Goal: Information Seeking & Learning: Learn about a topic

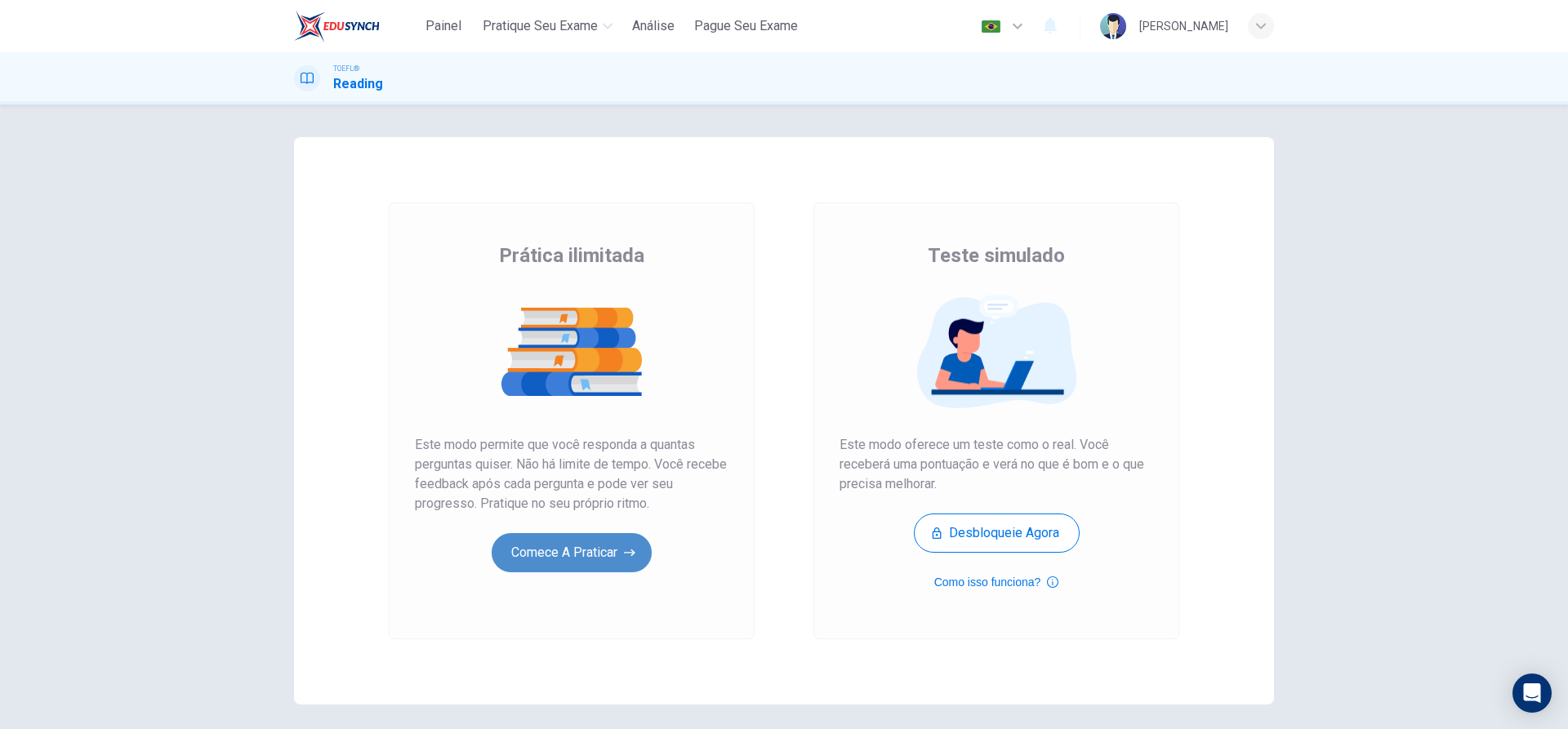
click at [564, 552] on button "Comece a praticar" at bounding box center [572, 553] width 161 height 40
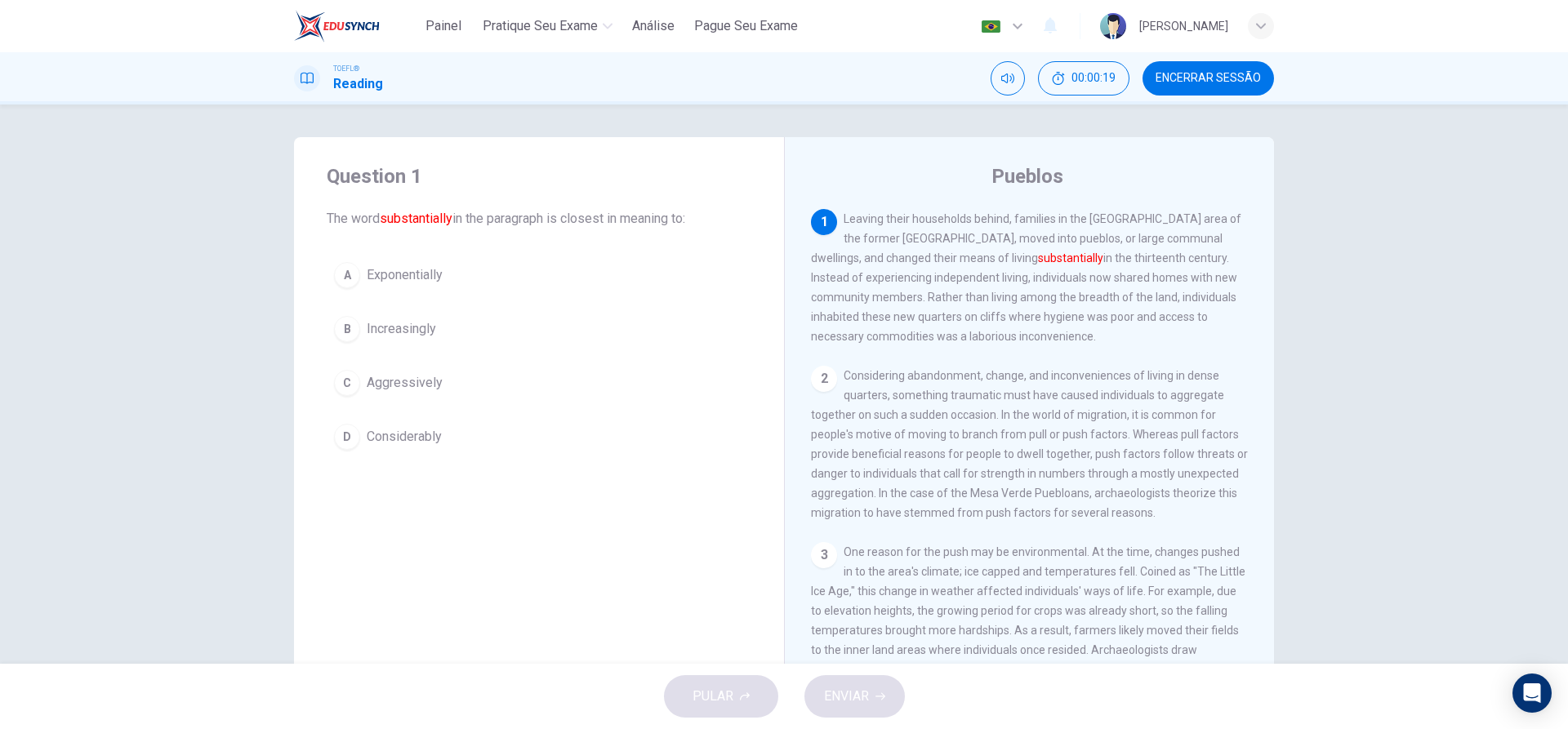
click at [338, 438] on div "D" at bounding box center [347, 437] width 26 height 26
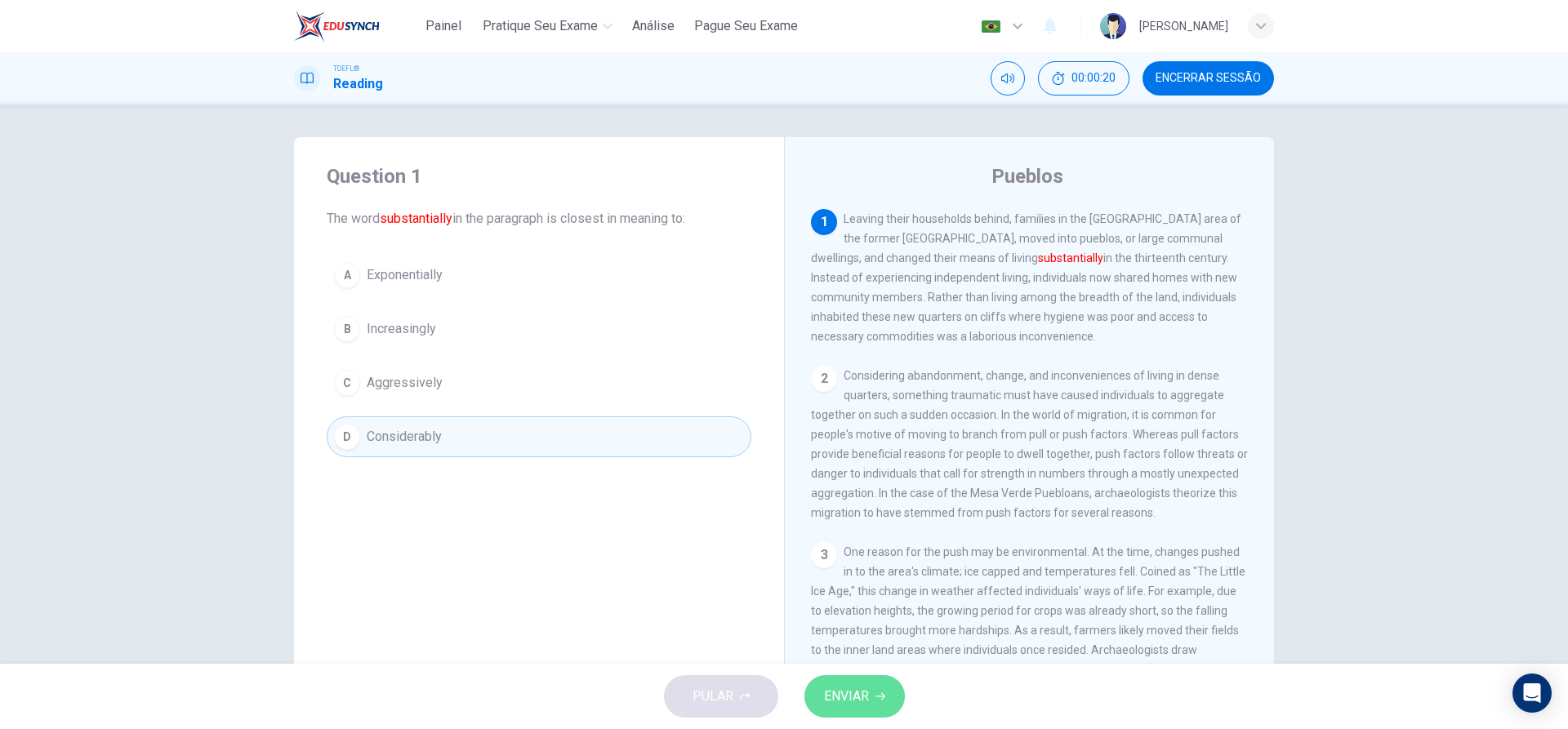
click at [834, 689] on span "ENVIAR" at bounding box center [845, 695] width 45 height 23
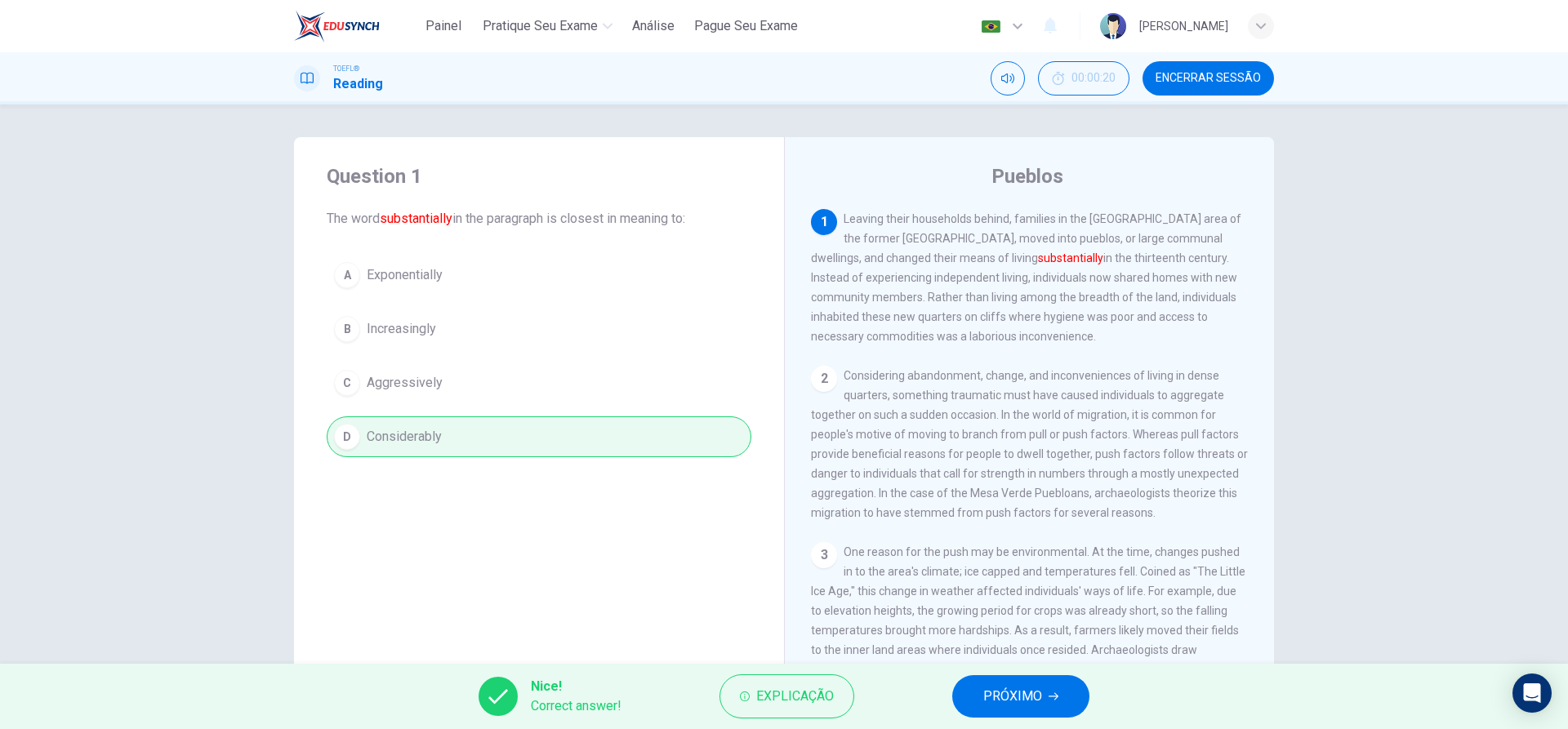
click at [1012, 695] on span "PRÓXIMO" at bounding box center [1012, 695] width 58 height 23
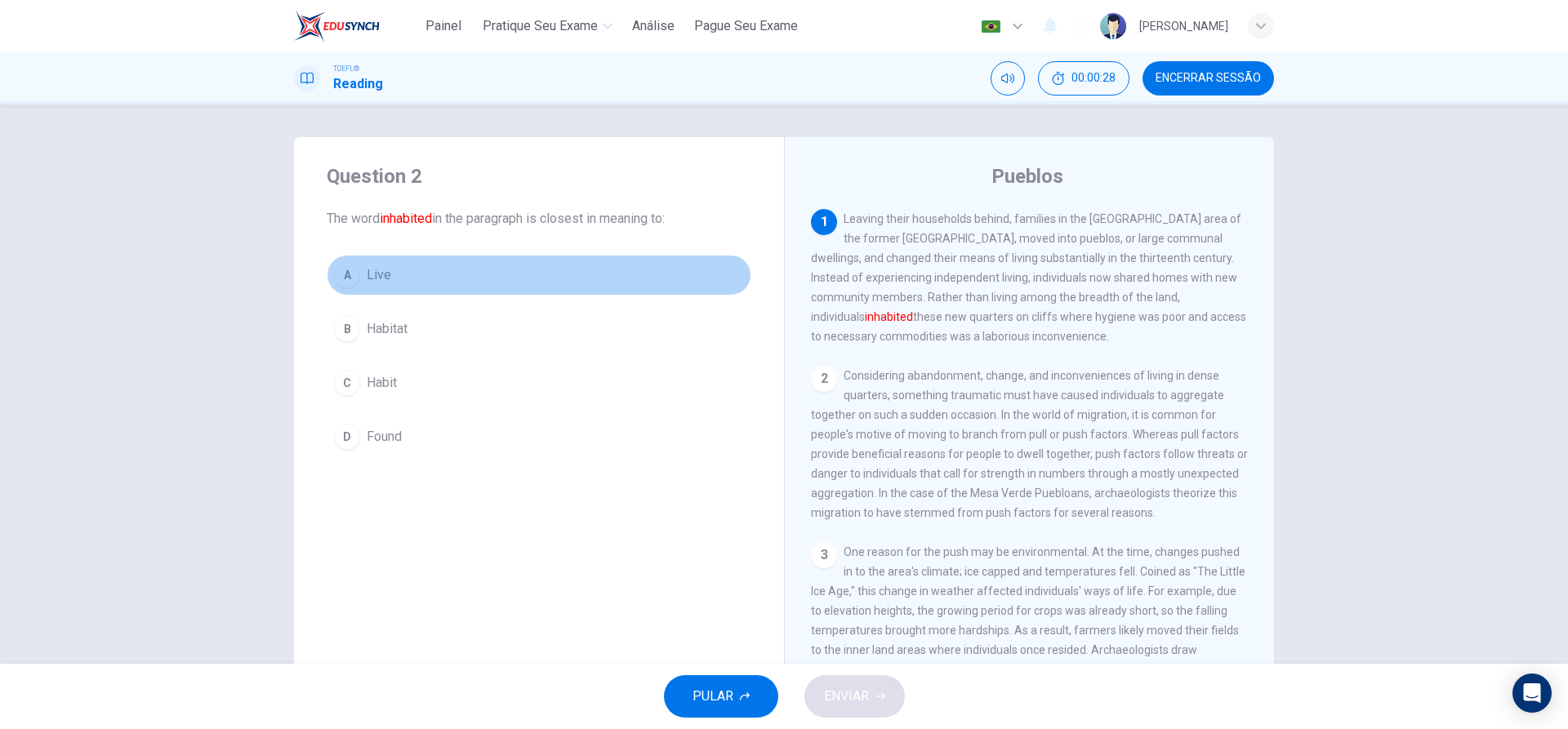
click at [346, 269] on div "A" at bounding box center [347, 275] width 26 height 26
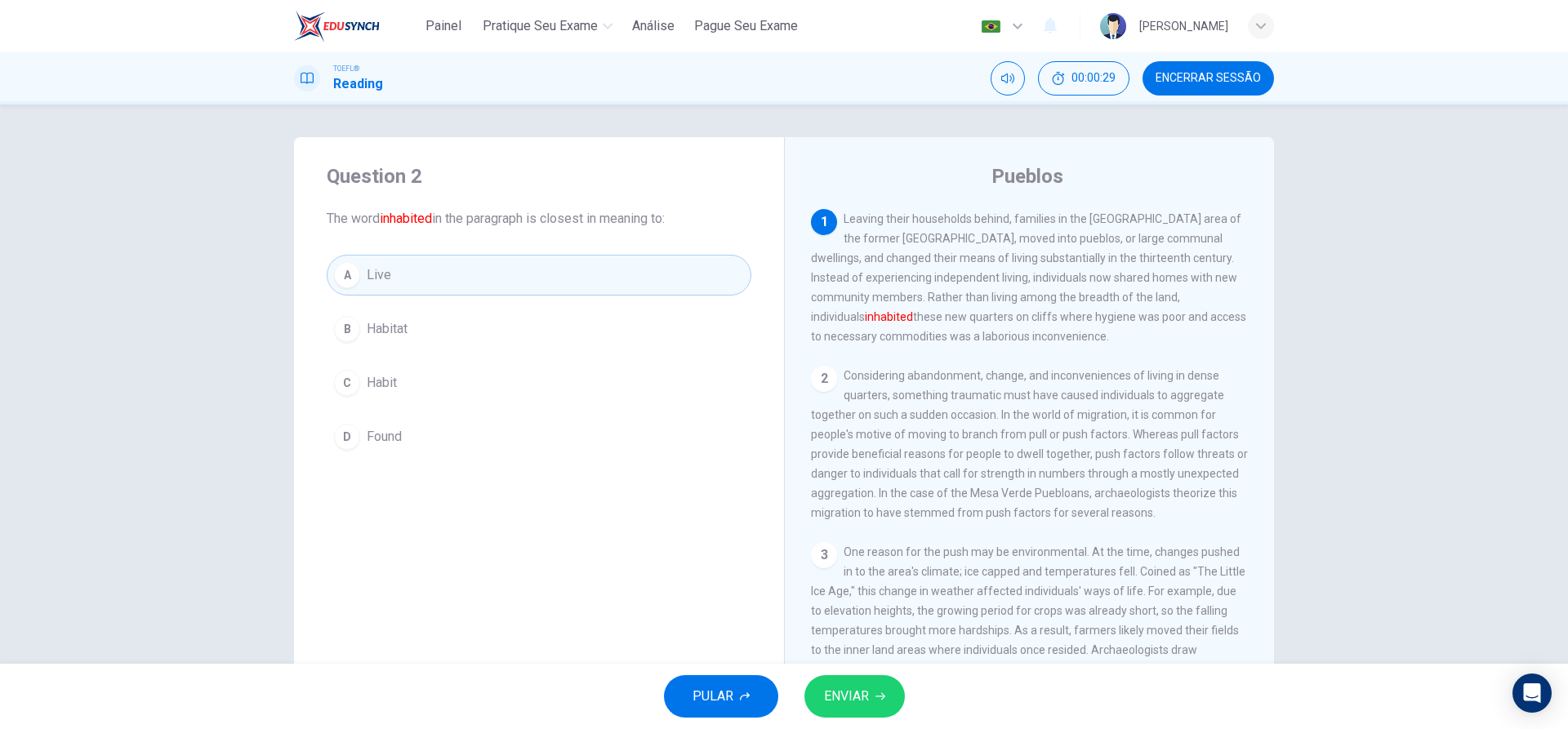
click at [847, 699] on span "ENVIAR" at bounding box center [845, 695] width 45 height 23
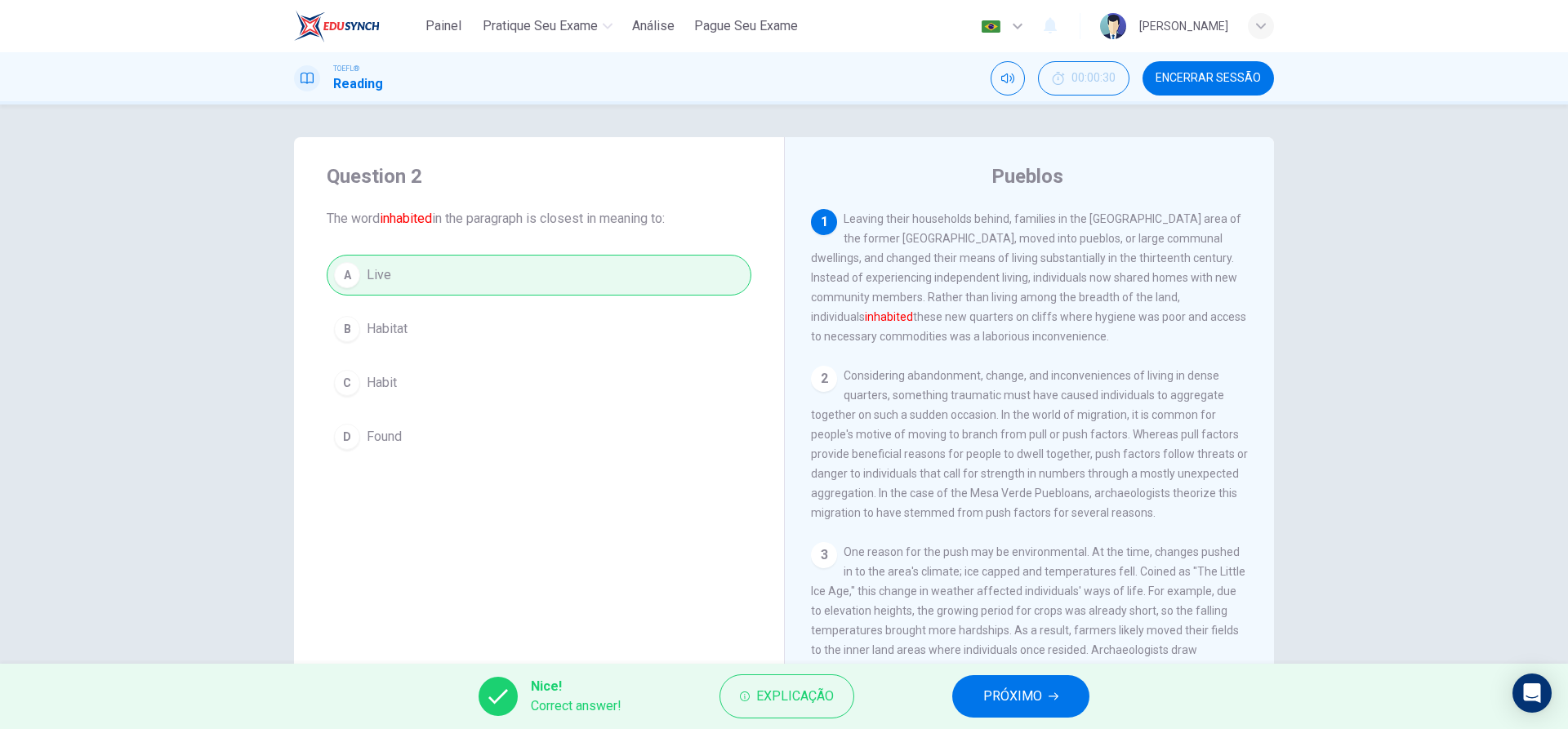
click at [1018, 689] on span "PRÓXIMO" at bounding box center [1012, 695] width 58 height 23
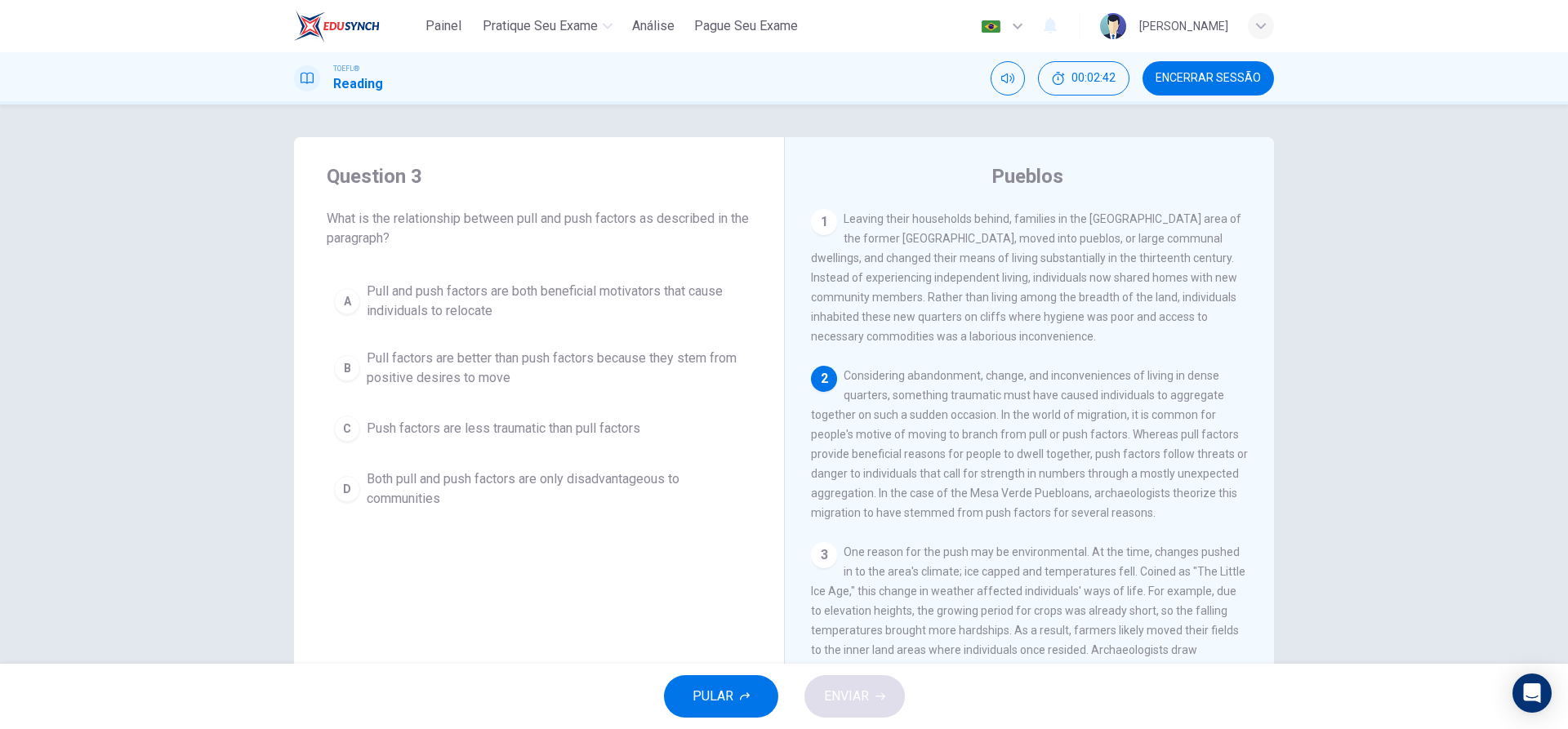
scroll to position [93, 0]
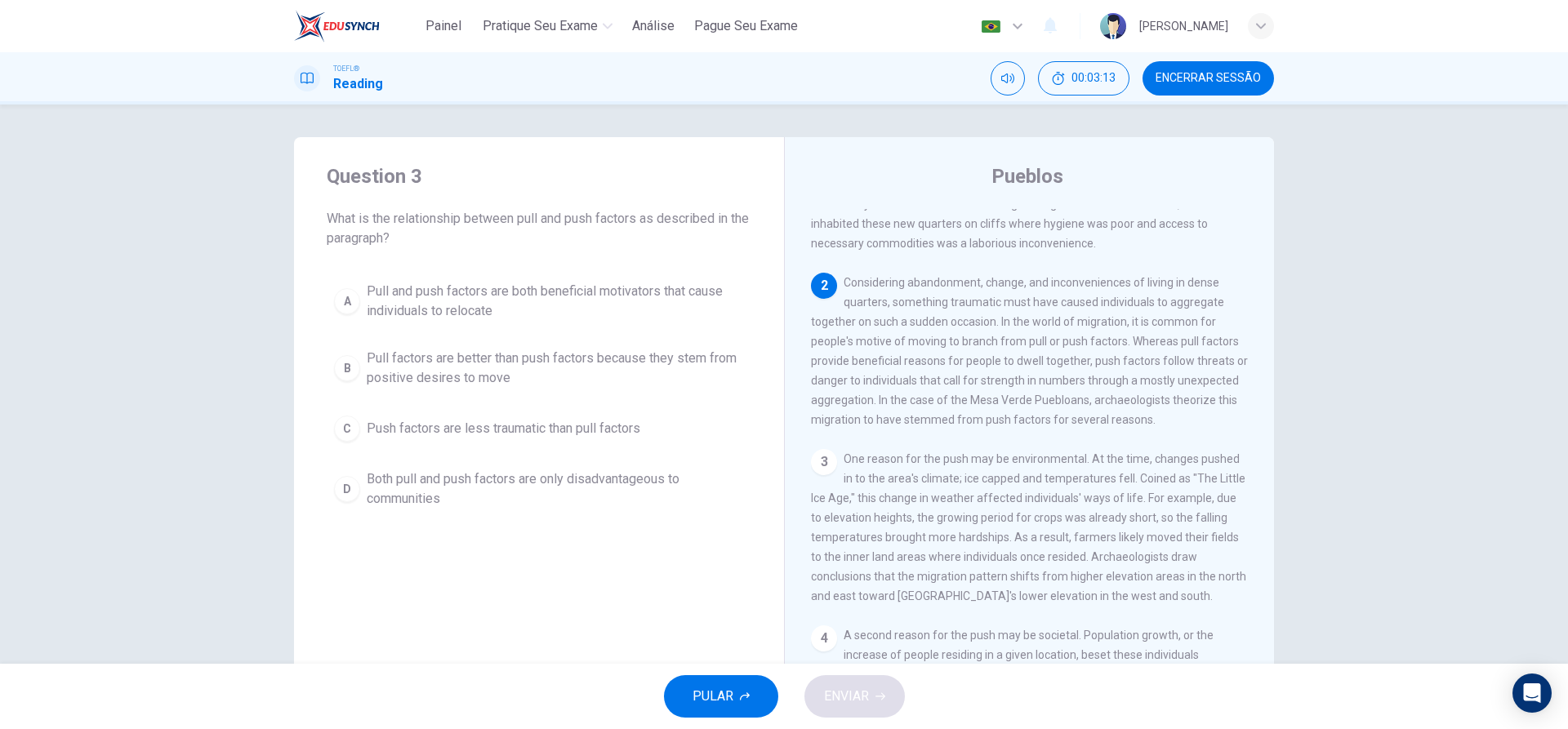
click at [338, 361] on div "B" at bounding box center [347, 367] width 26 height 26
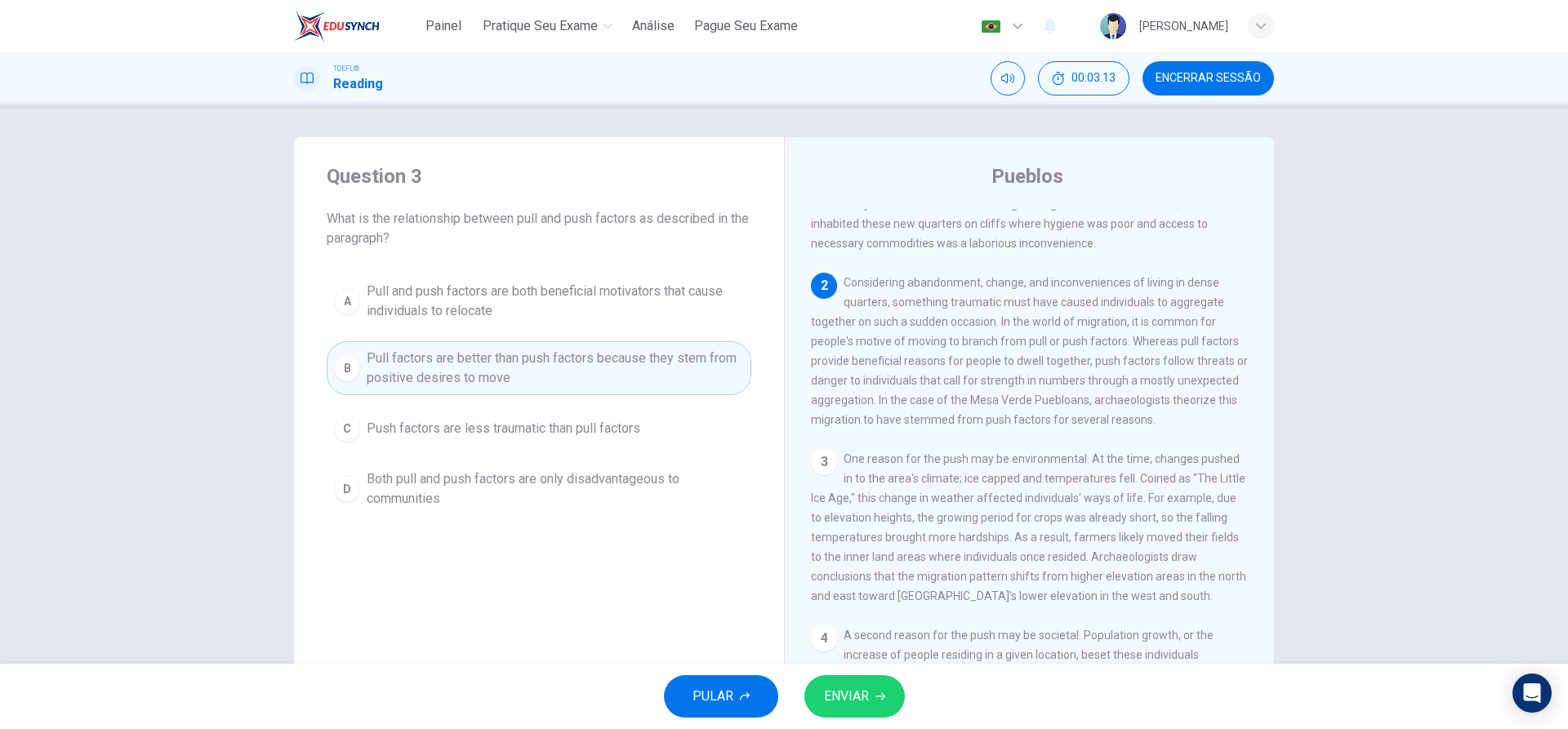
click at [871, 696] on button "ENVIAR" at bounding box center [854, 695] width 100 height 43
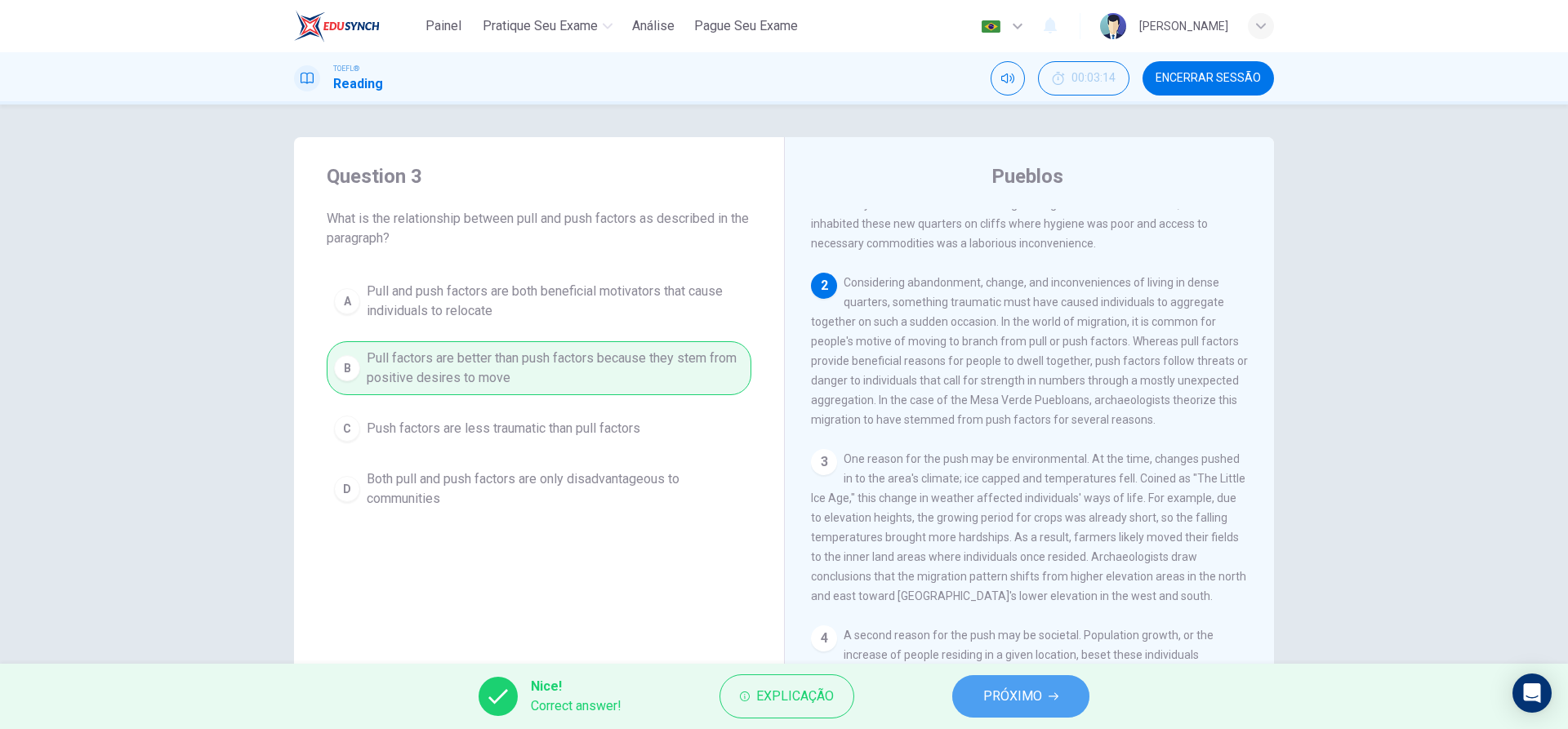
click at [1003, 695] on span "PRÓXIMO" at bounding box center [1012, 695] width 58 height 23
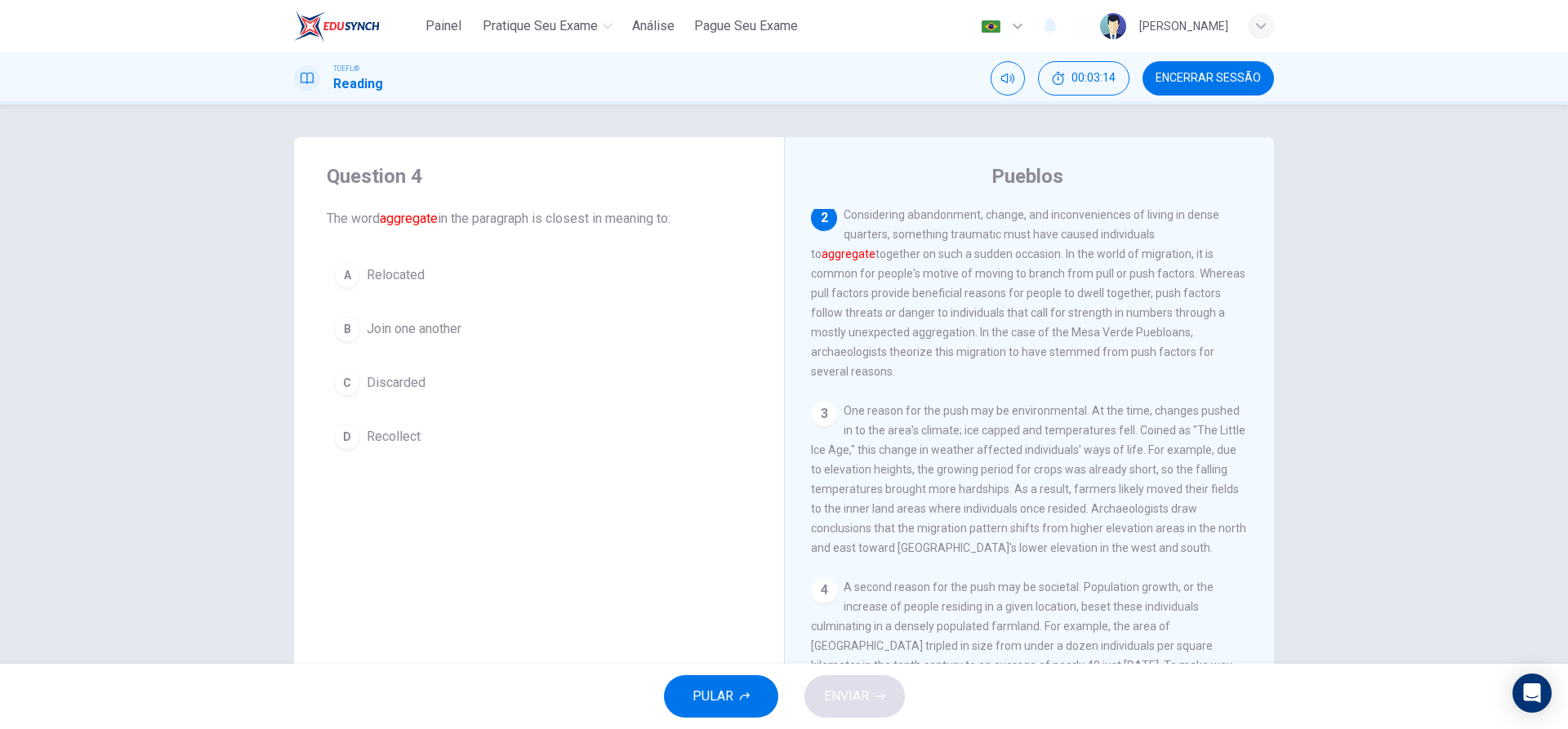
scroll to position [162, 0]
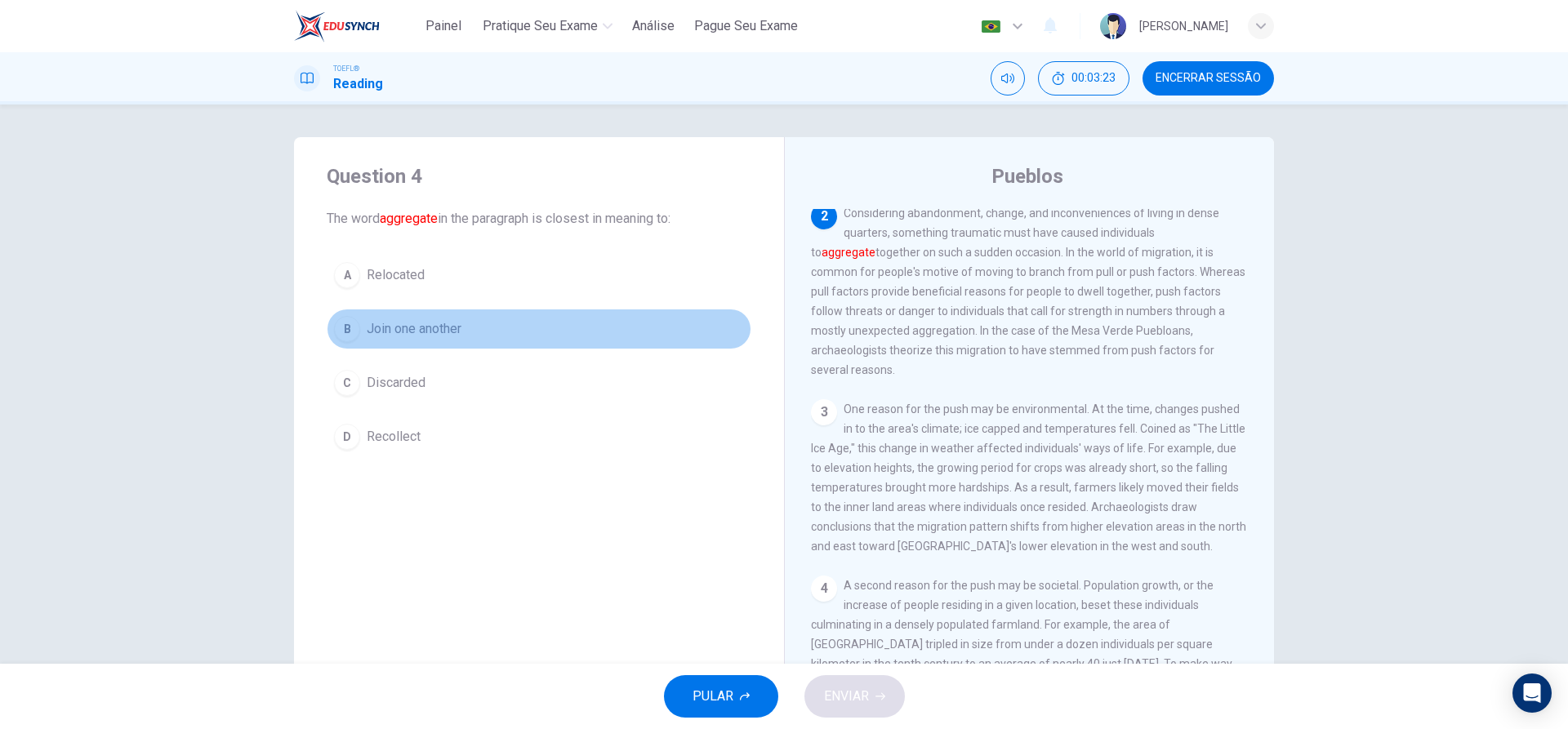
click at [351, 338] on div "B" at bounding box center [347, 329] width 26 height 26
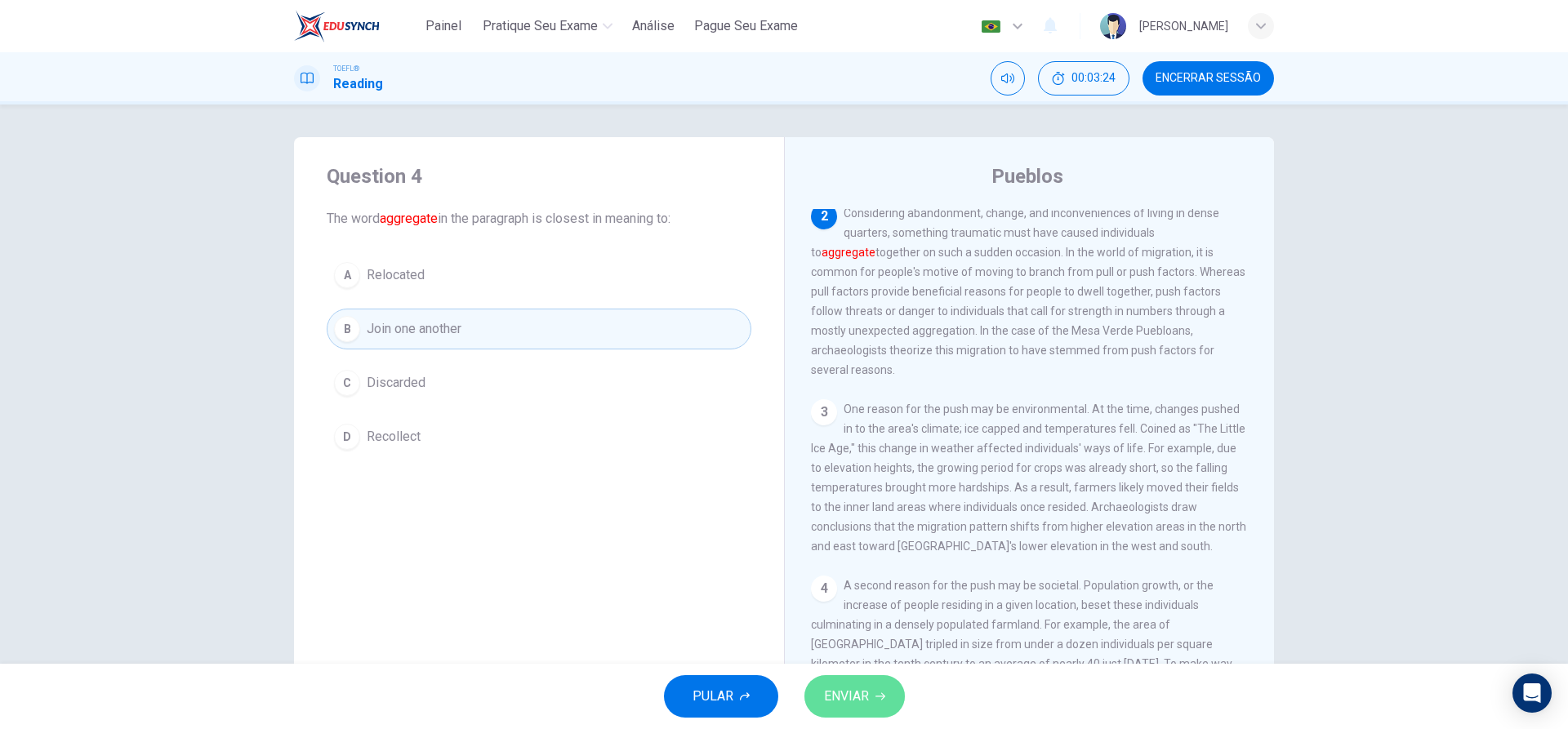
click at [847, 707] on button "ENVIAR" at bounding box center [854, 695] width 100 height 43
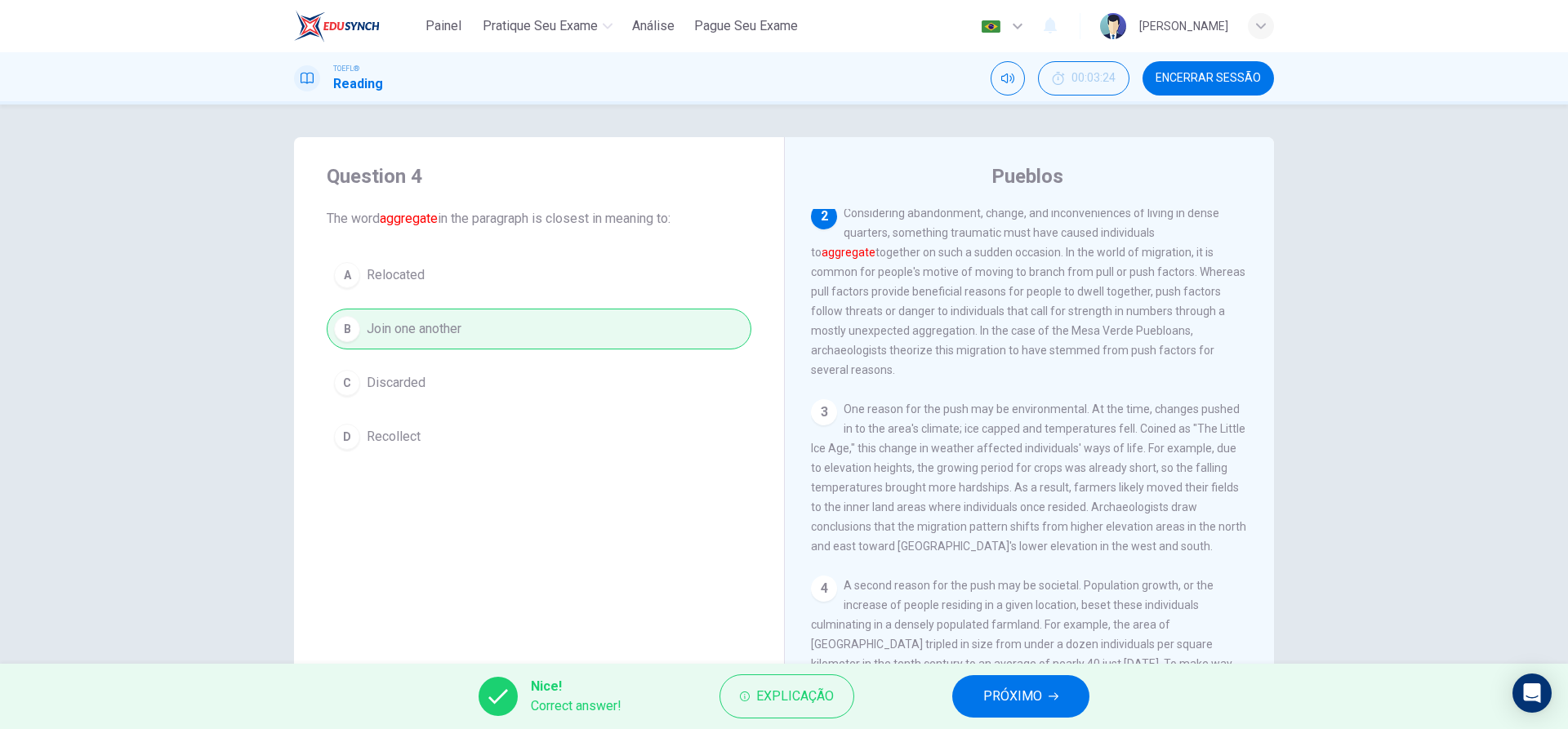
click at [969, 697] on button "PRÓXIMO" at bounding box center [1021, 695] width 137 height 43
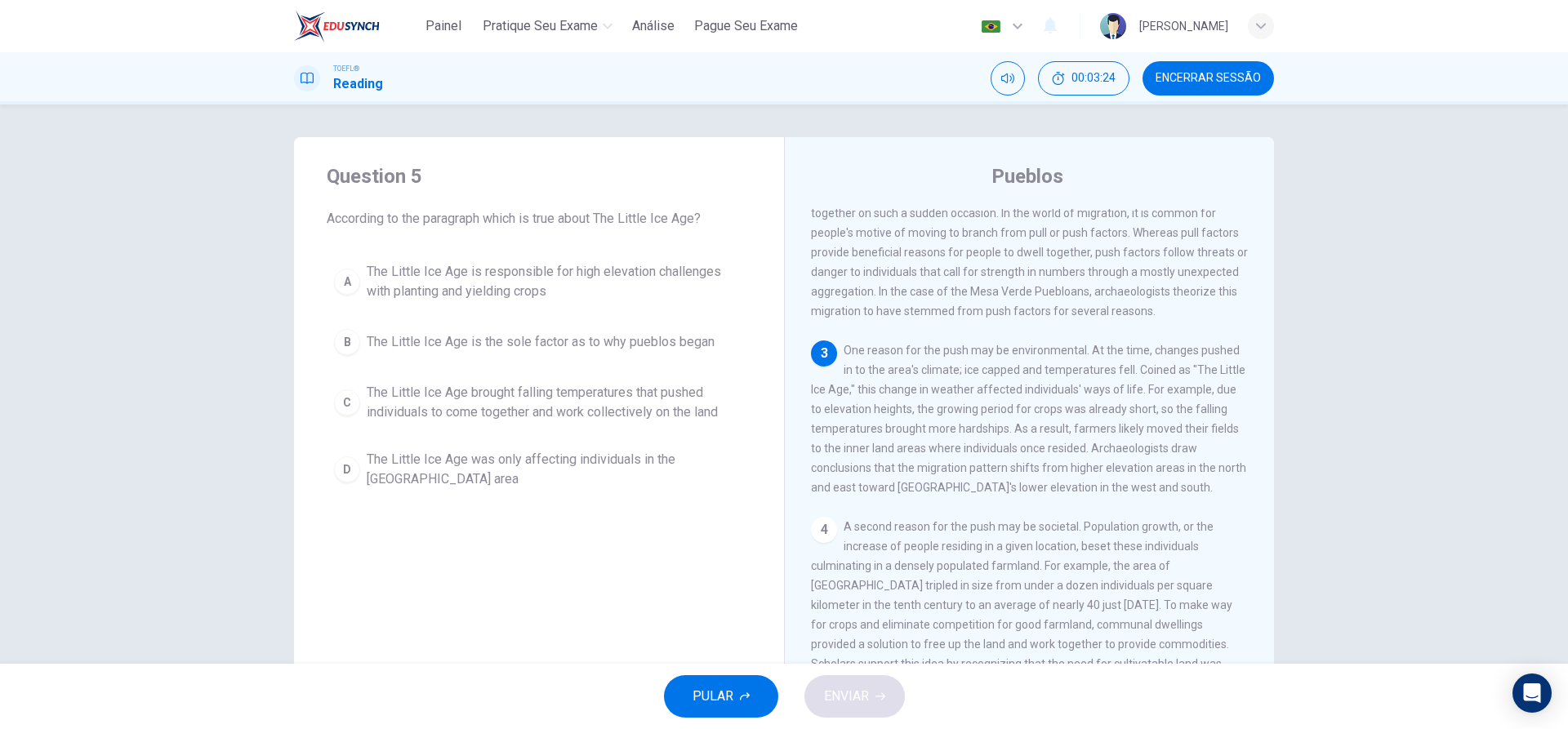
scroll to position [202, 0]
click at [906, 579] on span "A second reason for the push may be societal. Population growth, or the increas…" at bounding box center [1021, 623] width 421 height 209
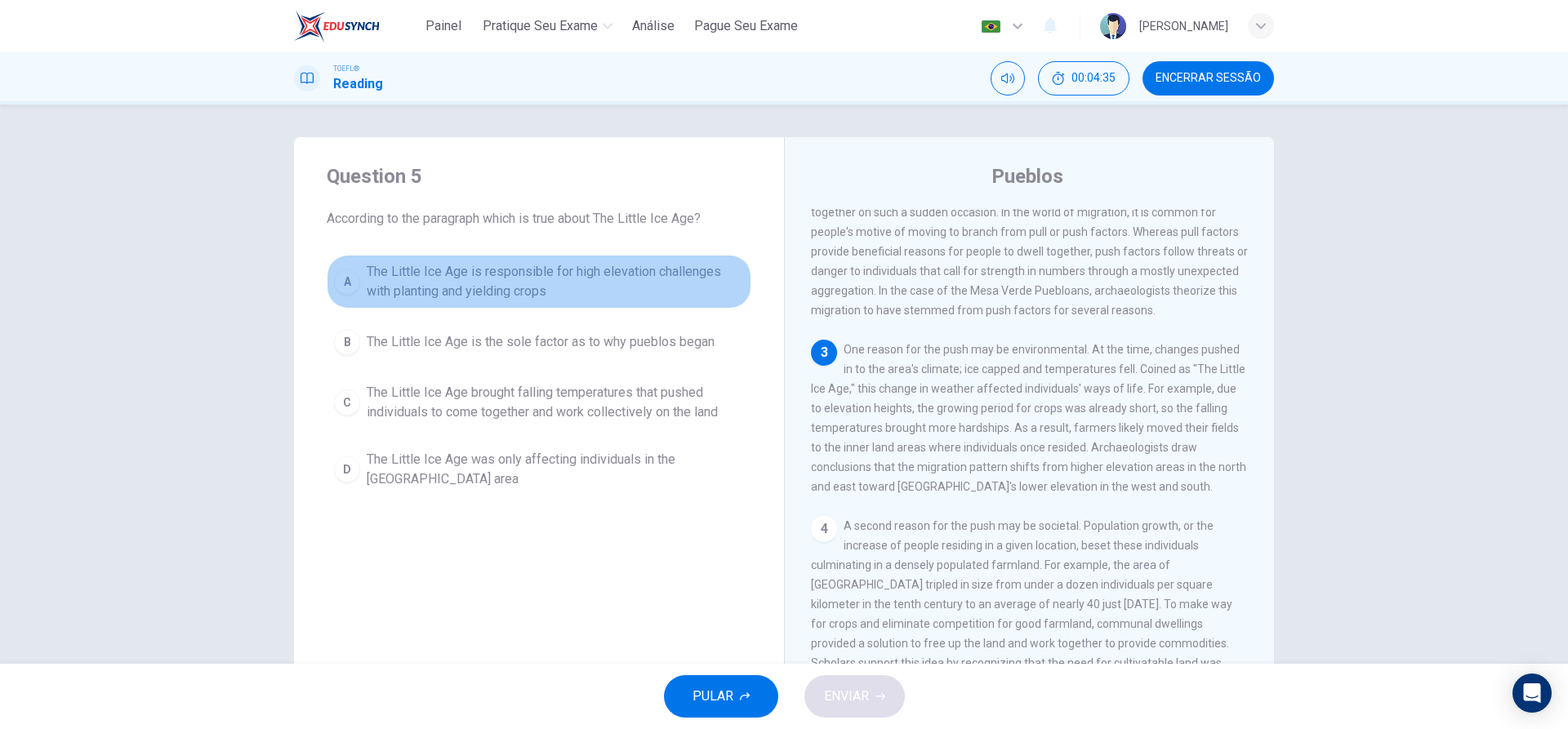
click at [346, 287] on div "A" at bounding box center [347, 281] width 26 height 26
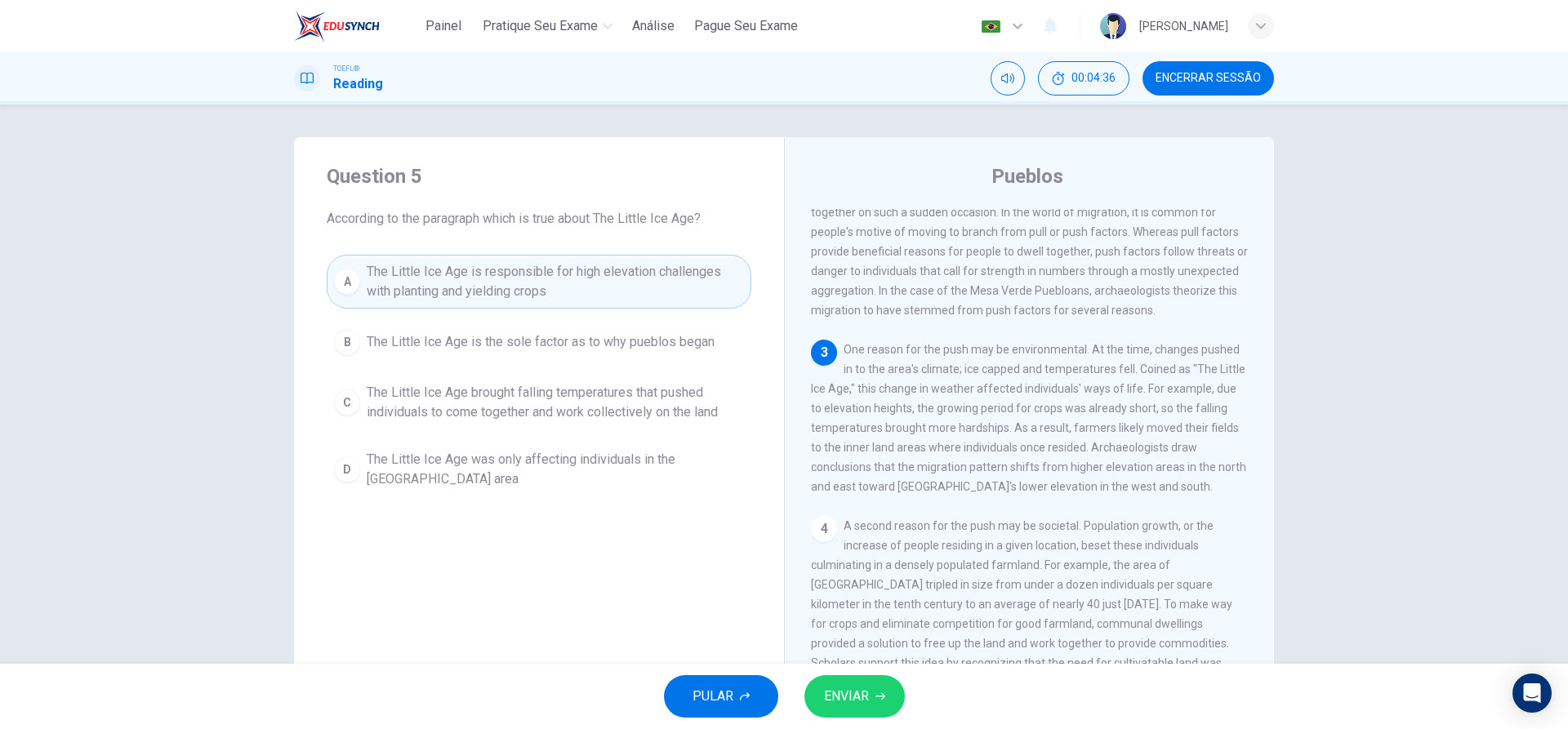
click at [824, 691] on button "ENVIAR" at bounding box center [854, 695] width 100 height 43
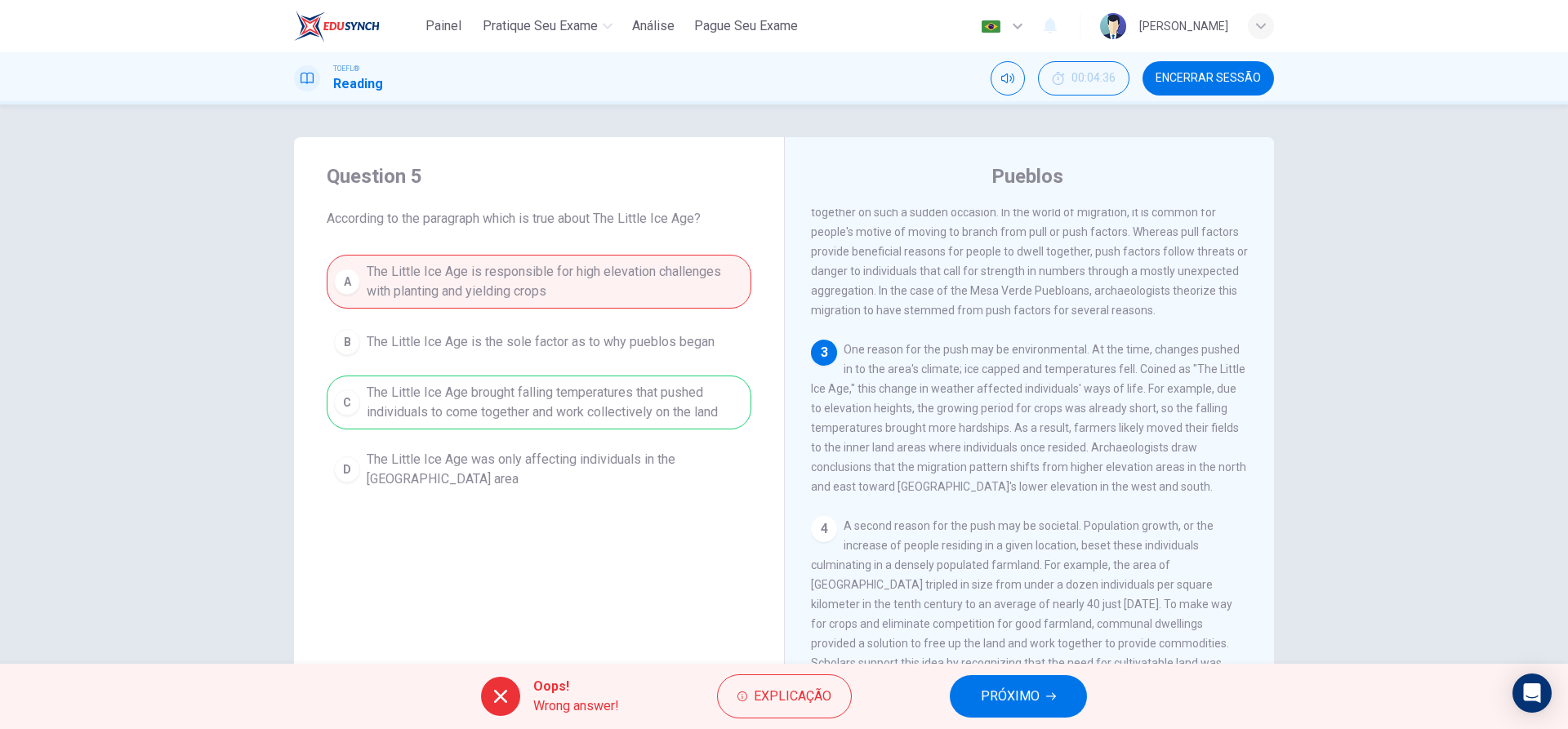
click at [984, 707] on span "PRÓXIMO" at bounding box center [1010, 695] width 58 height 23
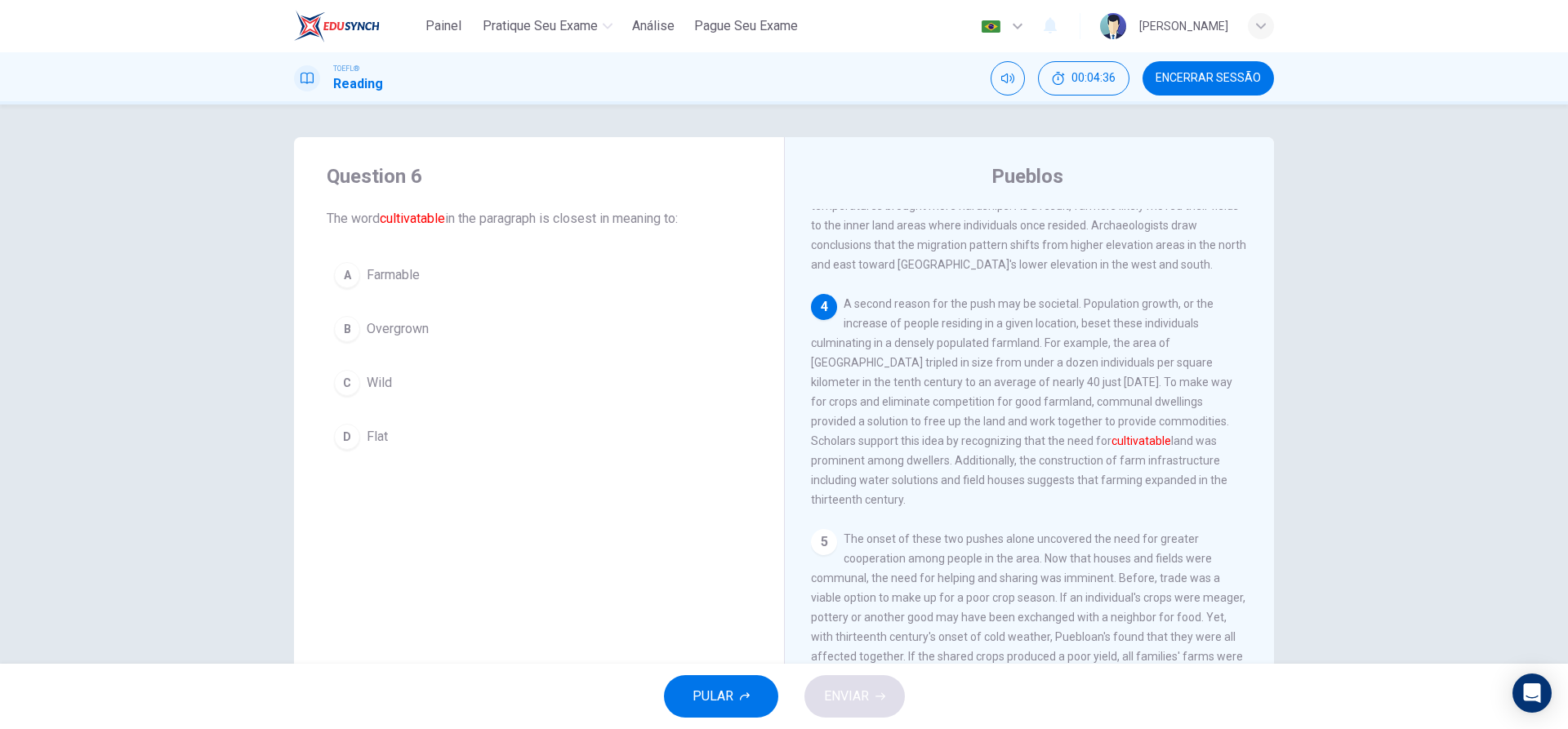
scroll to position [426, 0]
click at [355, 280] on div "A" at bounding box center [347, 275] width 26 height 26
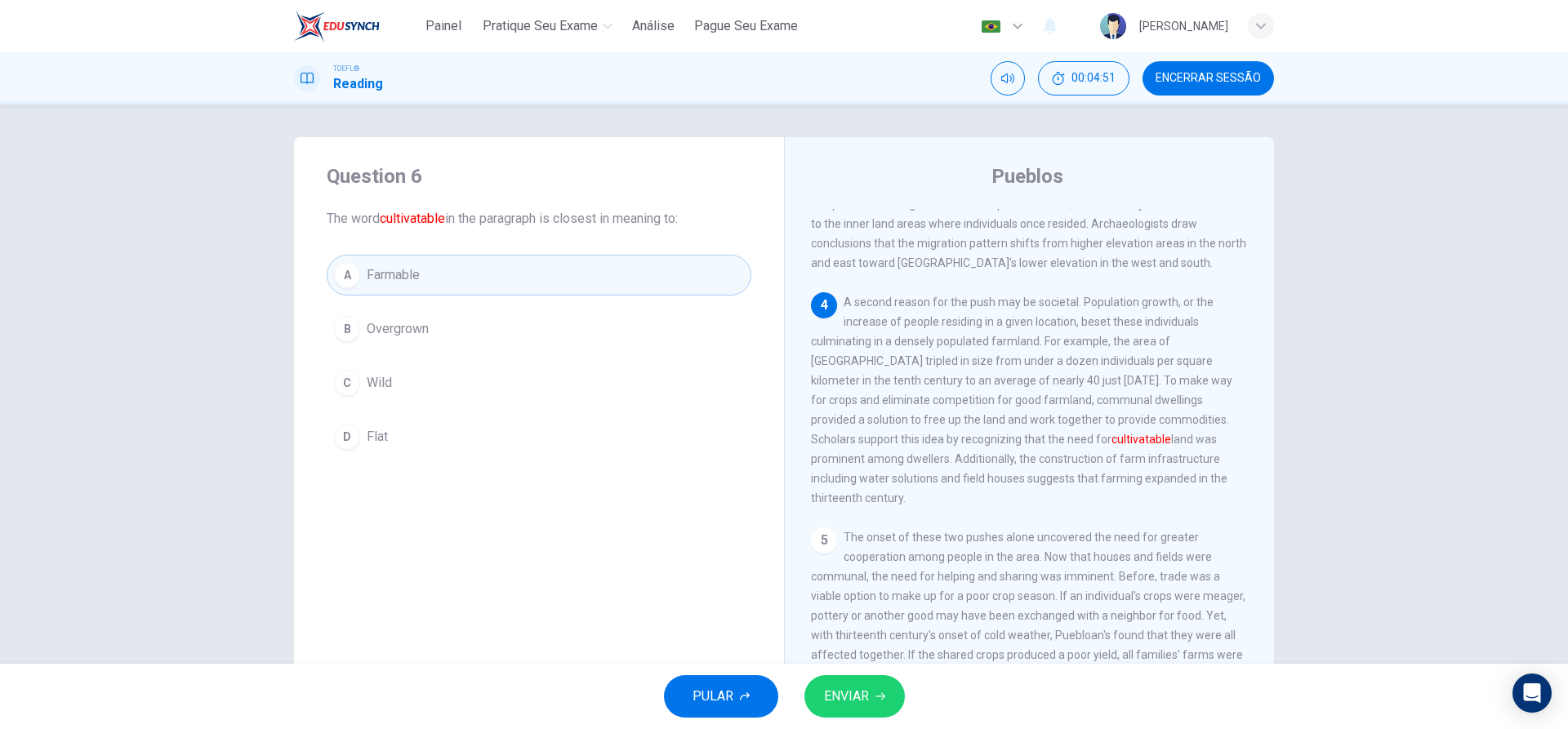
click at [851, 694] on span "ENVIAR" at bounding box center [845, 695] width 45 height 23
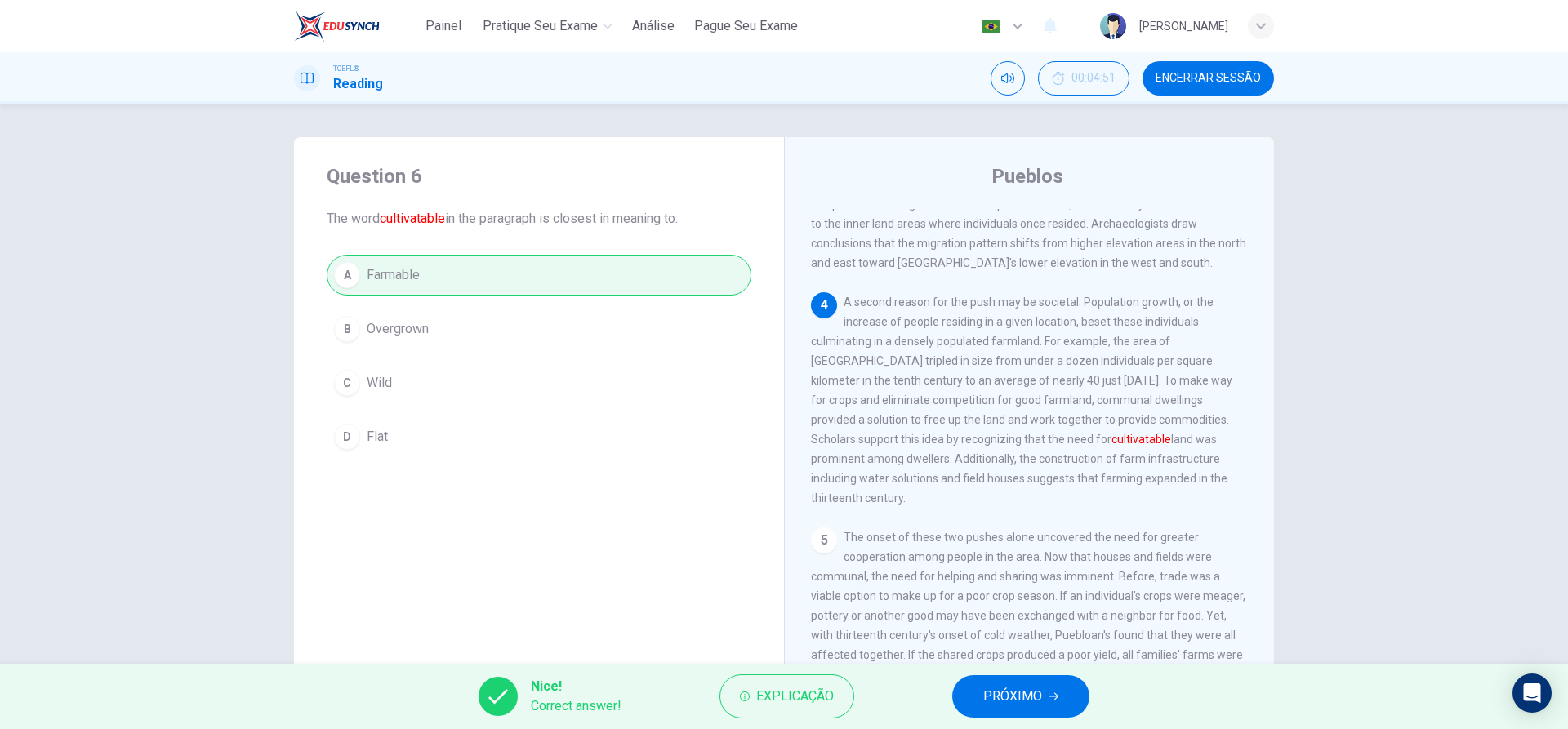
click at [996, 693] on span "PRÓXIMO" at bounding box center [1012, 695] width 58 height 23
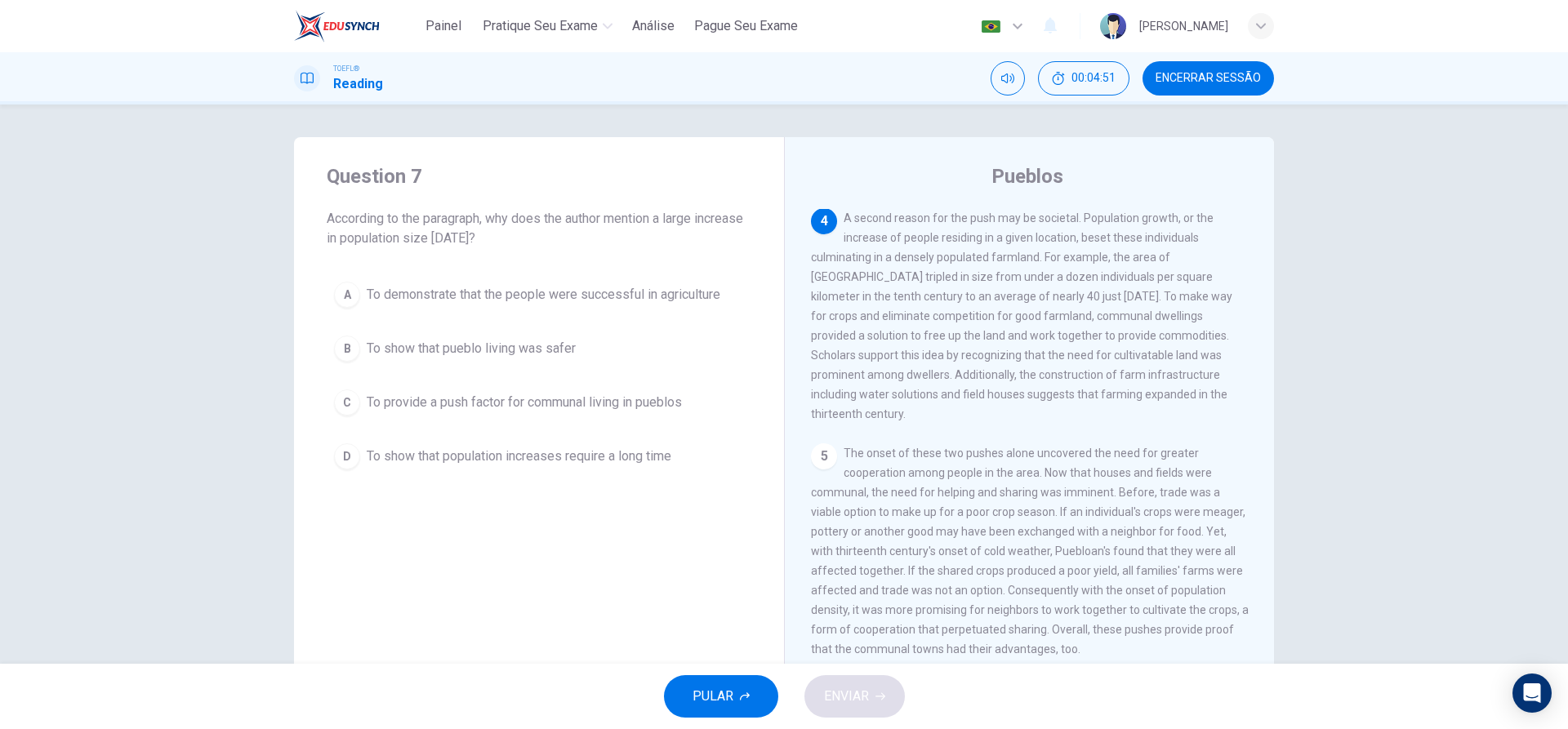
scroll to position [527, 0]
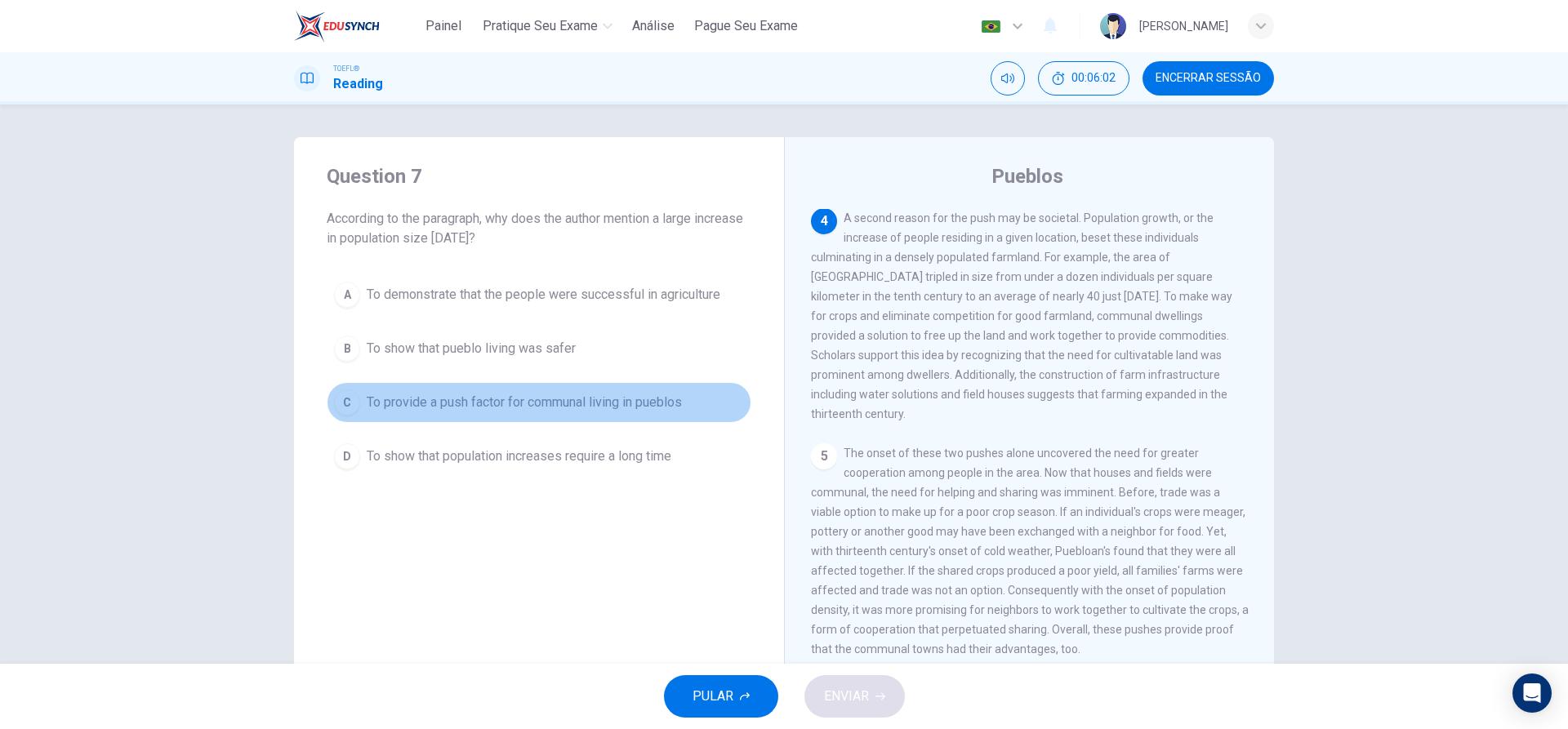
click at [335, 402] on div "C" at bounding box center [347, 402] width 26 height 26
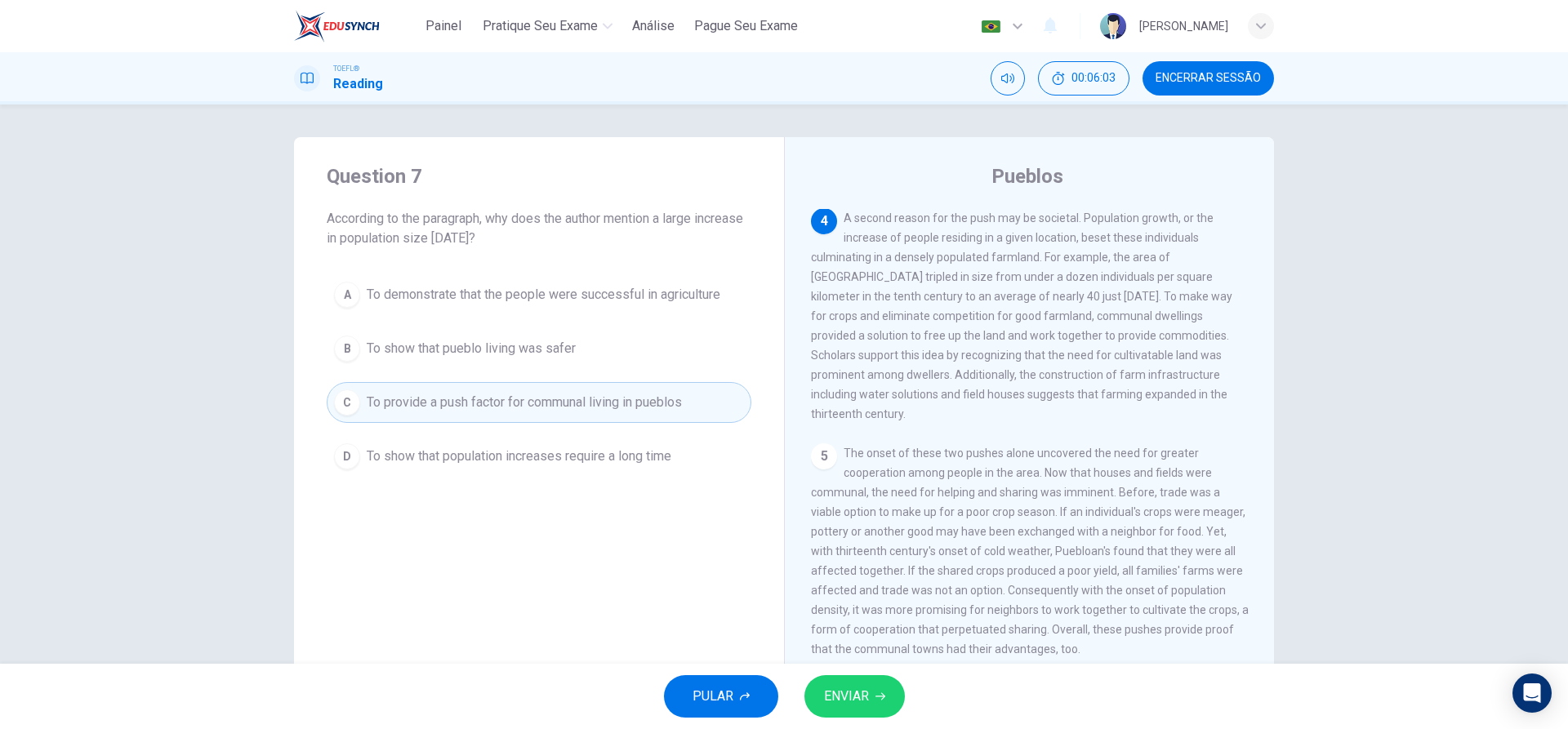
click at [869, 700] on button "ENVIAR" at bounding box center [854, 695] width 100 height 43
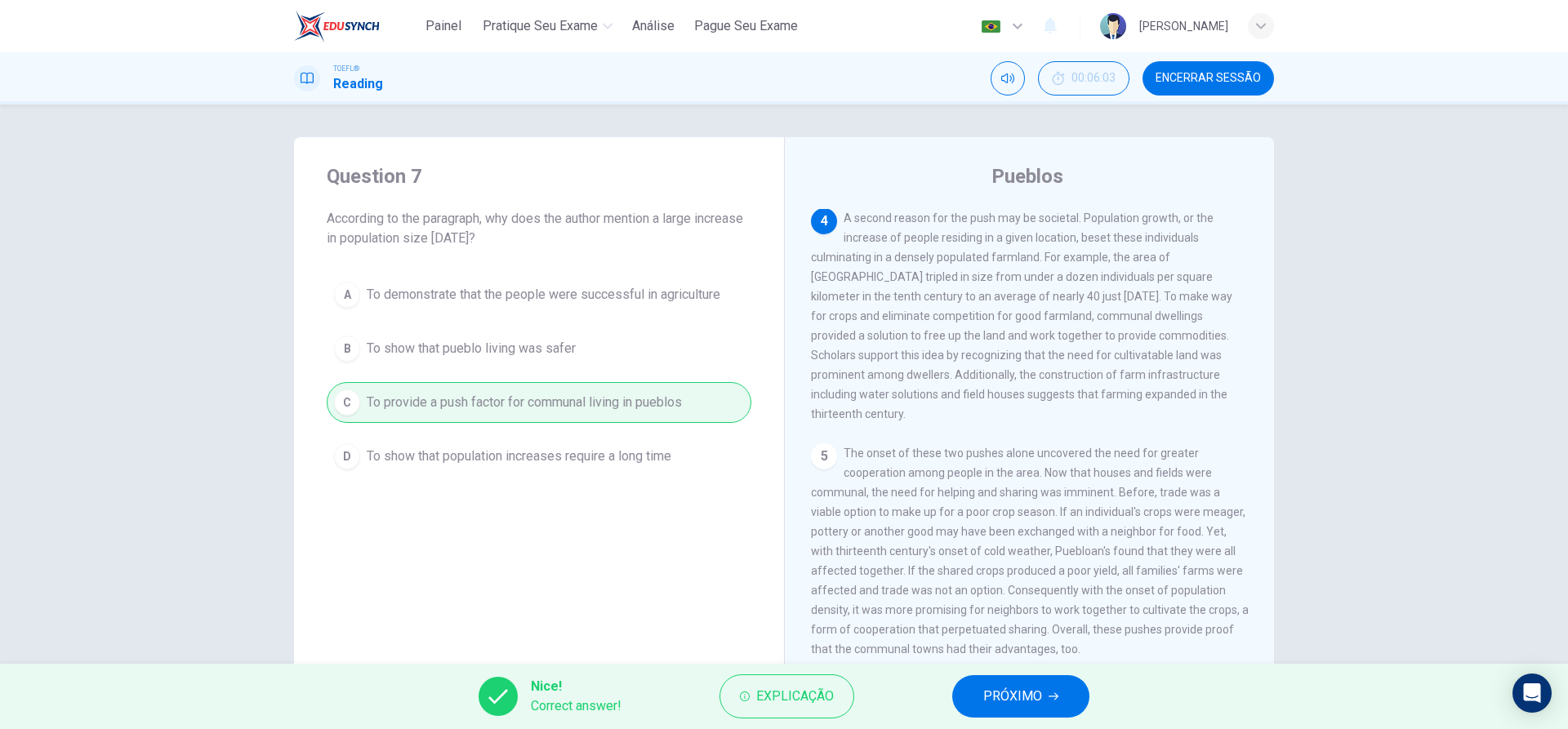
click at [1042, 699] on button "PRÓXIMO" at bounding box center [1021, 695] width 137 height 43
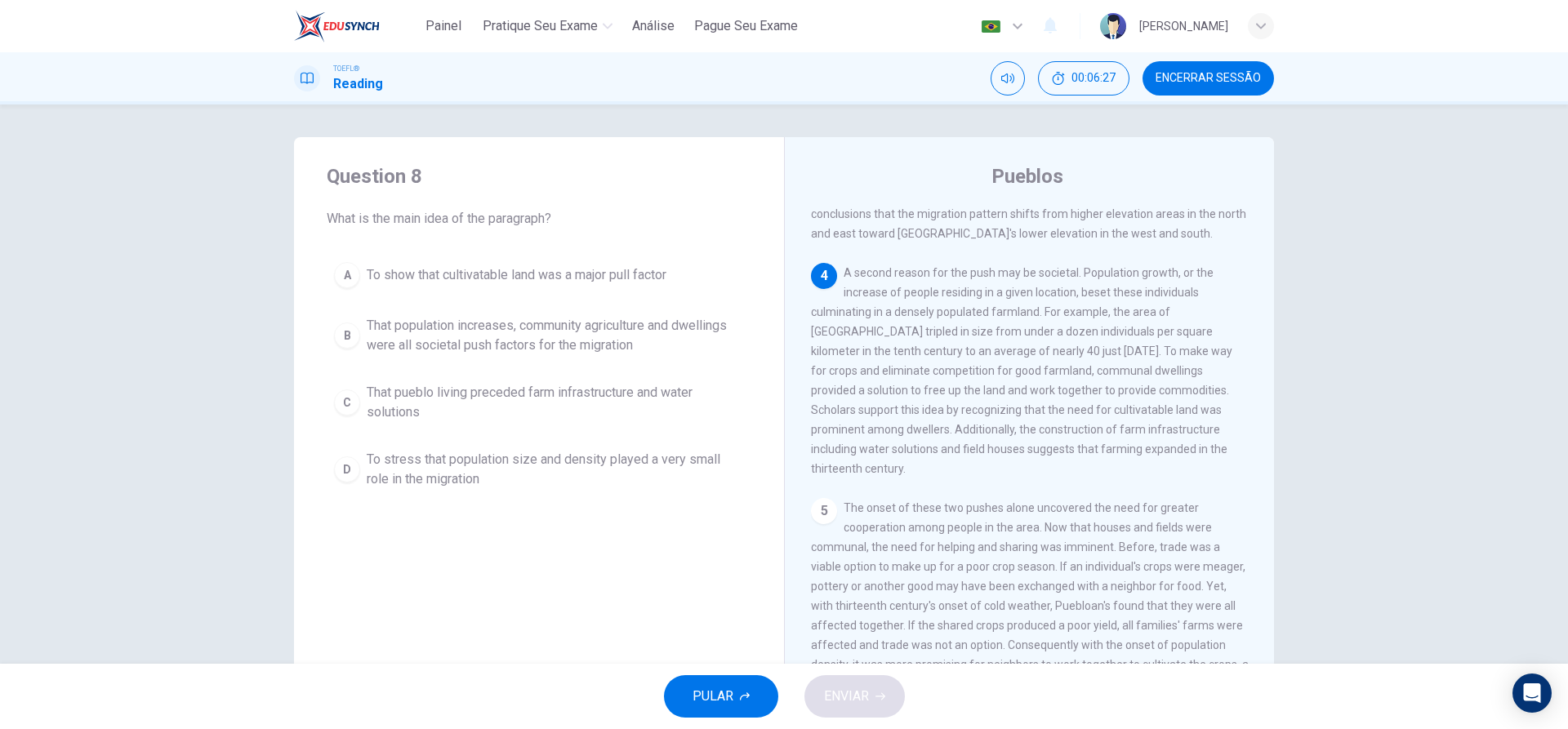
scroll to position [466, 0]
click at [346, 341] on div "B" at bounding box center [347, 335] width 26 height 26
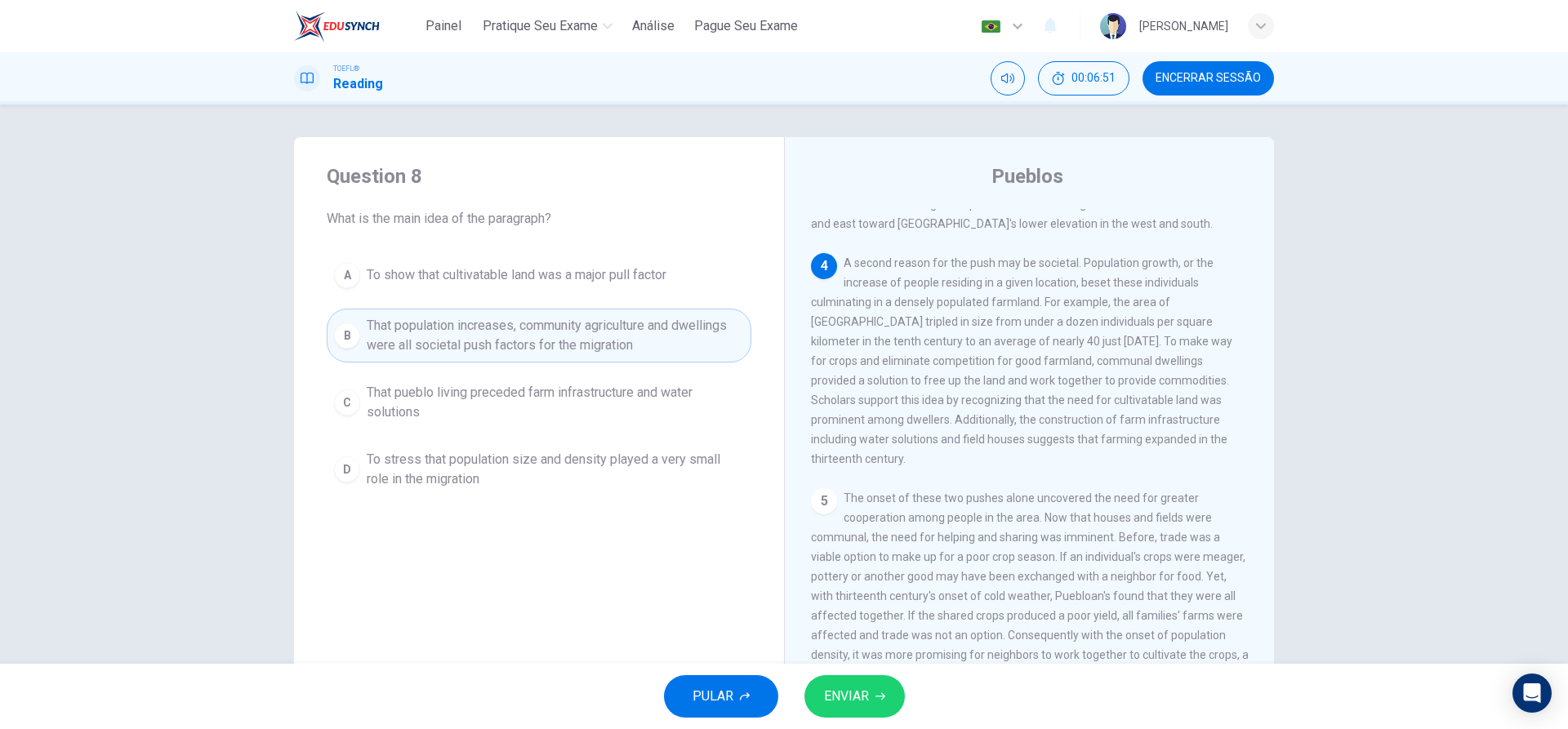
click at [860, 700] on span "ENVIAR" at bounding box center [845, 695] width 45 height 23
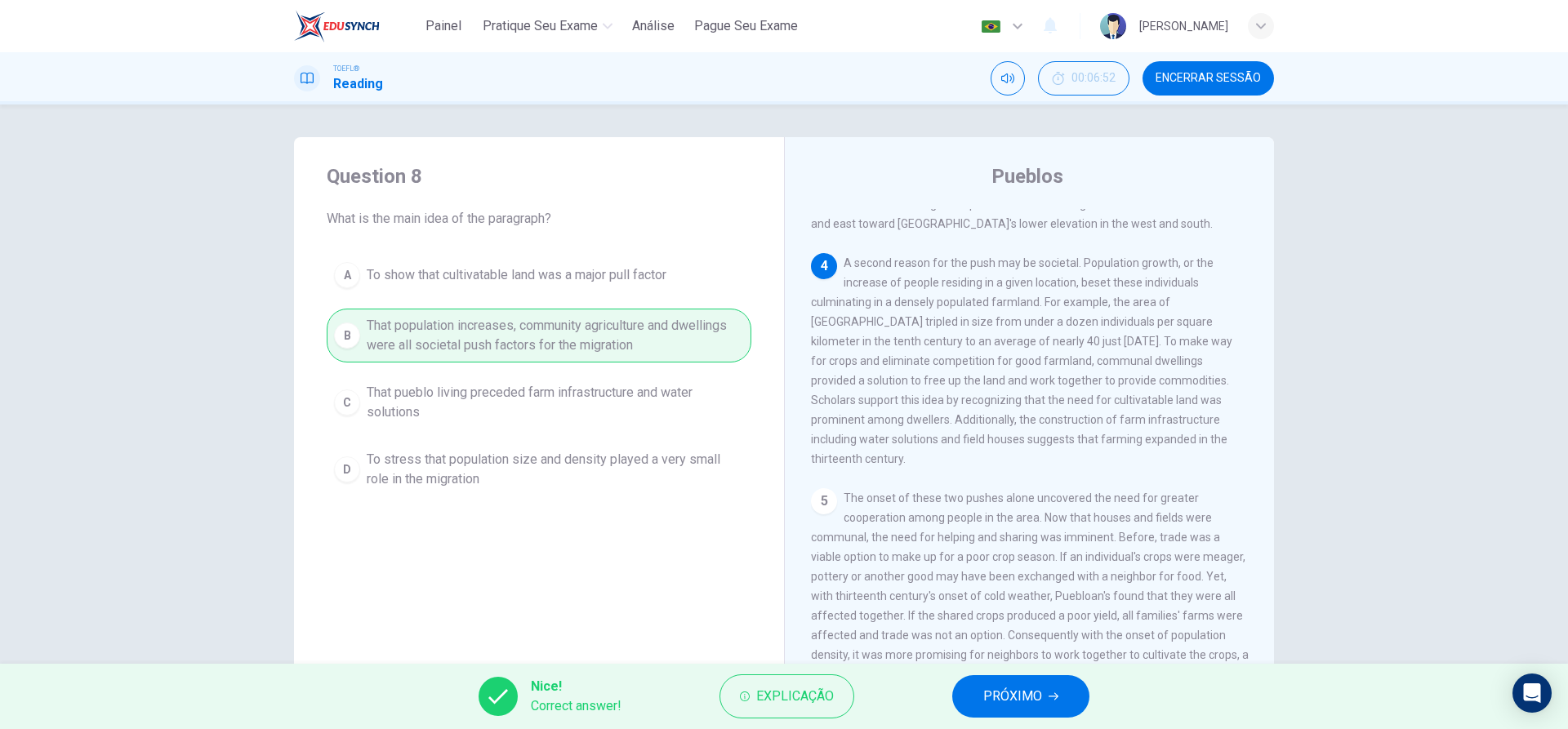
click at [985, 707] on button "PRÓXIMO" at bounding box center [1021, 695] width 137 height 43
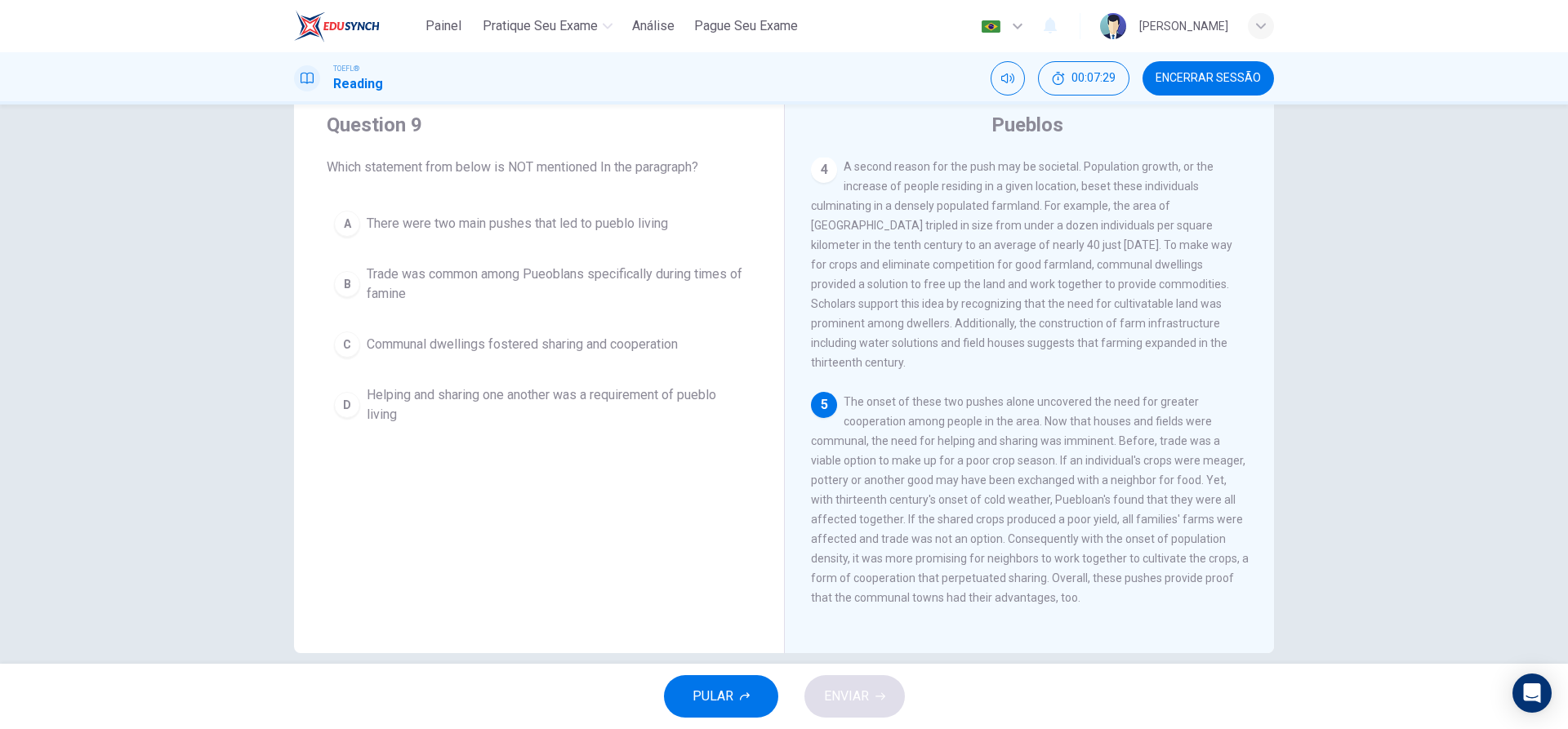
scroll to position [73, 0]
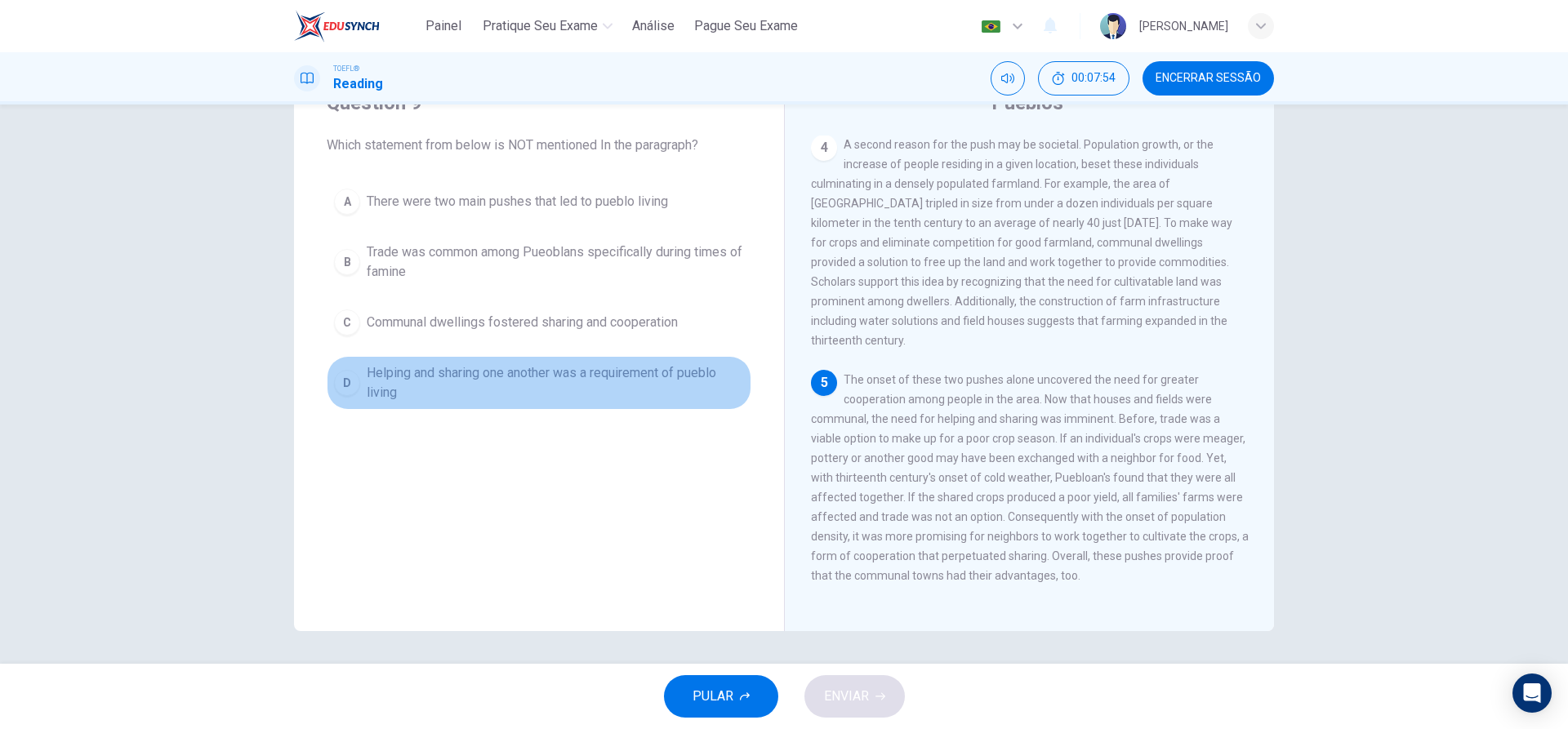
click at [341, 382] on div "D" at bounding box center [347, 382] width 26 height 26
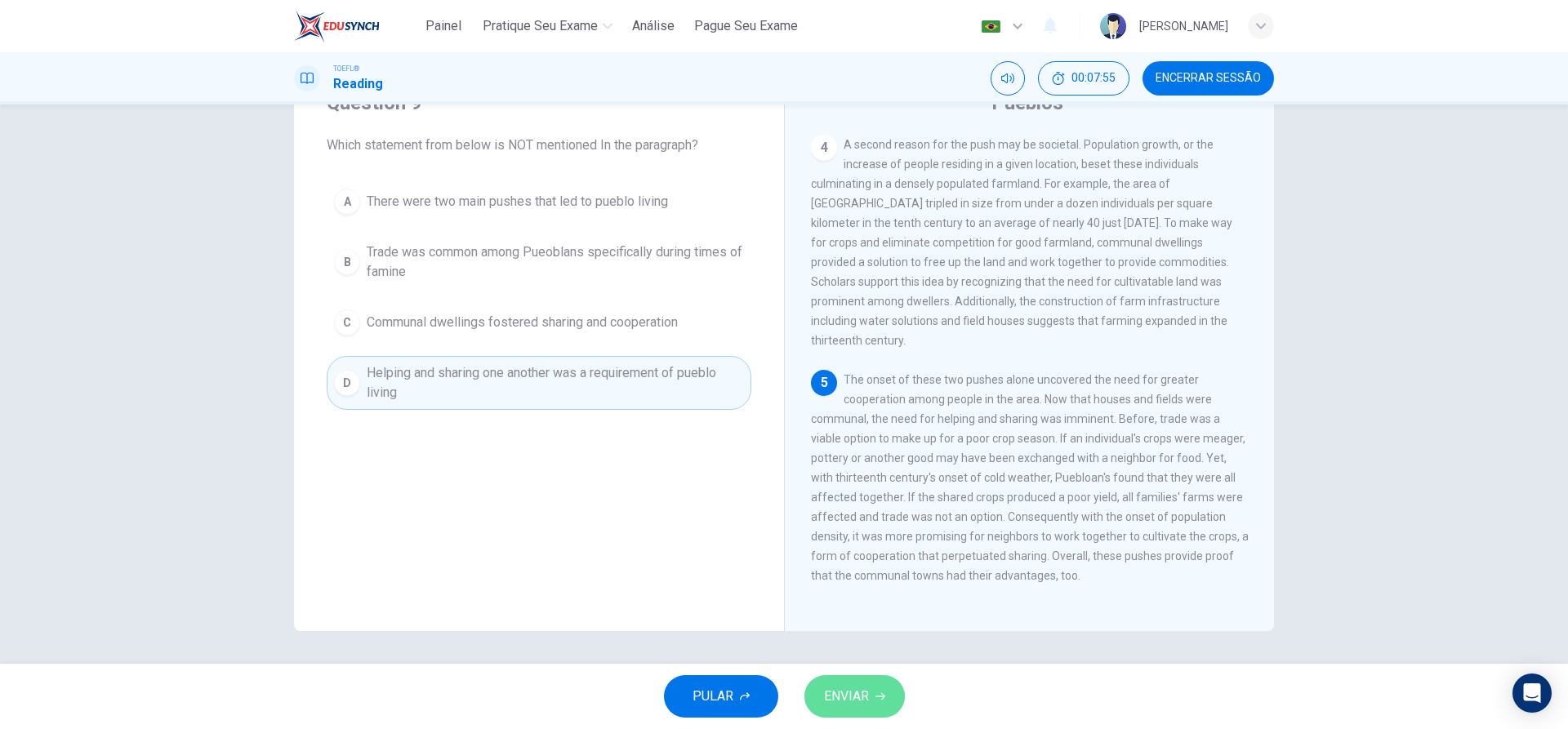
click at [871, 697] on button "ENVIAR" at bounding box center [854, 695] width 100 height 43
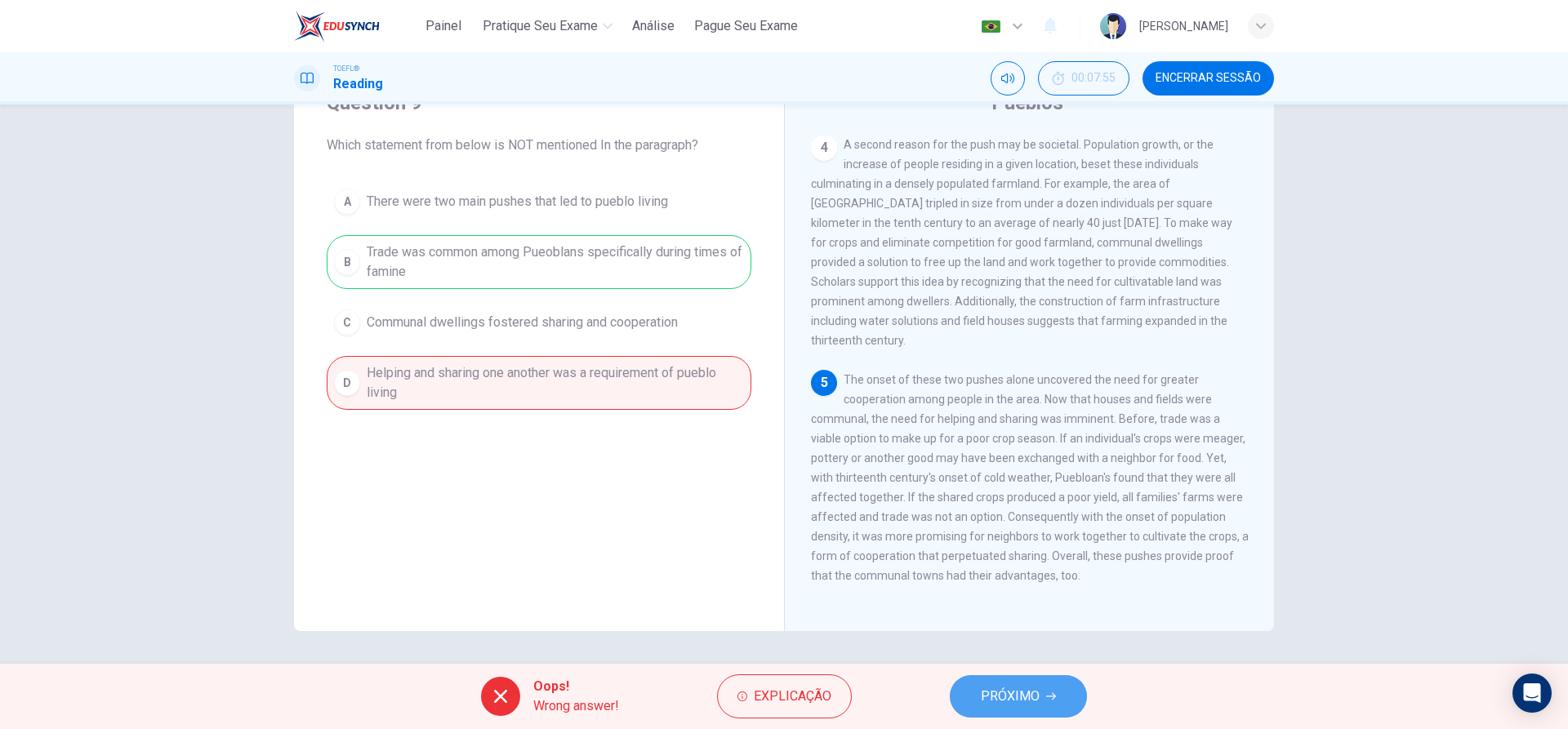
click at [1014, 709] on button "PRÓXIMO" at bounding box center [1018, 695] width 137 height 43
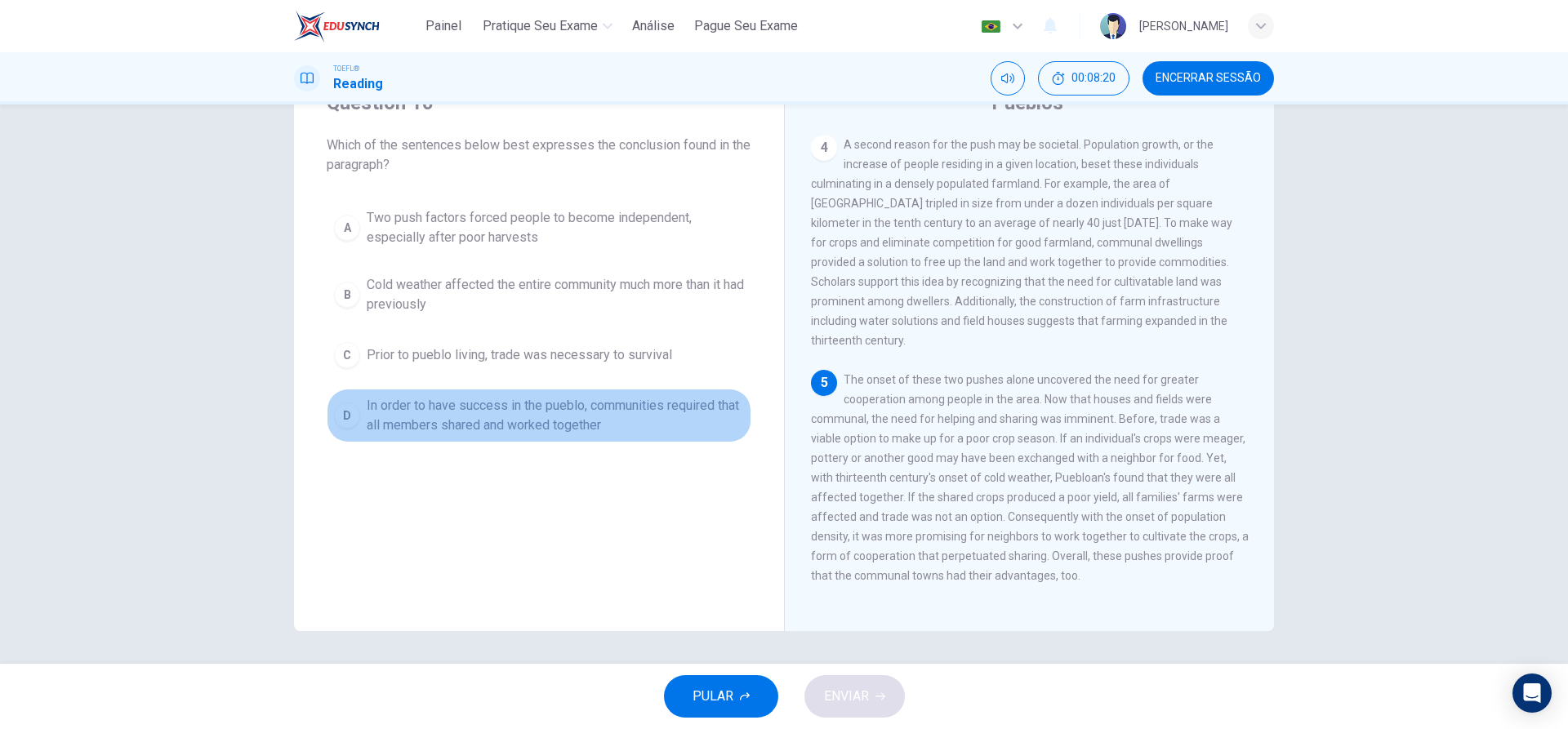
click at [355, 416] on div "D" at bounding box center [347, 415] width 26 height 26
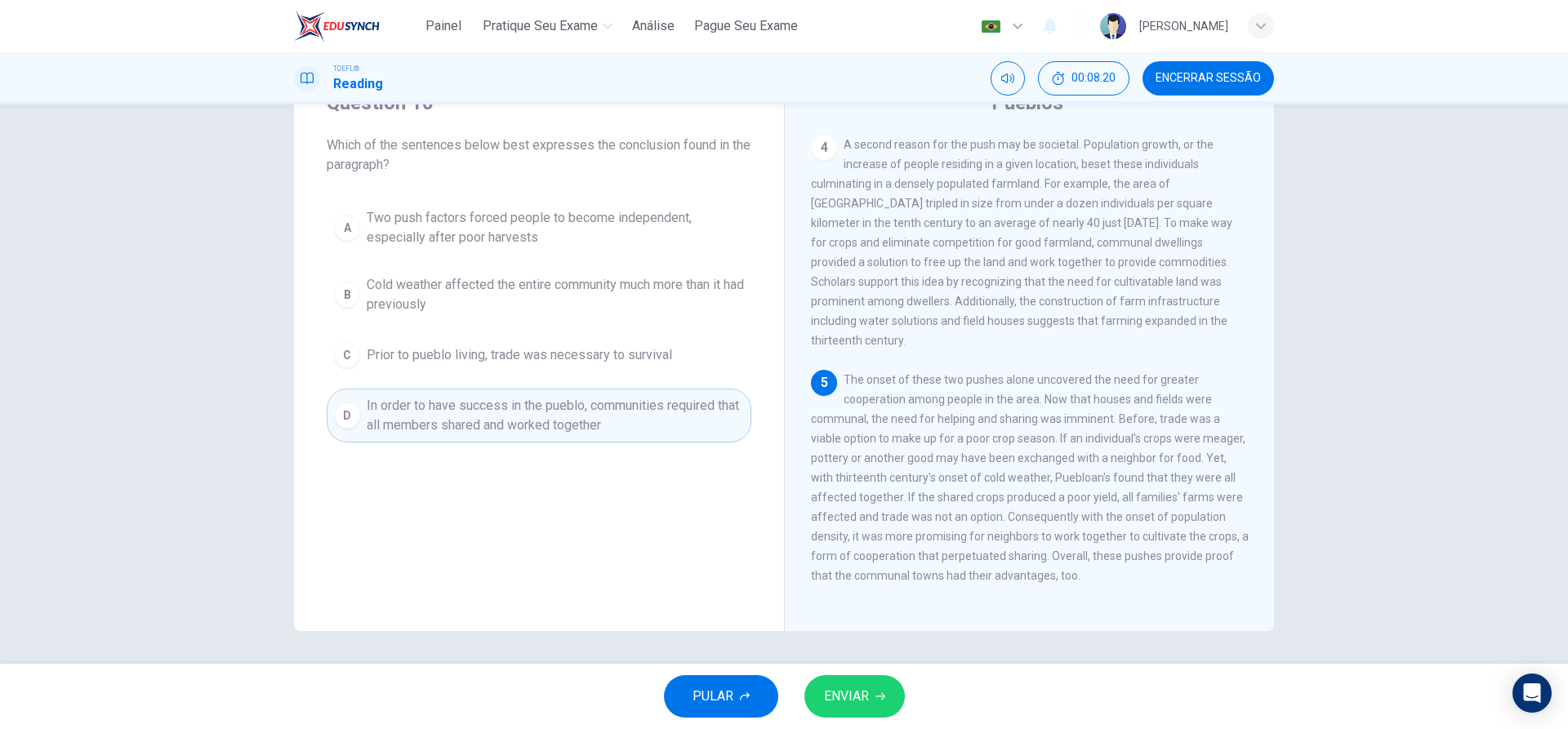
click at [847, 702] on span "ENVIAR" at bounding box center [845, 695] width 45 height 23
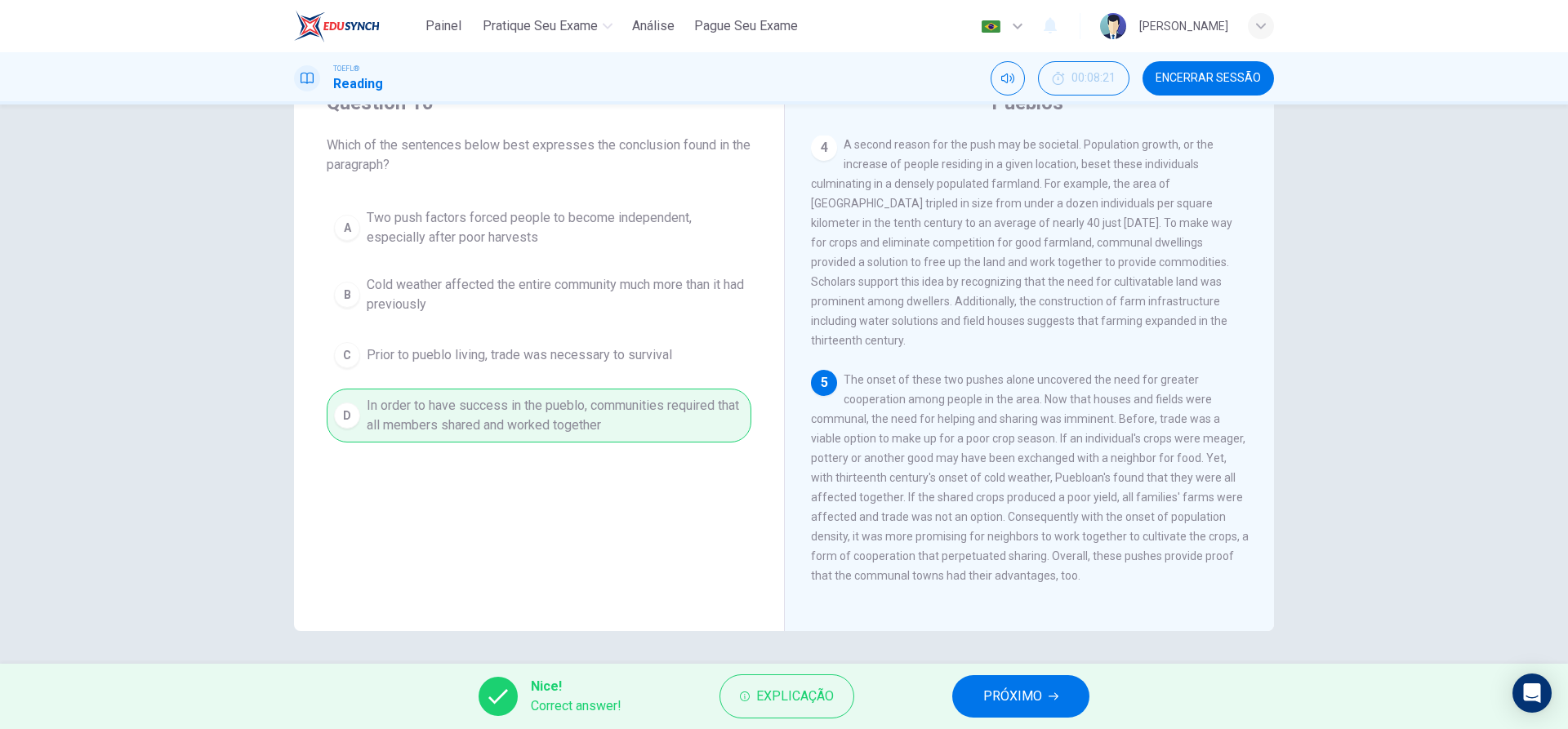
click at [1019, 688] on span "PRÓXIMO" at bounding box center [1012, 695] width 58 height 23
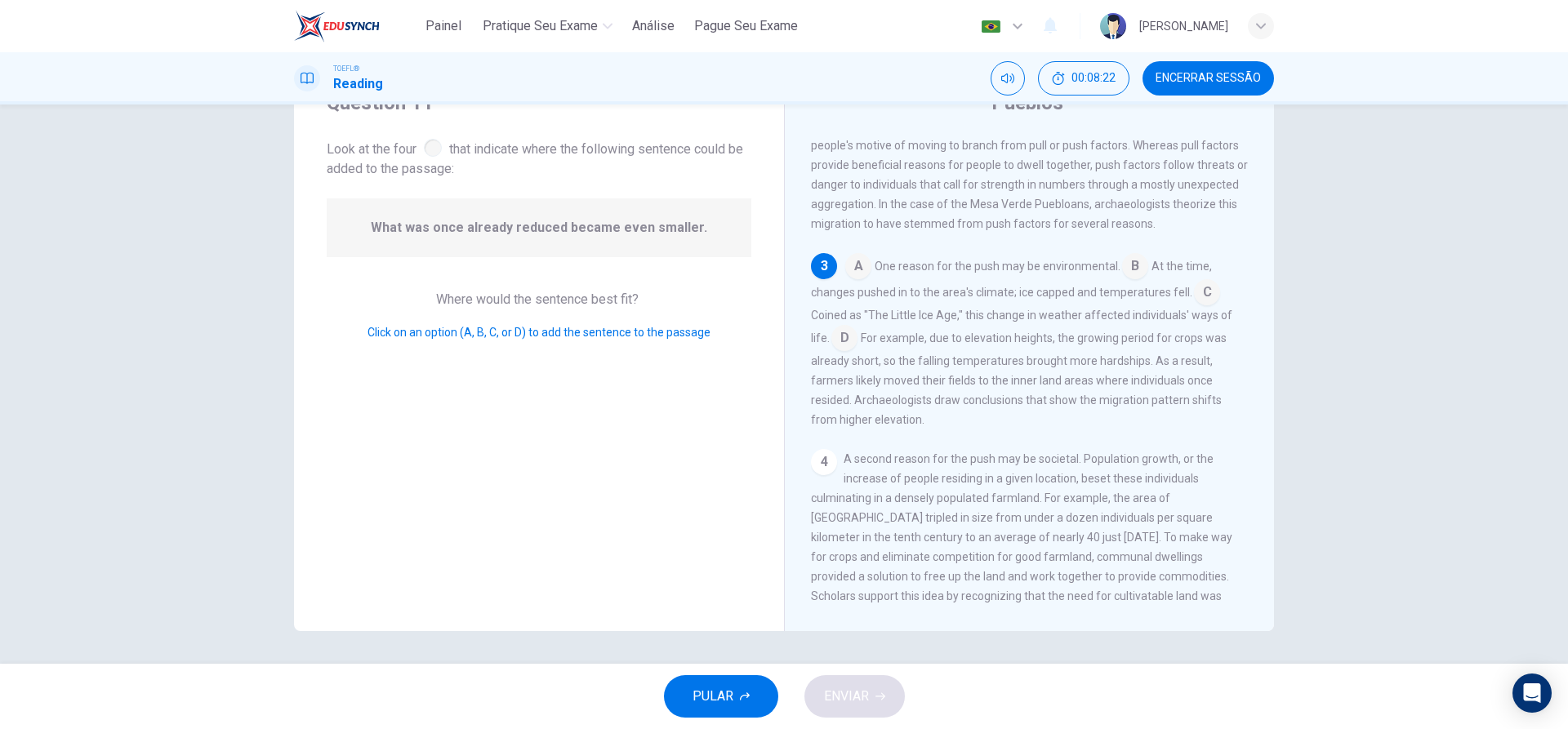
scroll to position [0, 0]
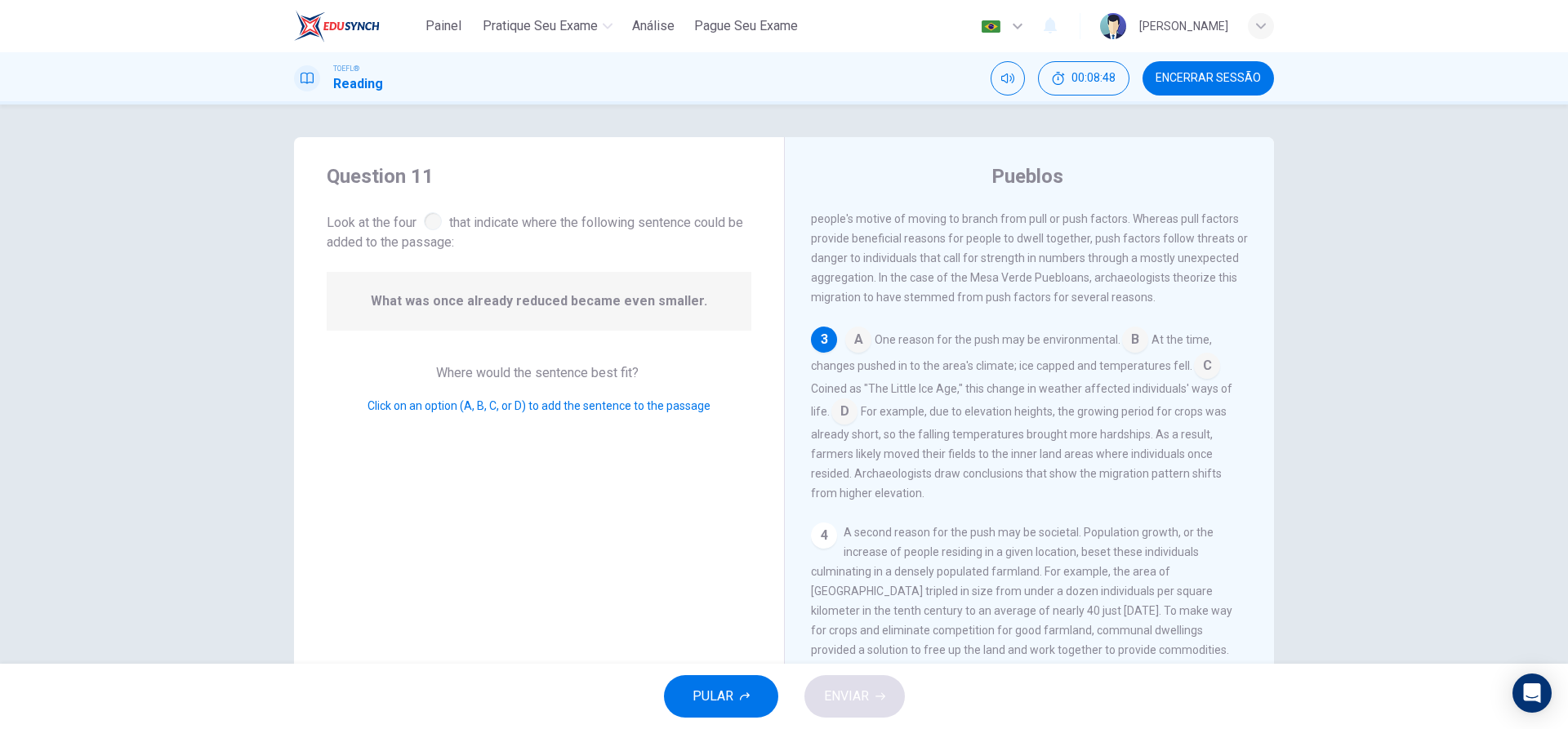
click at [832, 425] on input at bounding box center [844, 413] width 26 height 26
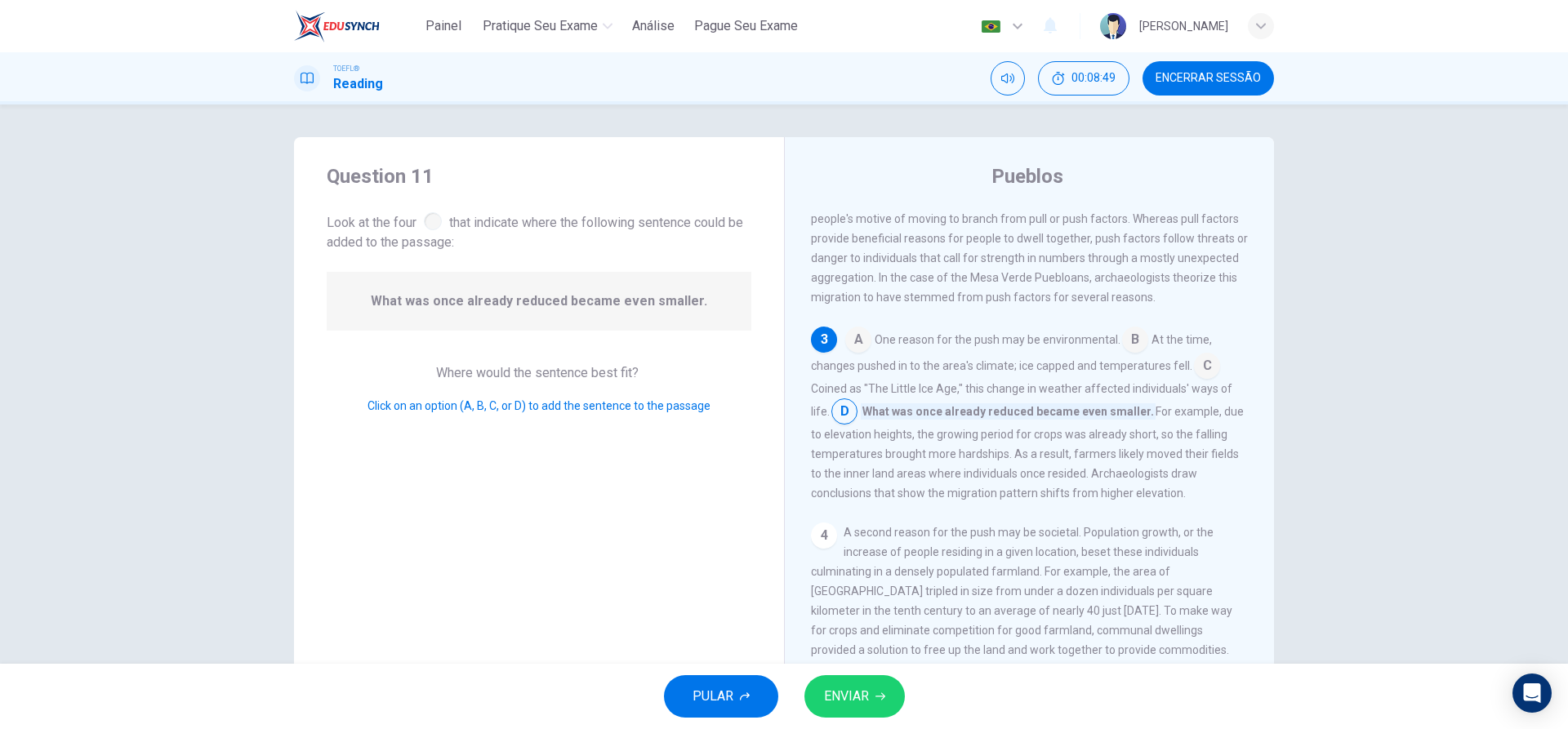
click at [829, 694] on span "ENVIAR" at bounding box center [845, 695] width 45 height 23
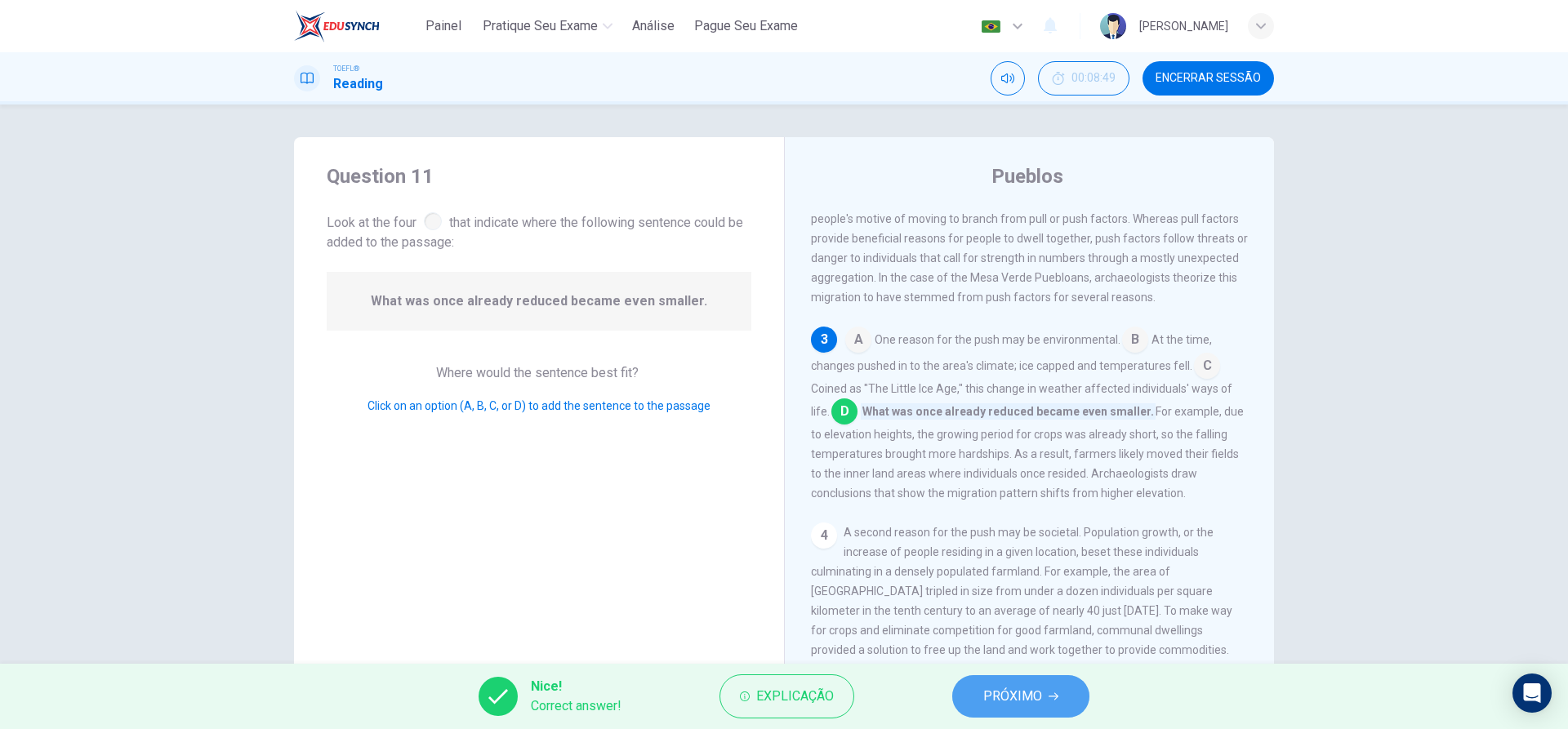
click at [984, 696] on button "PRÓXIMO" at bounding box center [1021, 695] width 137 height 43
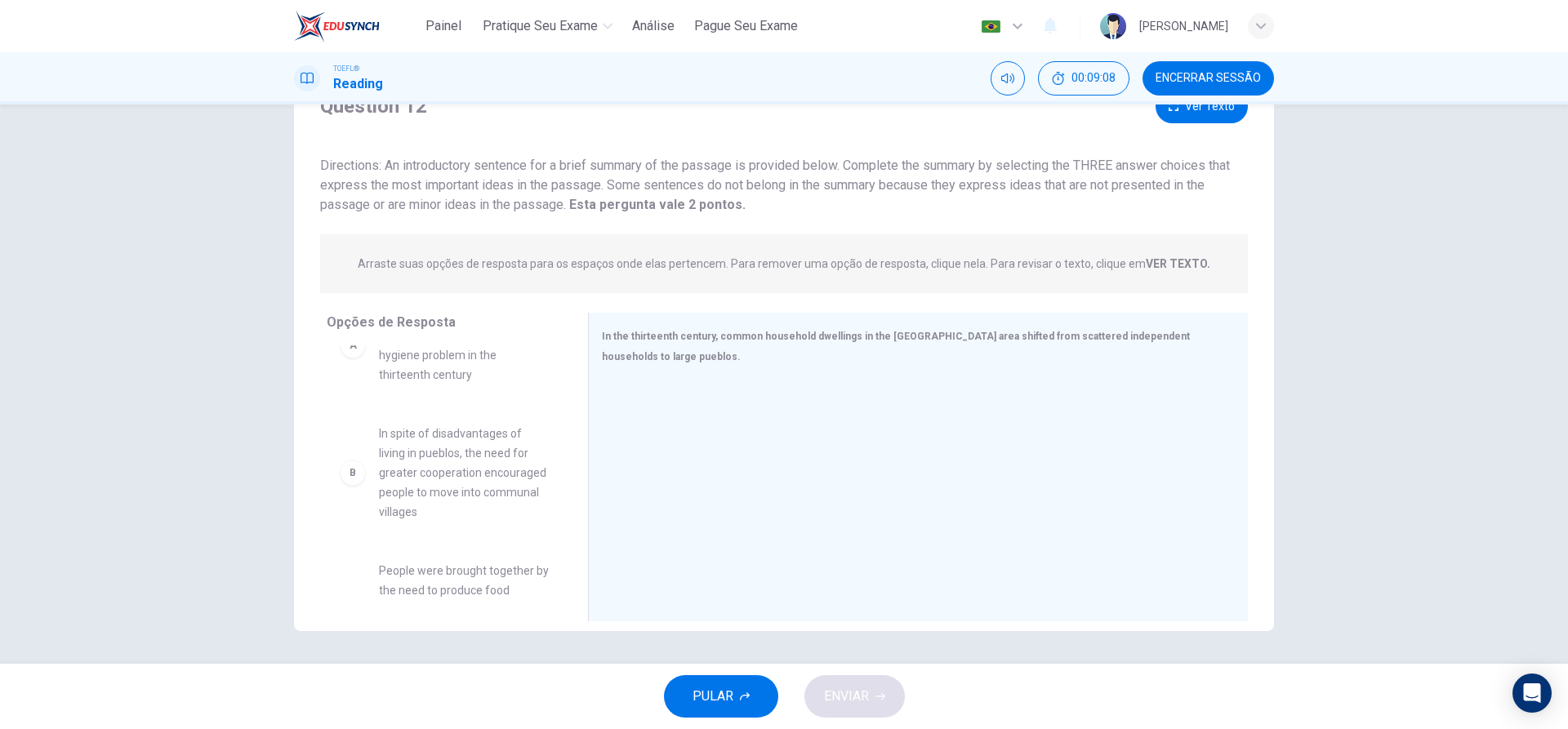
scroll to position [93, 0]
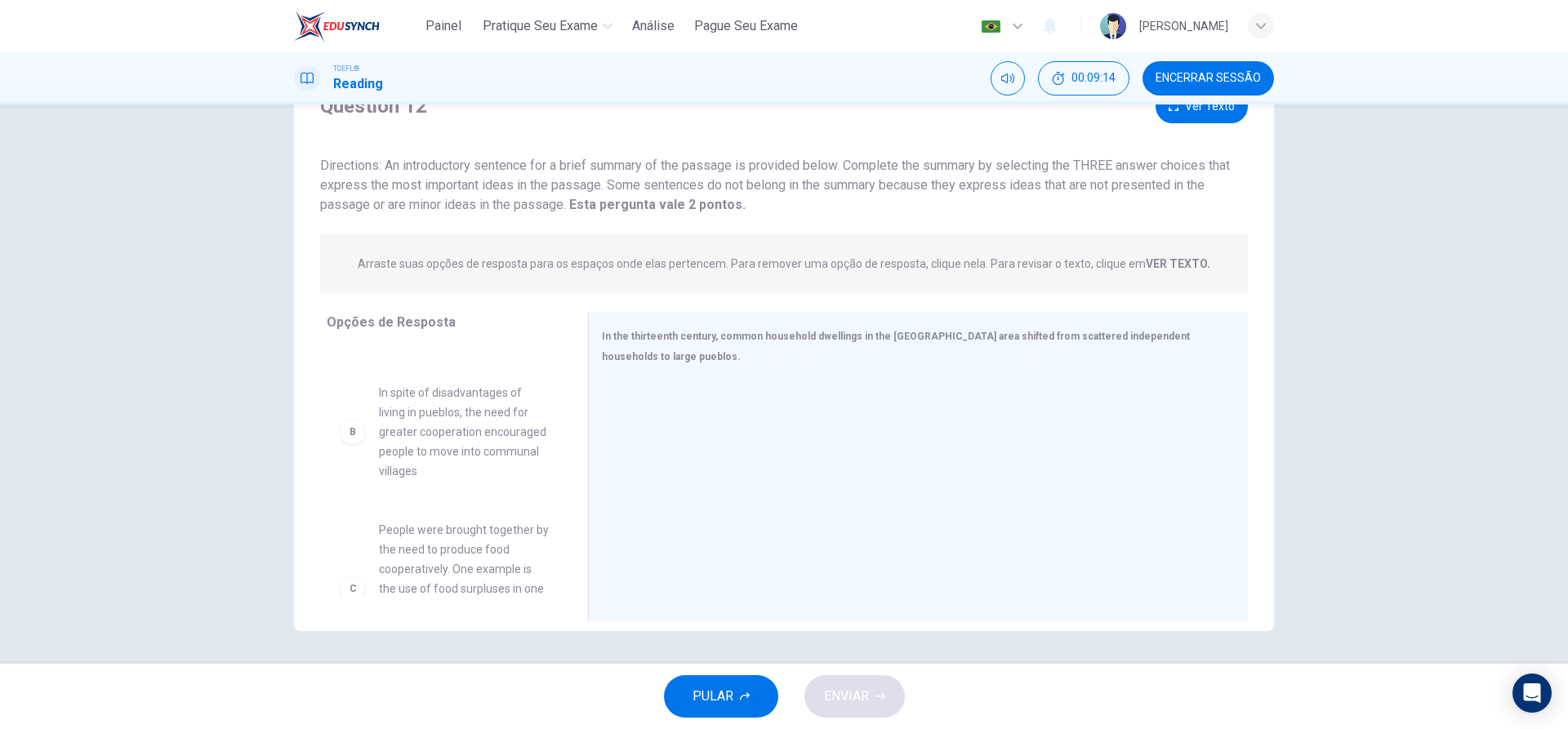
click at [518, 470] on span "In spite of disadvantages of living in pueblos, the need for greater cooperatio…" at bounding box center [463, 431] width 169 height 98
click at [349, 435] on div "B" at bounding box center [353, 432] width 26 height 26
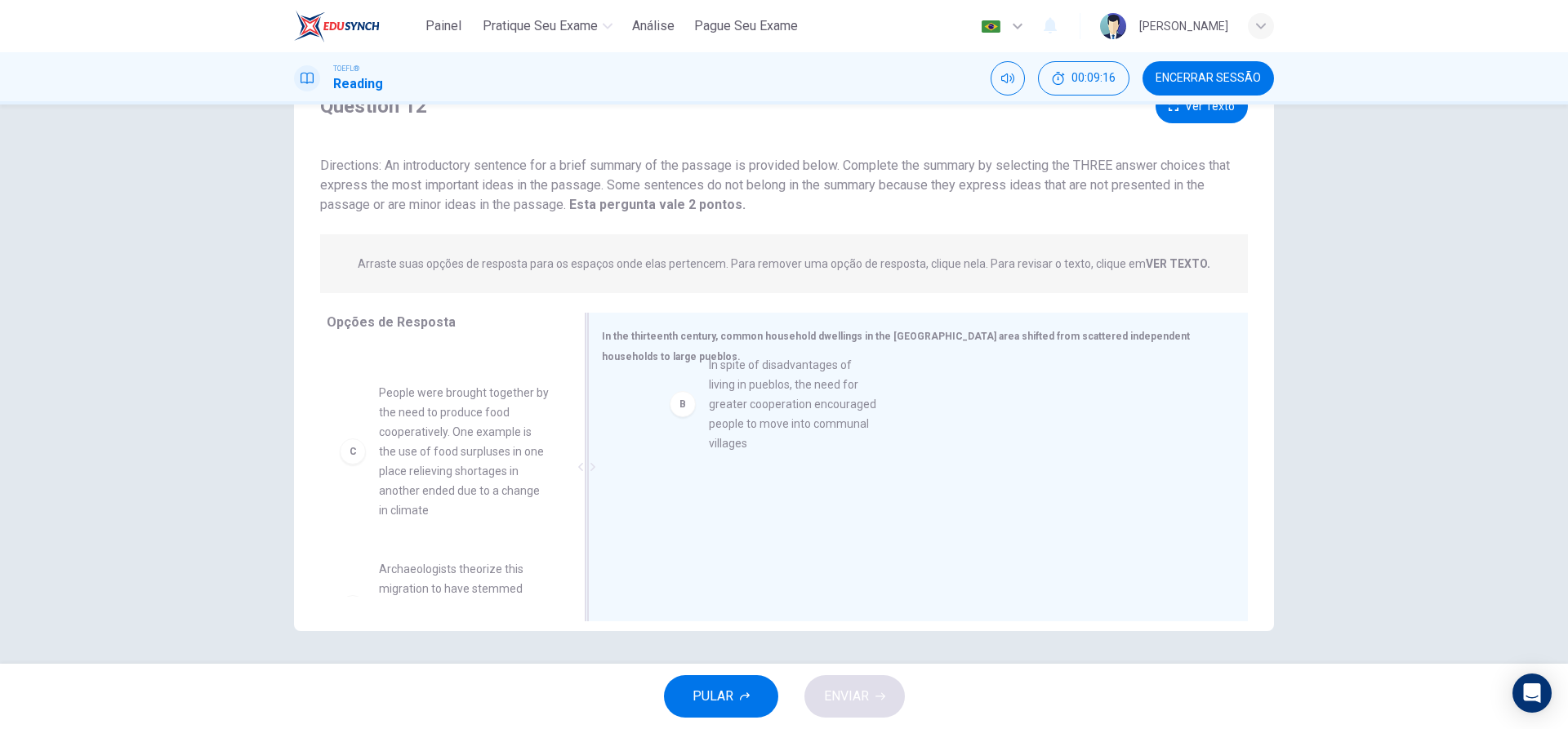
drag, startPoint x: 351, startPoint y: 435, endPoint x: 688, endPoint y: 407, distance: 338.2
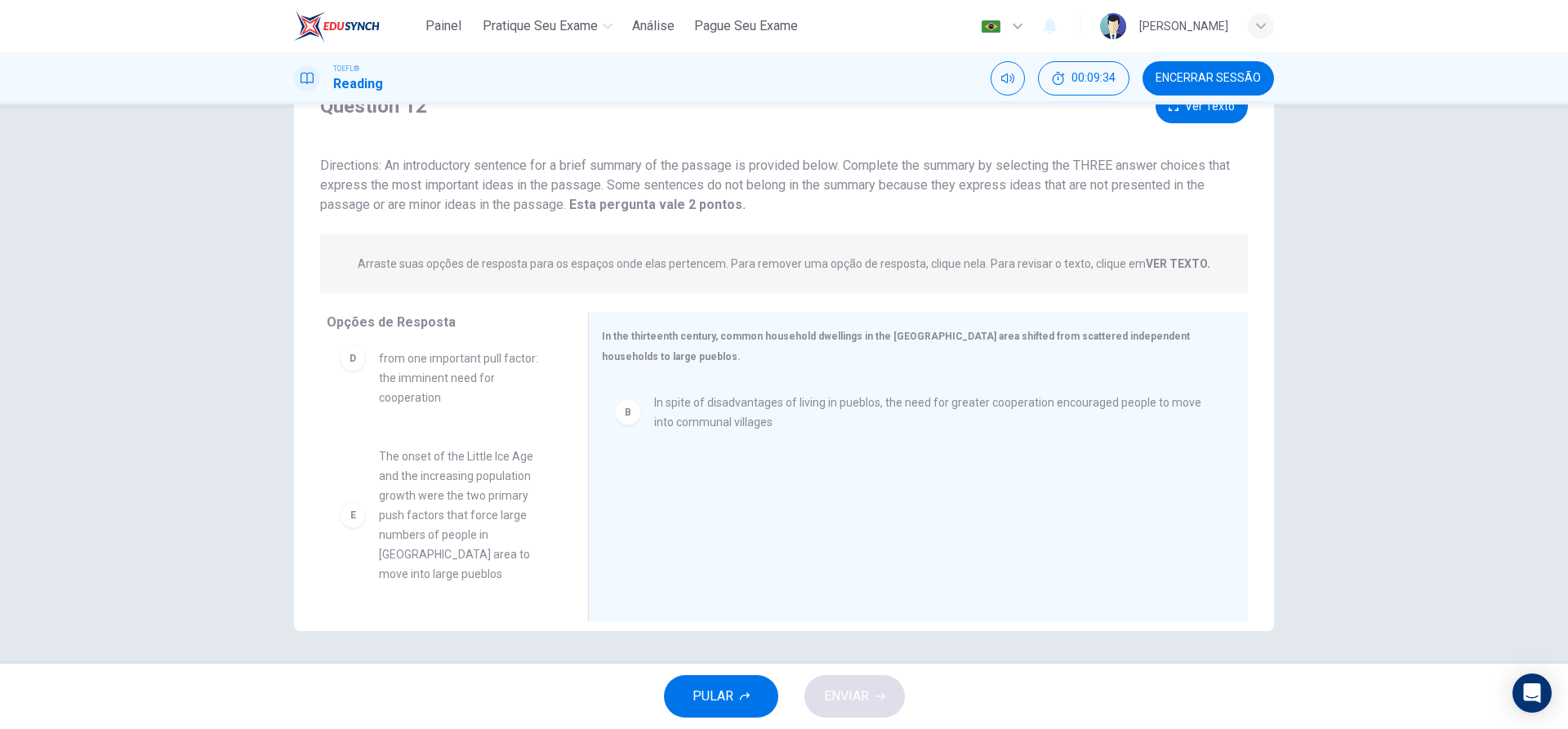
scroll to position [372, 0]
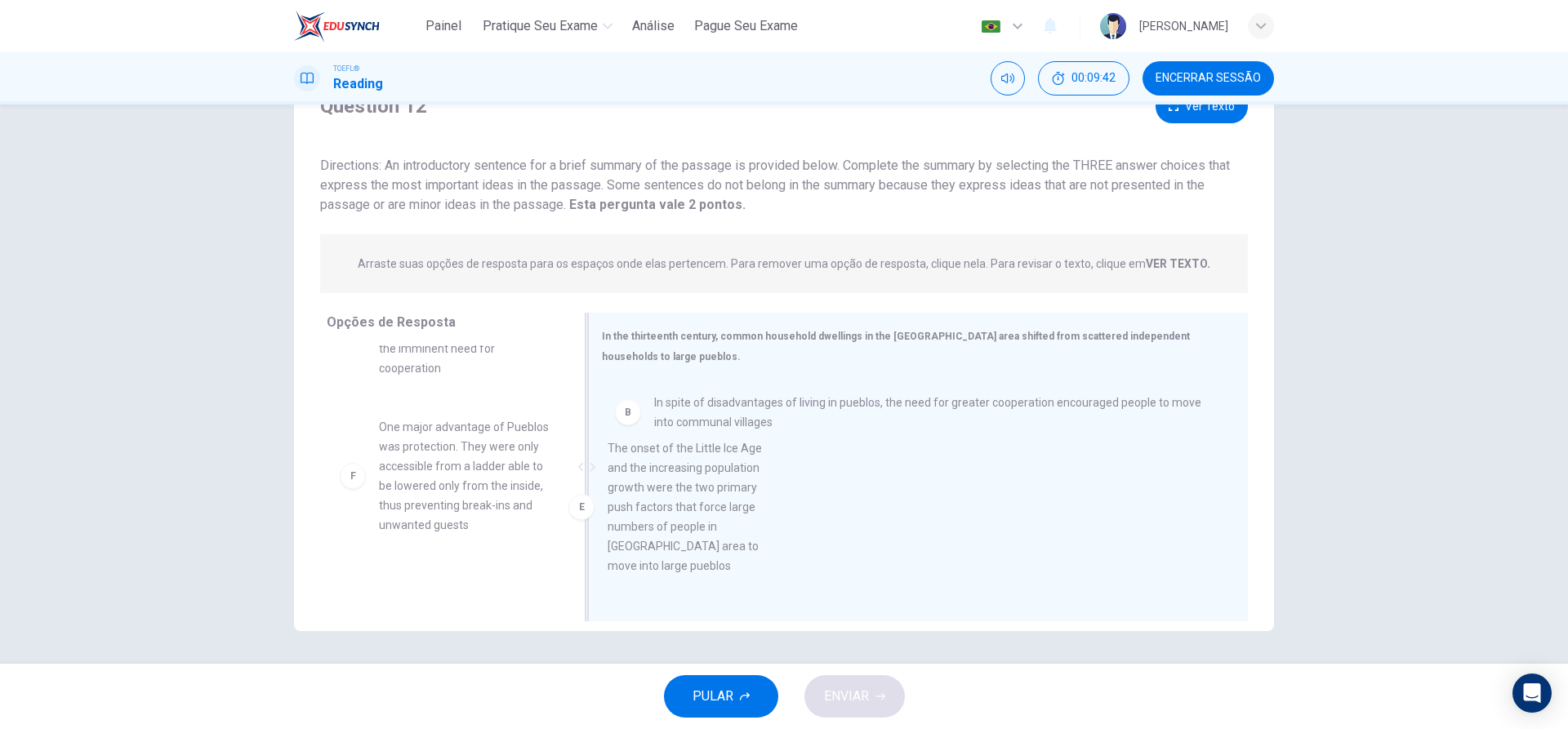
drag, startPoint x: 472, startPoint y: 480, endPoint x: 765, endPoint y: 531, distance: 297.4
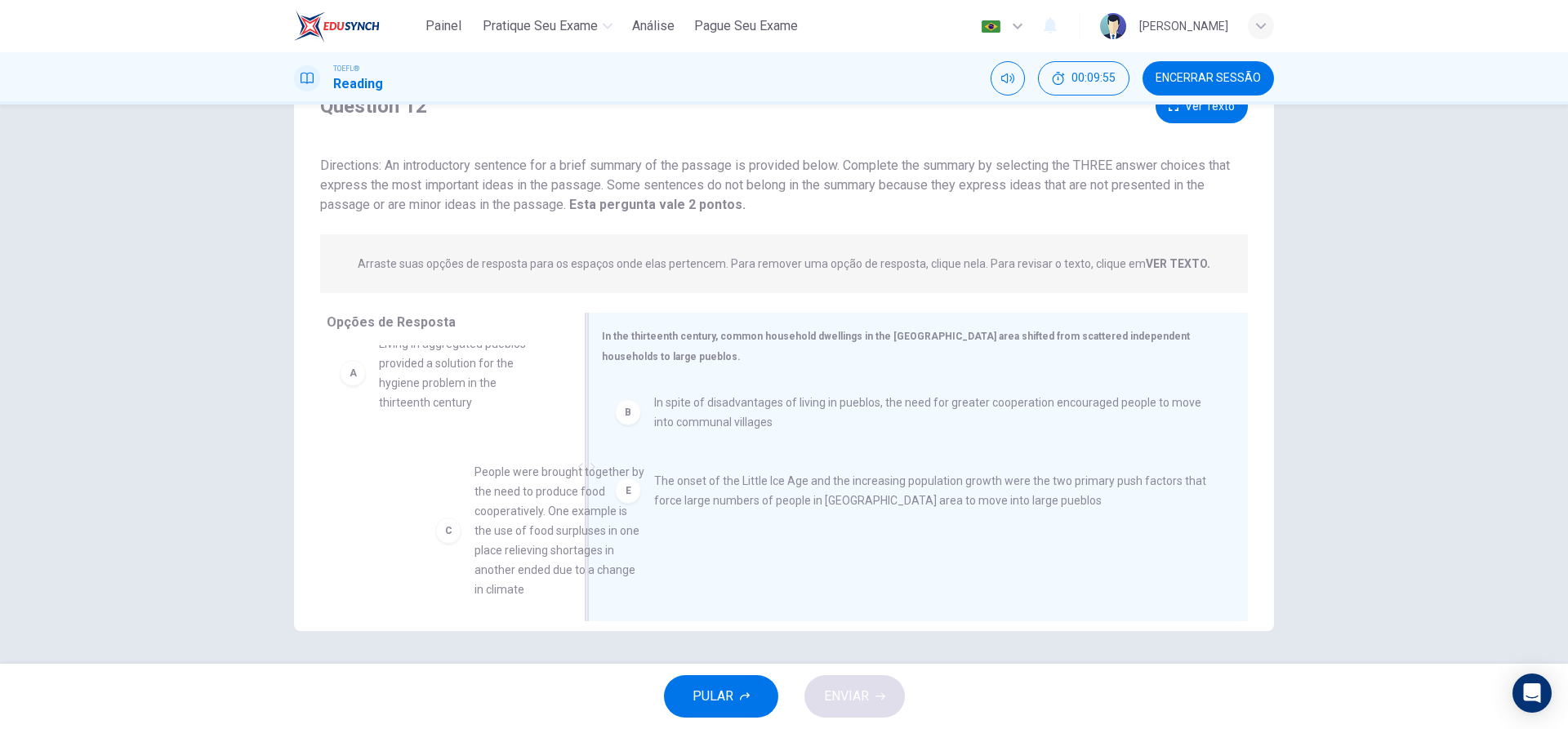
scroll to position [26, 0]
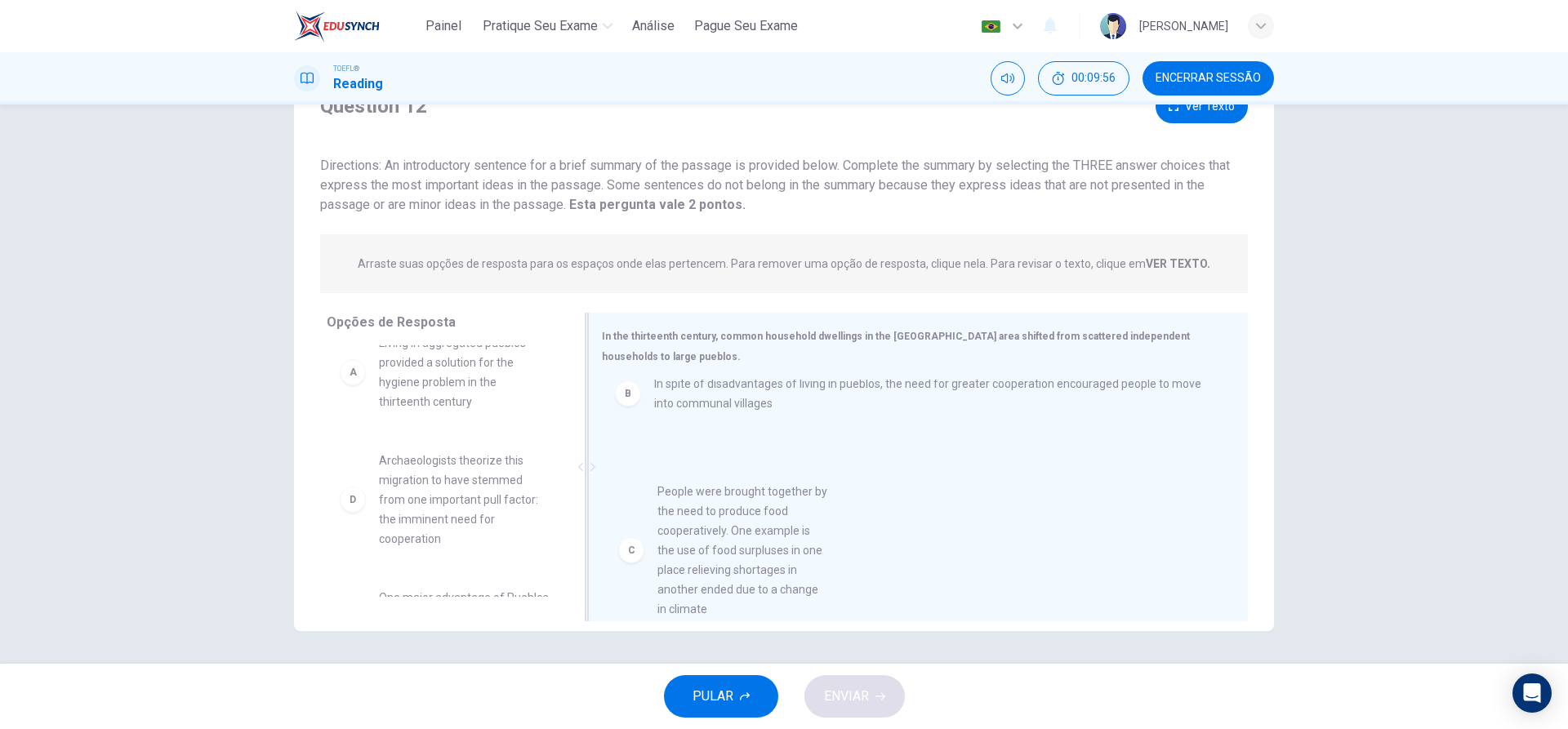
drag, startPoint x: 439, startPoint y: 534, endPoint x: 750, endPoint y: 565, distance: 312.5
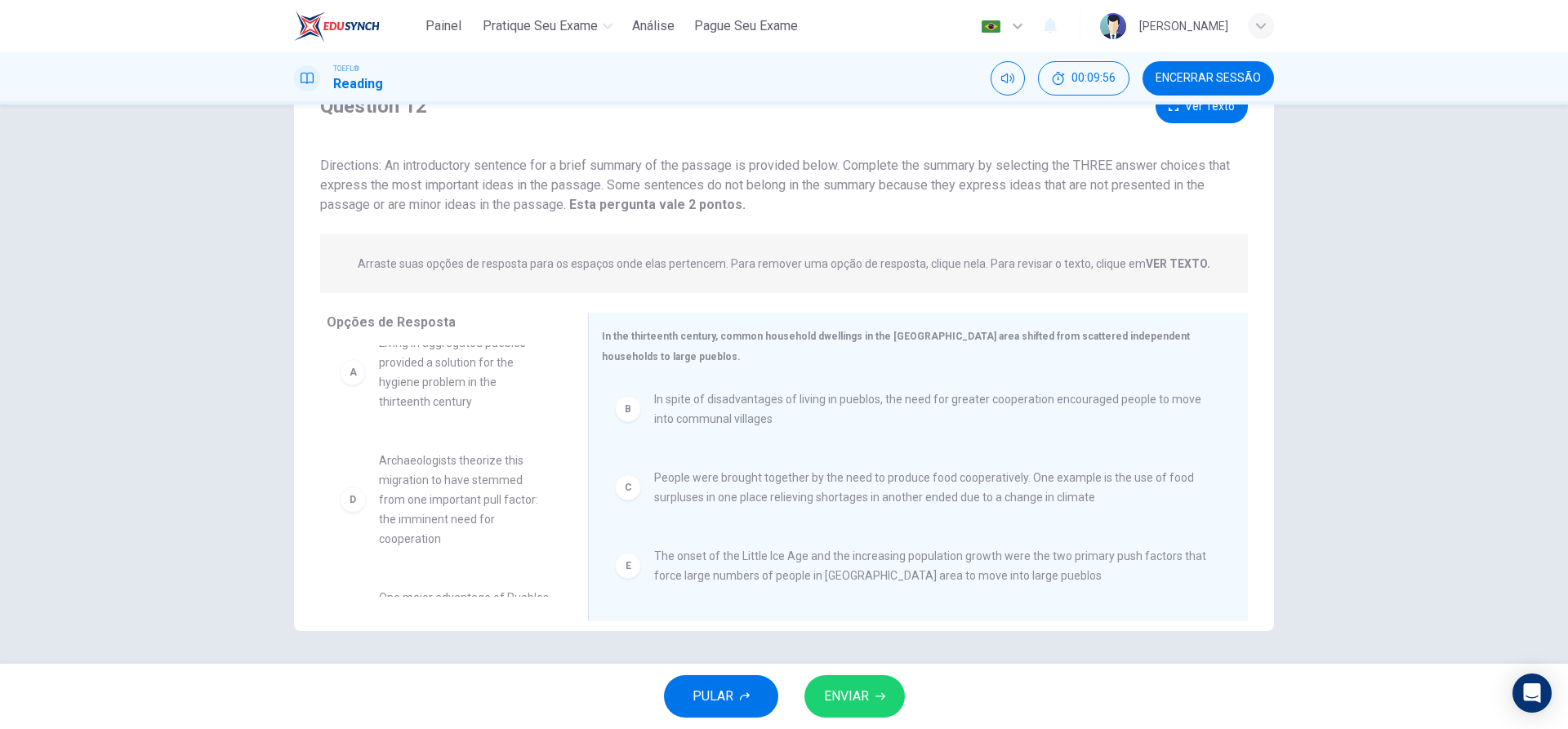
scroll to position [3, 0]
click at [844, 700] on span "ENVIAR" at bounding box center [845, 695] width 45 height 23
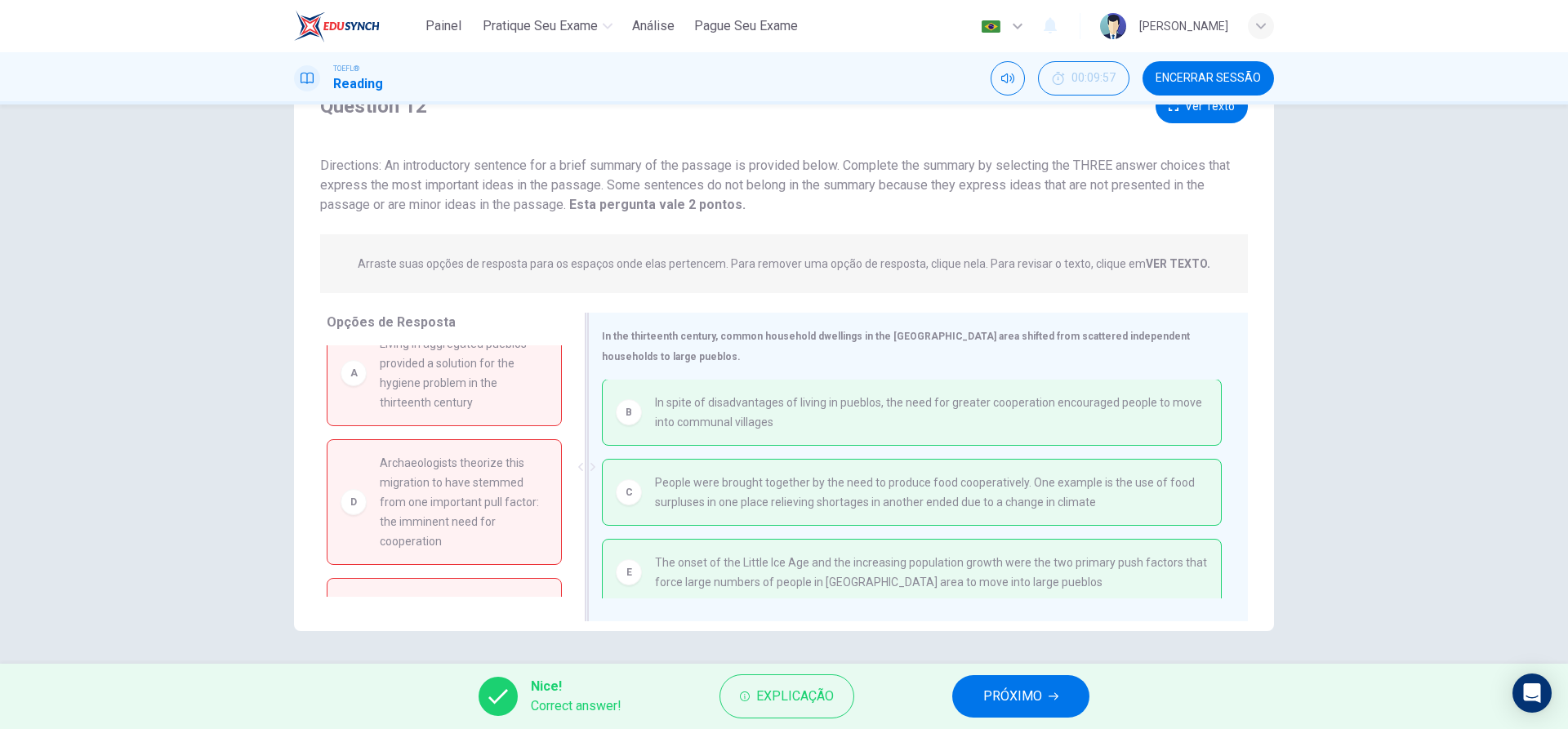
scroll to position [0, 0]
click at [1031, 700] on span "PRÓXIMO" at bounding box center [1012, 695] width 58 height 23
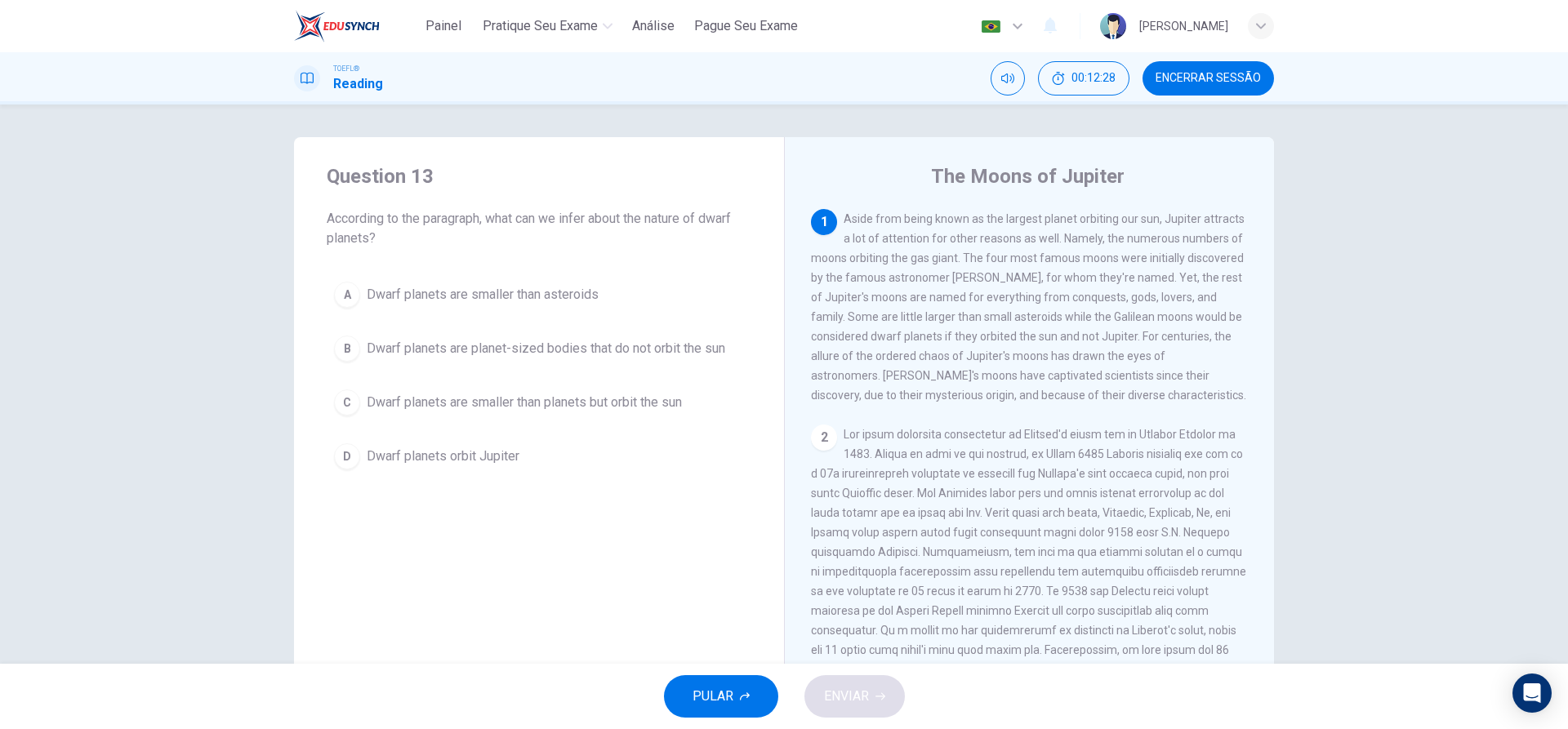
click at [355, 409] on div "C" at bounding box center [347, 402] width 26 height 26
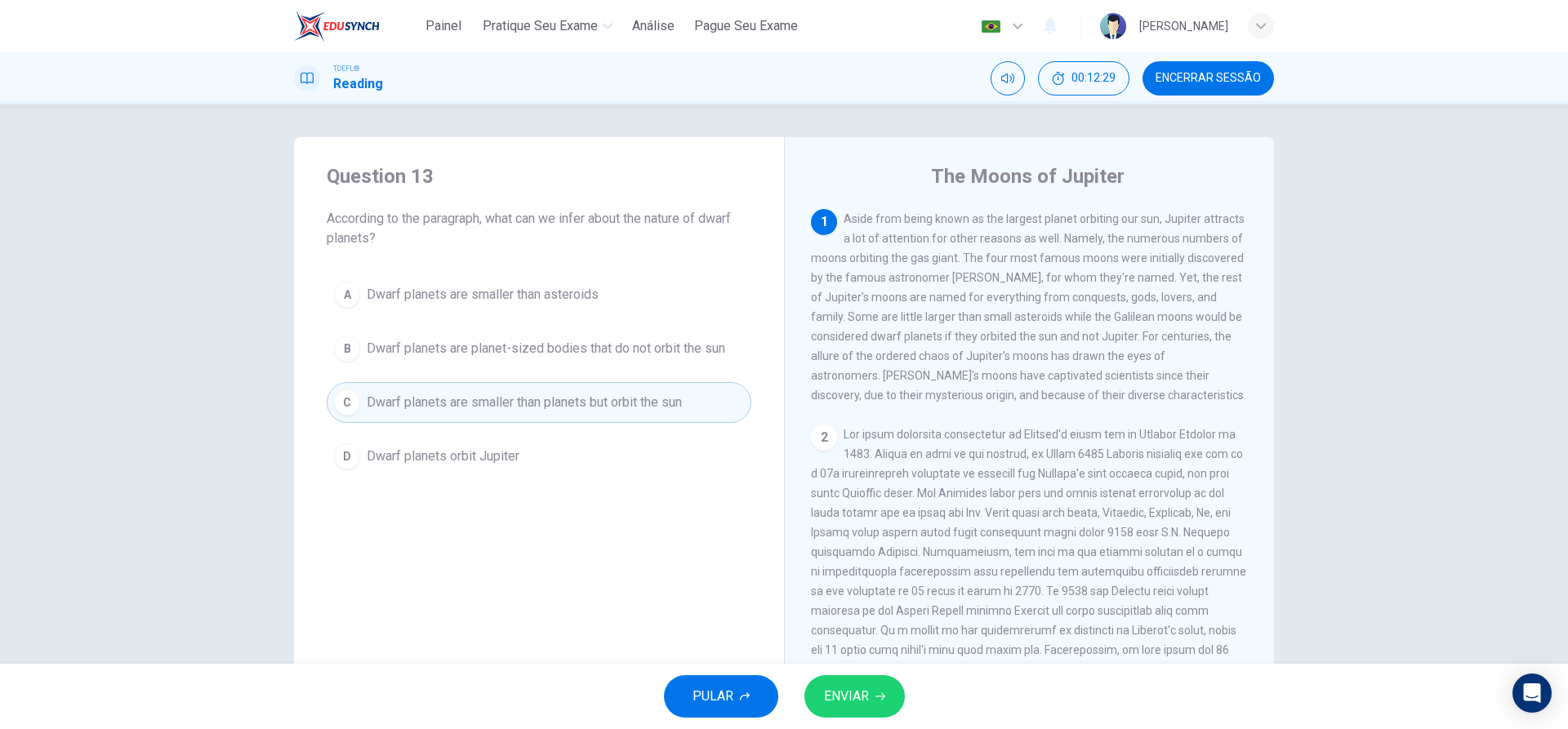
click at [835, 686] on span "ENVIAR" at bounding box center [845, 695] width 45 height 23
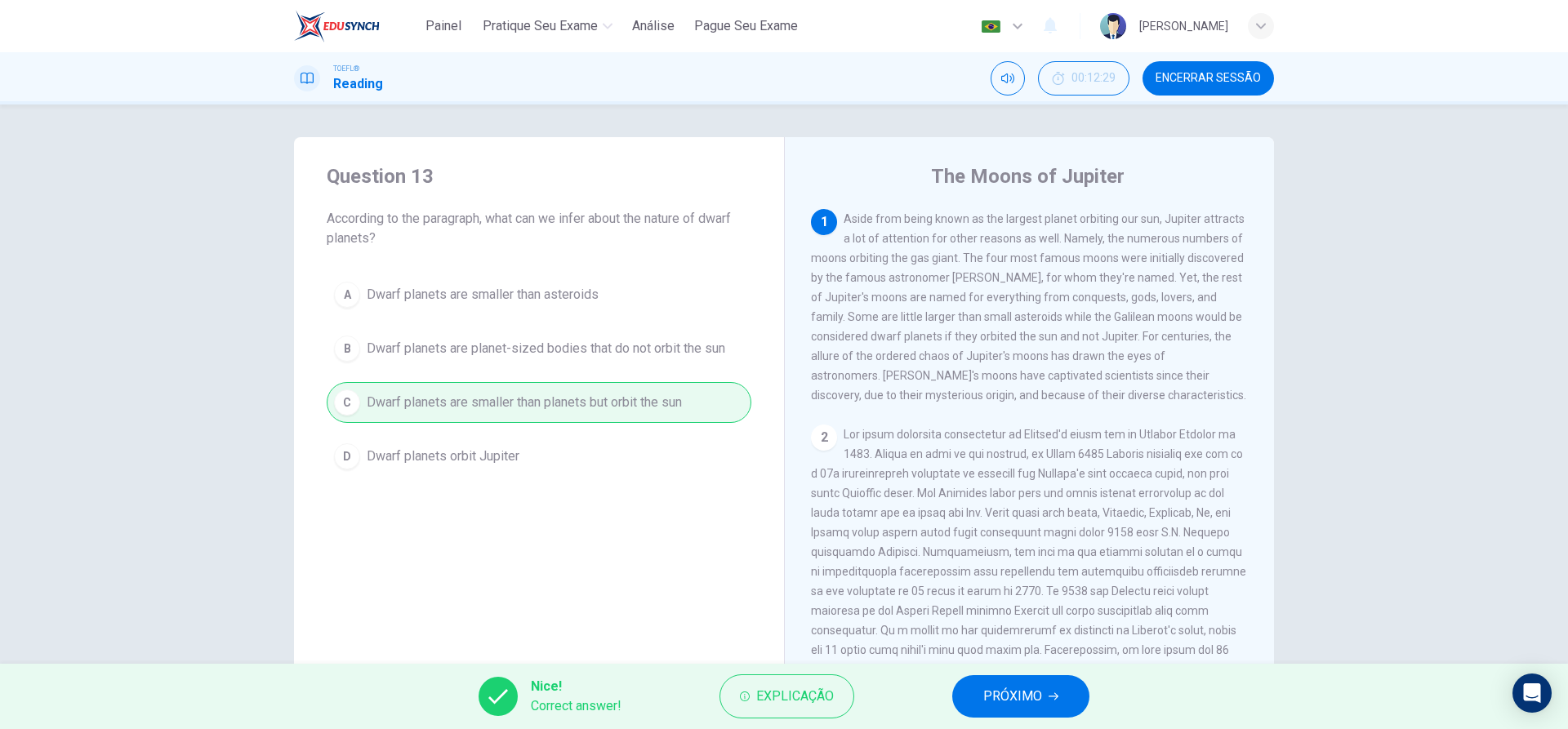
click at [990, 701] on span "PRÓXIMO" at bounding box center [1012, 695] width 58 height 23
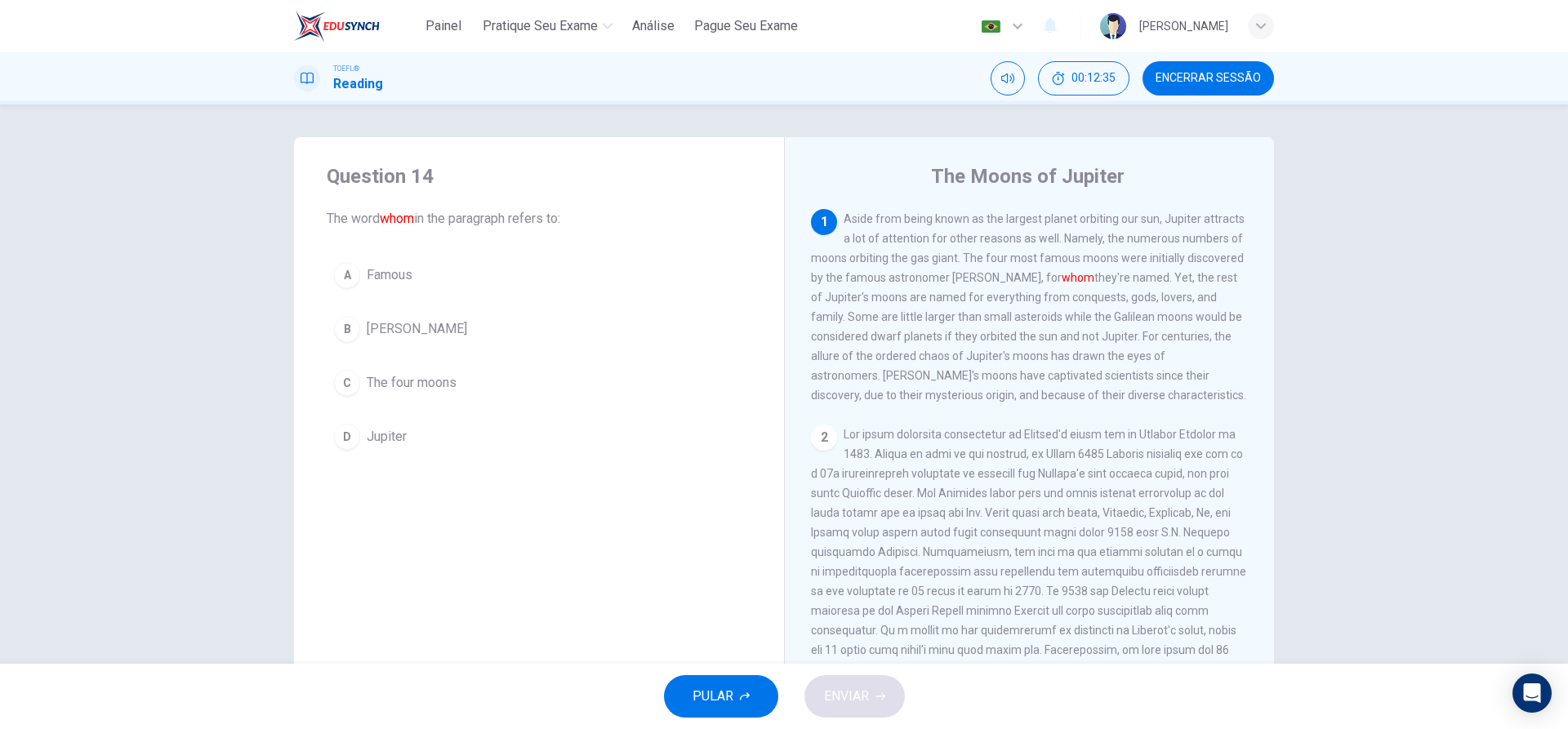
click at [338, 327] on div "B" at bounding box center [347, 329] width 26 height 26
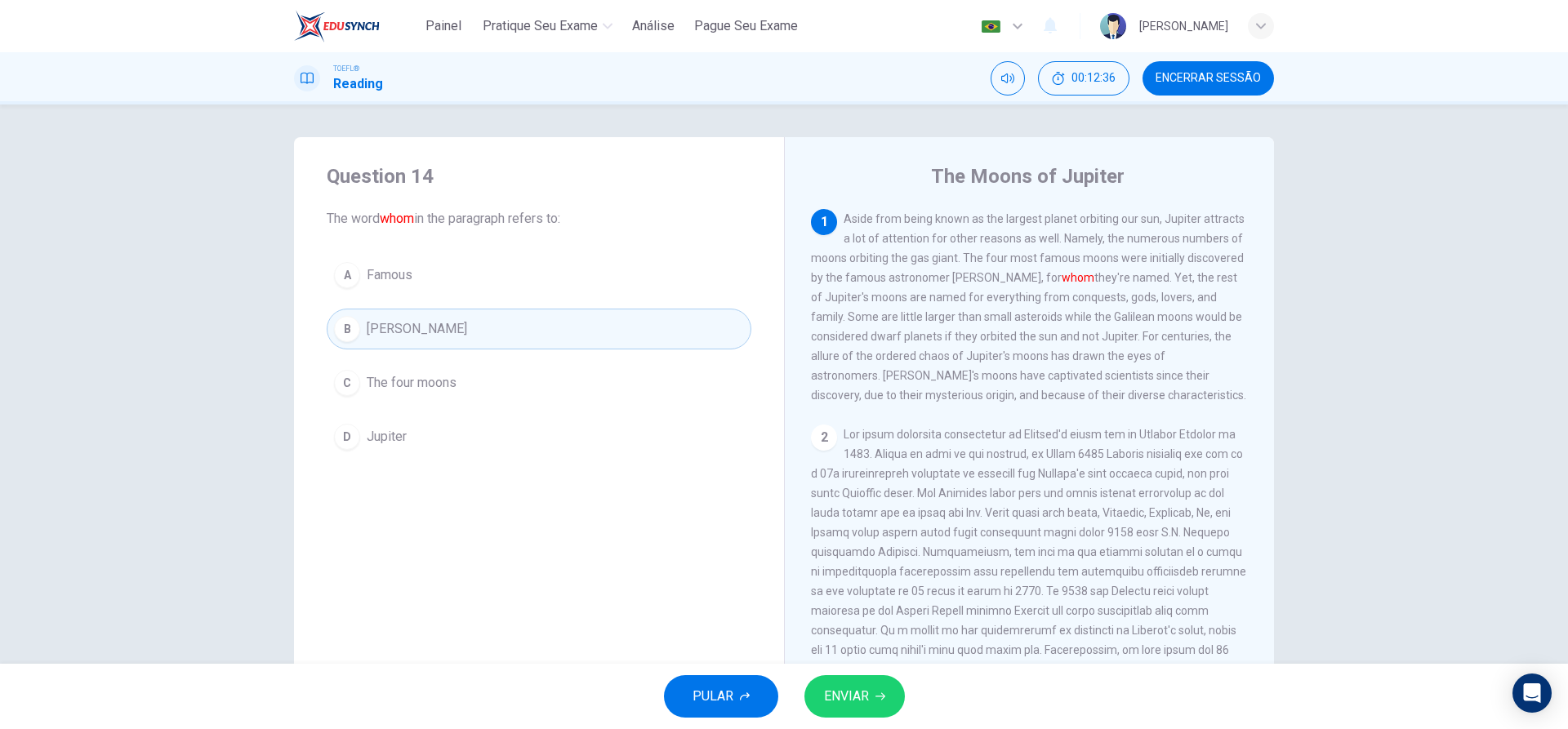
click at [879, 707] on button "ENVIAR" at bounding box center [854, 695] width 100 height 43
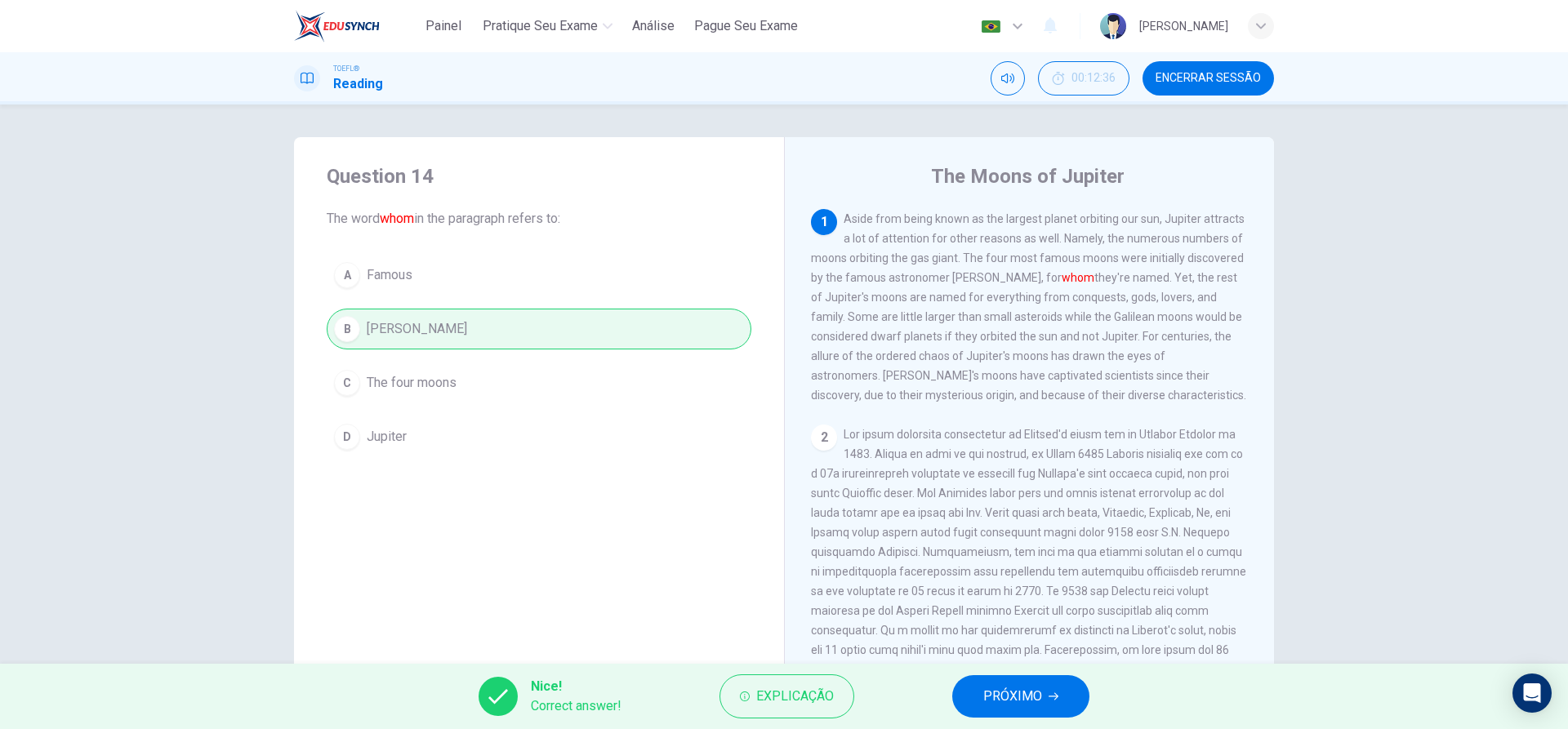
click at [1011, 703] on span "PRÓXIMO" at bounding box center [1012, 695] width 58 height 23
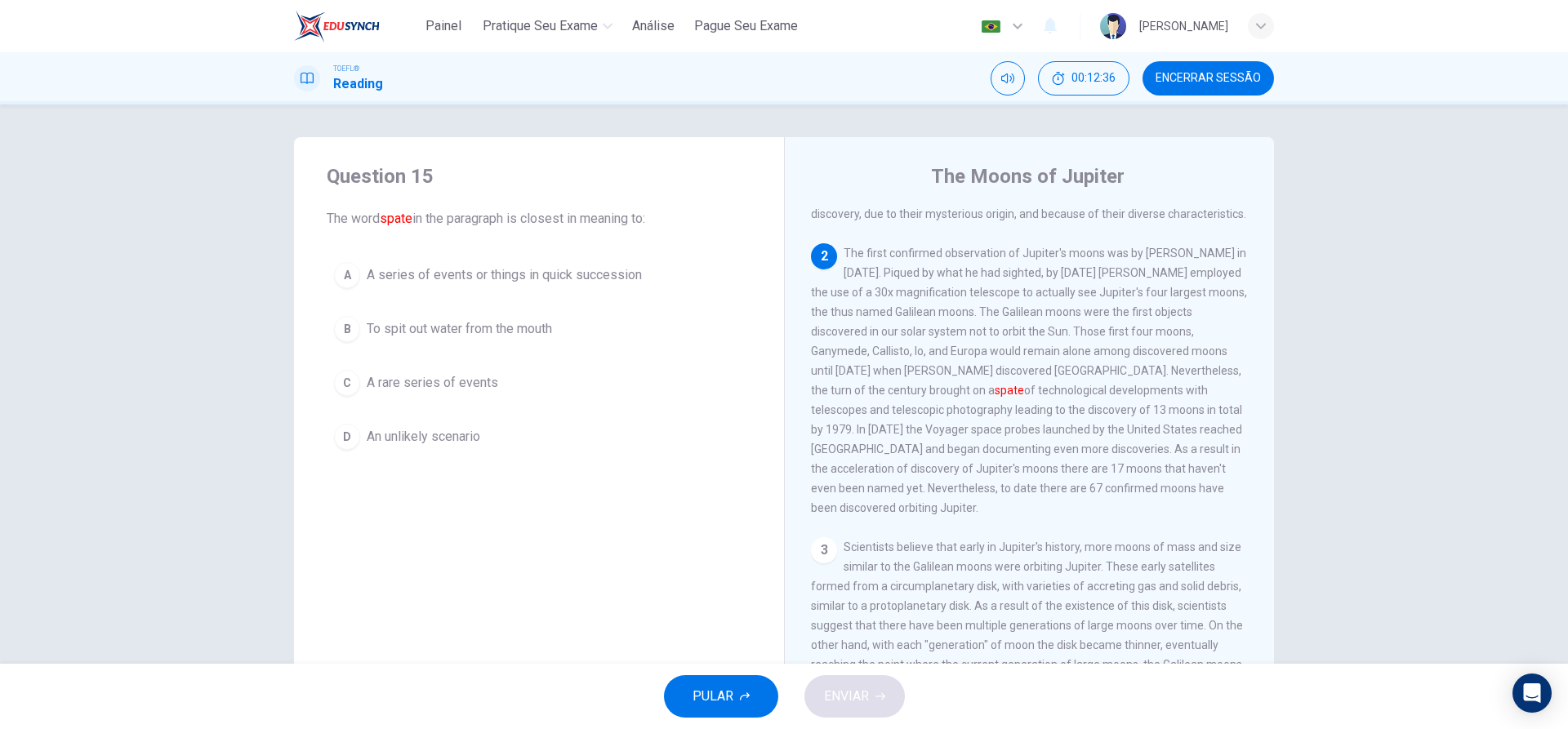
scroll to position [183, 0]
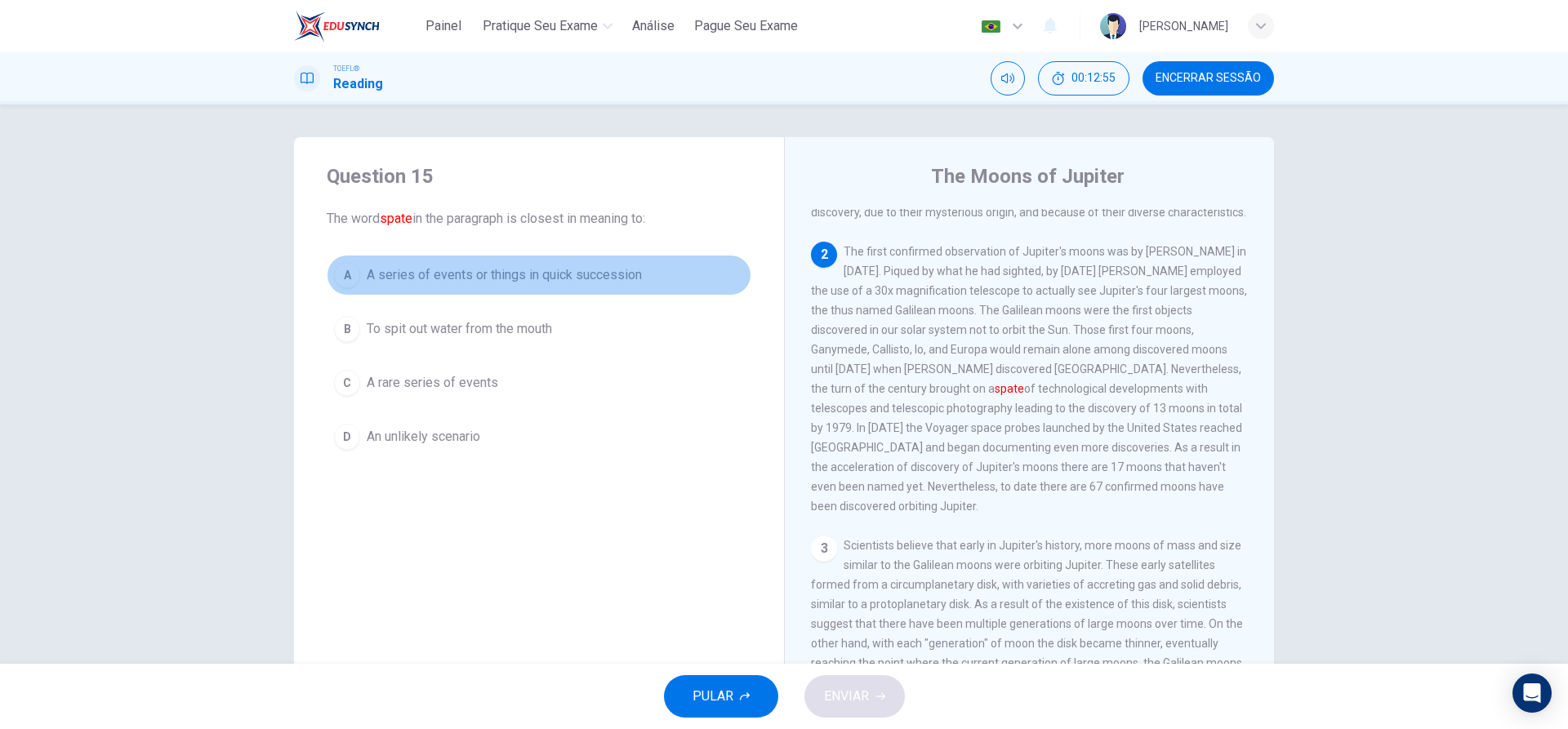
click at [353, 292] on button "A A series of events or things in quick succession" at bounding box center [539, 274] width 425 height 41
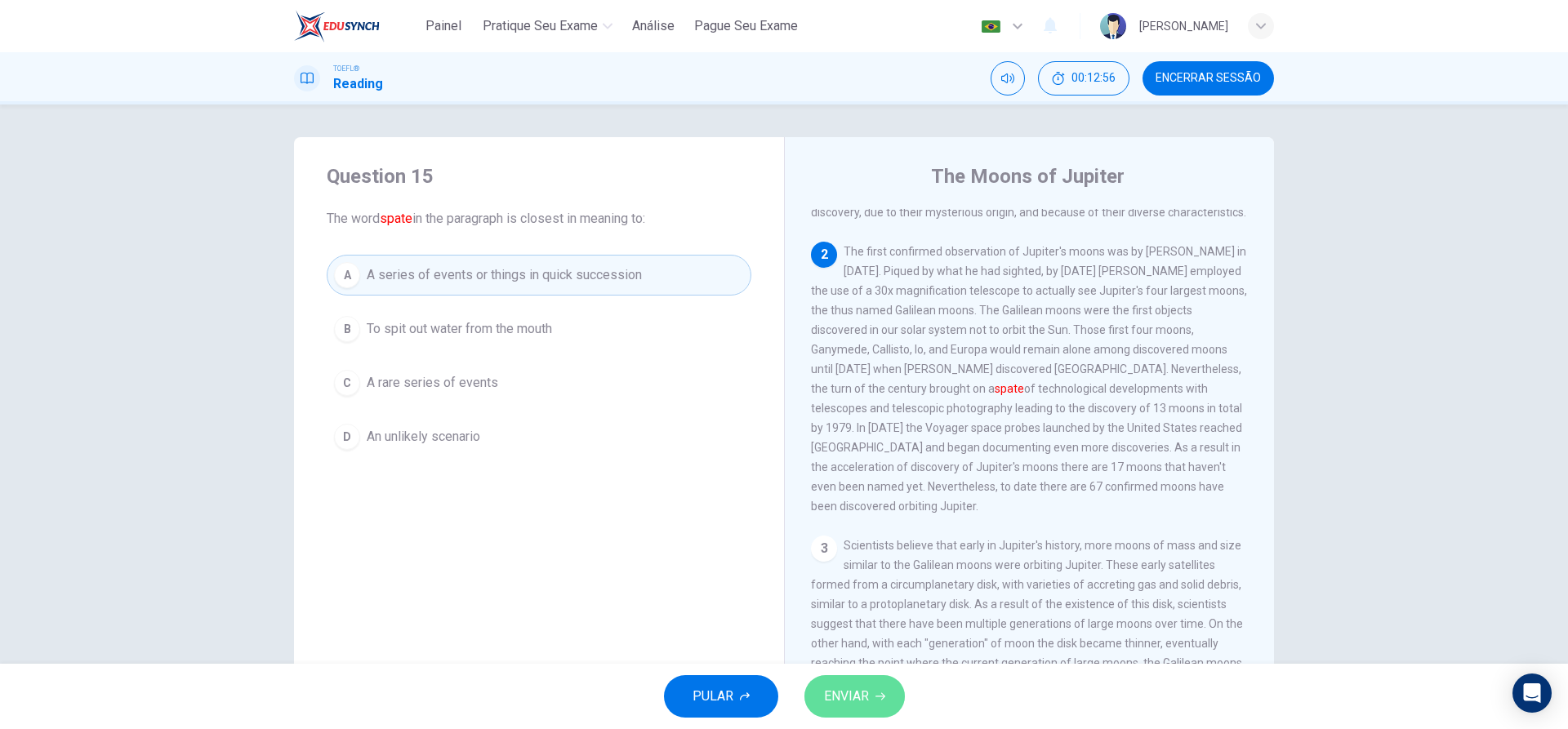
click at [826, 688] on span "ENVIAR" at bounding box center [845, 695] width 45 height 23
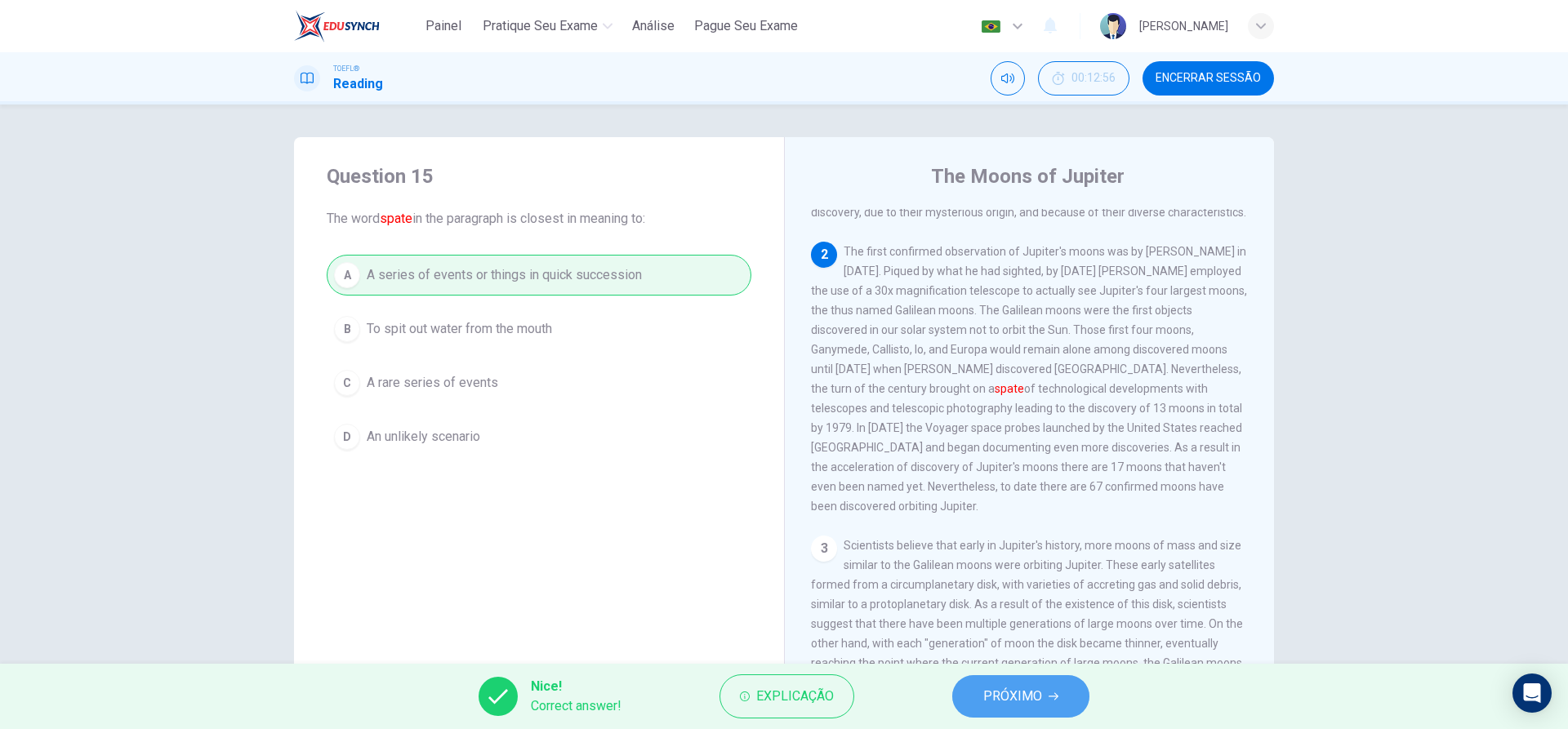
click at [986, 691] on span "PRÓXIMO" at bounding box center [1012, 695] width 58 height 23
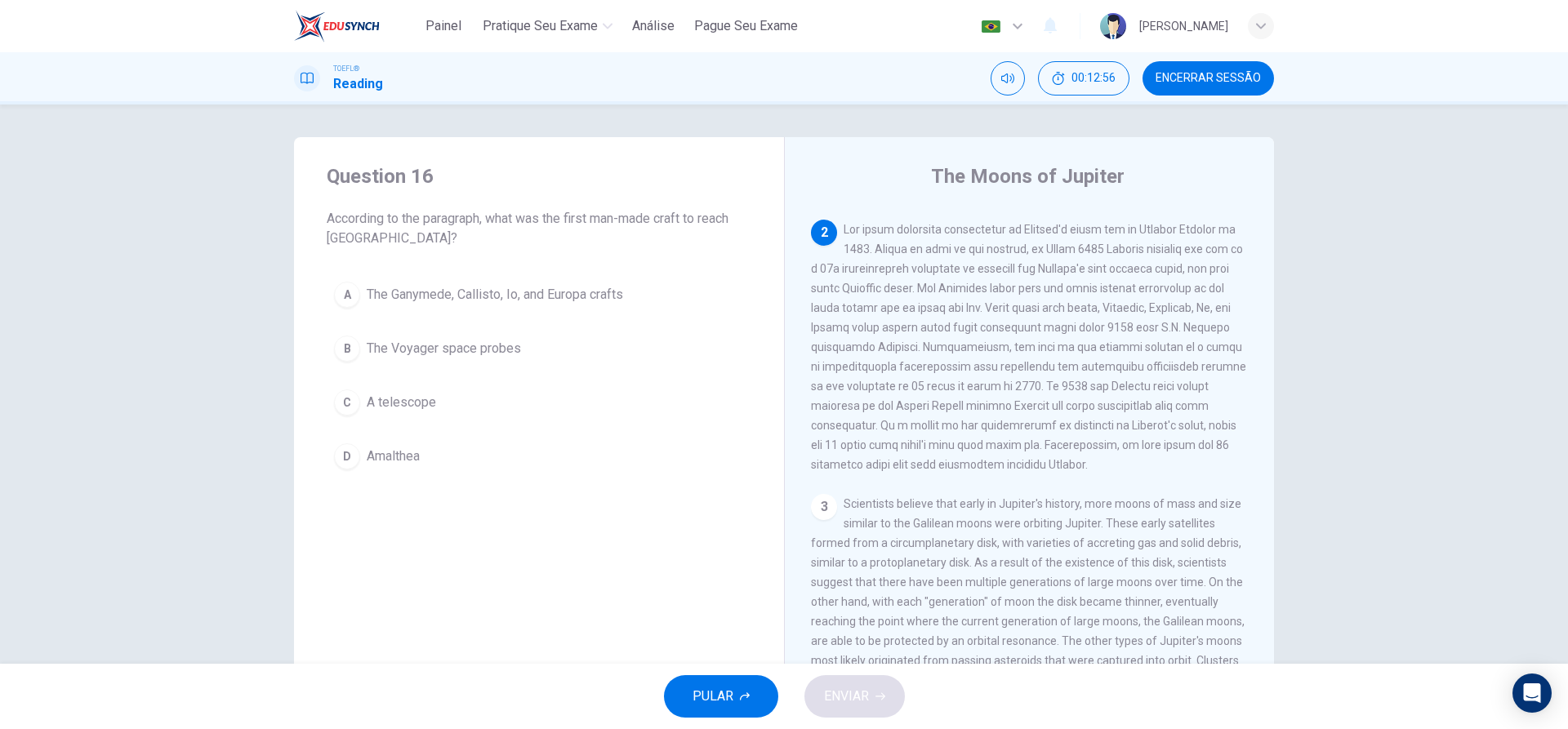
scroll to position [224, 0]
click at [347, 340] on div "B" at bounding box center [347, 349] width 26 height 26
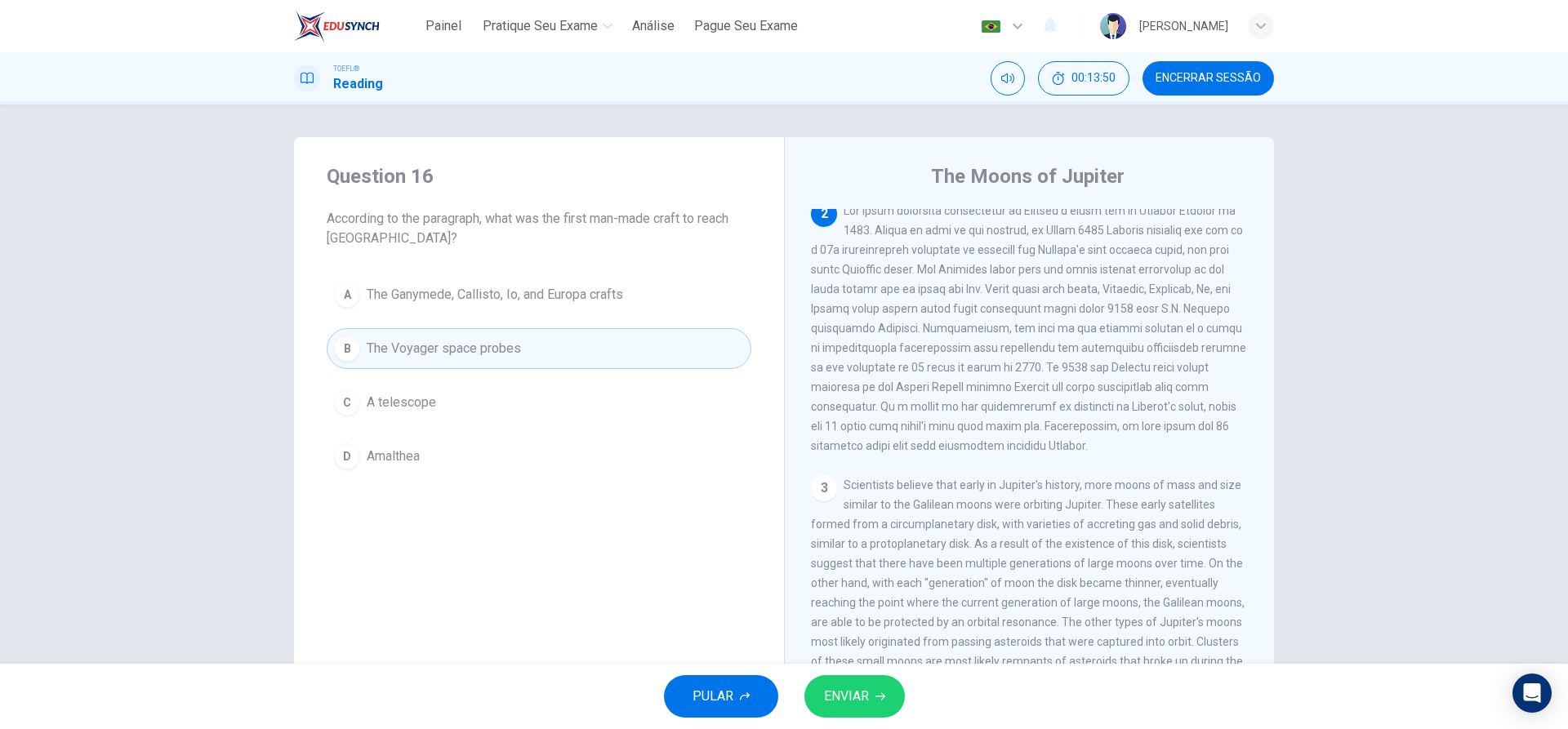
click at [801, 688] on div "PULAR ENVIAR" at bounding box center [784, 696] width 1568 height 65
click at [860, 694] on span "ENVIAR" at bounding box center [845, 695] width 45 height 23
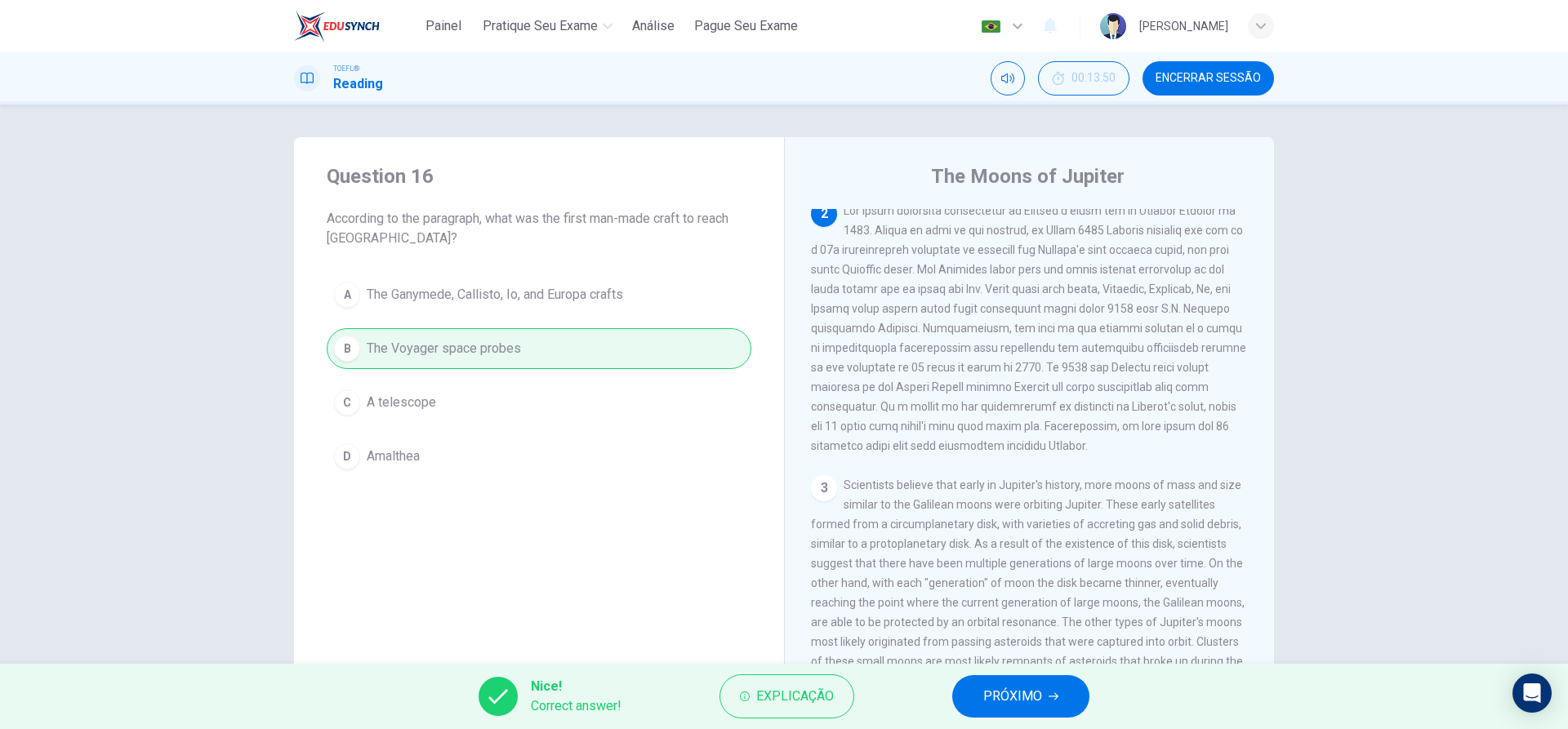
click at [1008, 690] on span "PRÓXIMO" at bounding box center [1012, 695] width 58 height 23
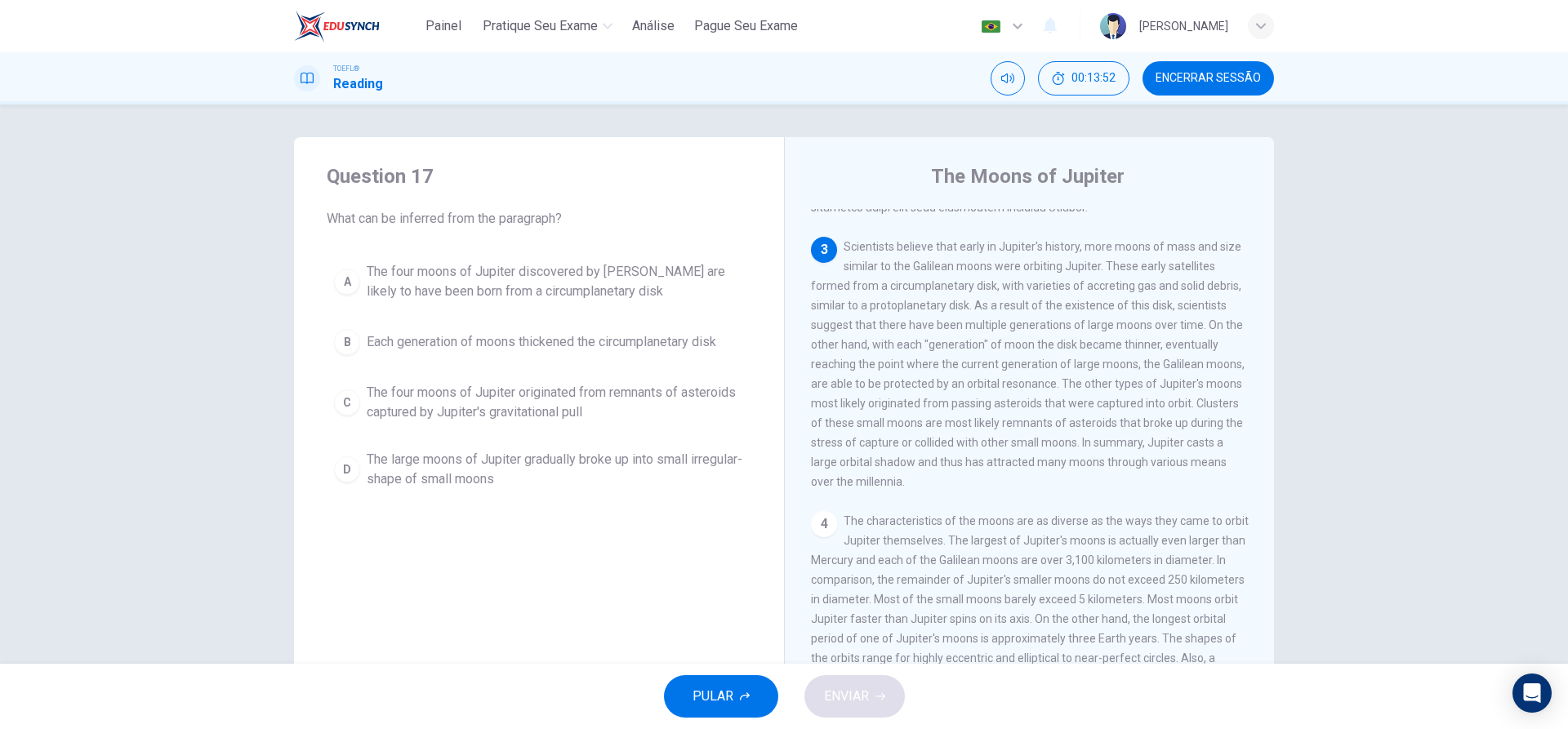
scroll to position [466, 0]
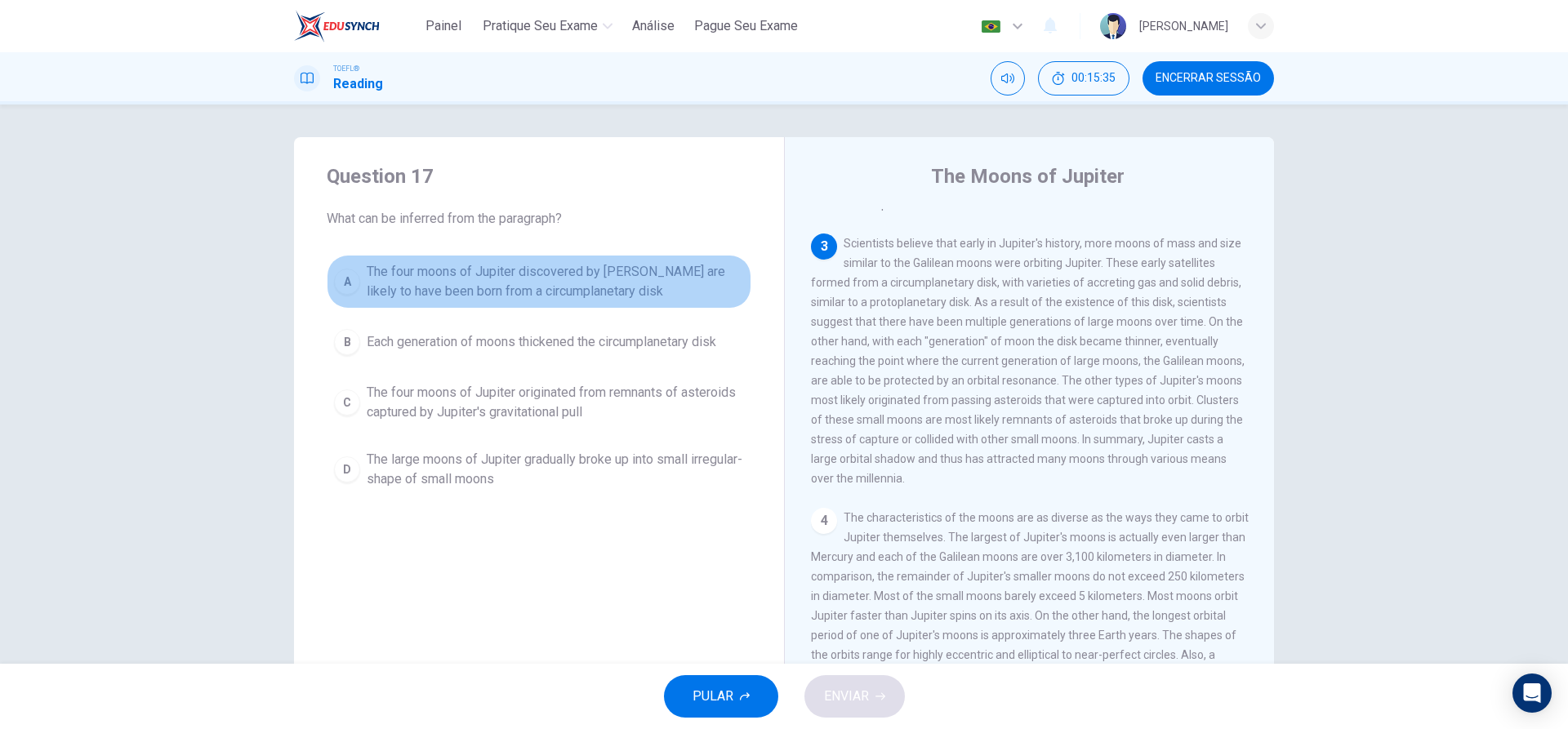
click at [346, 288] on div "A" at bounding box center [347, 281] width 26 height 26
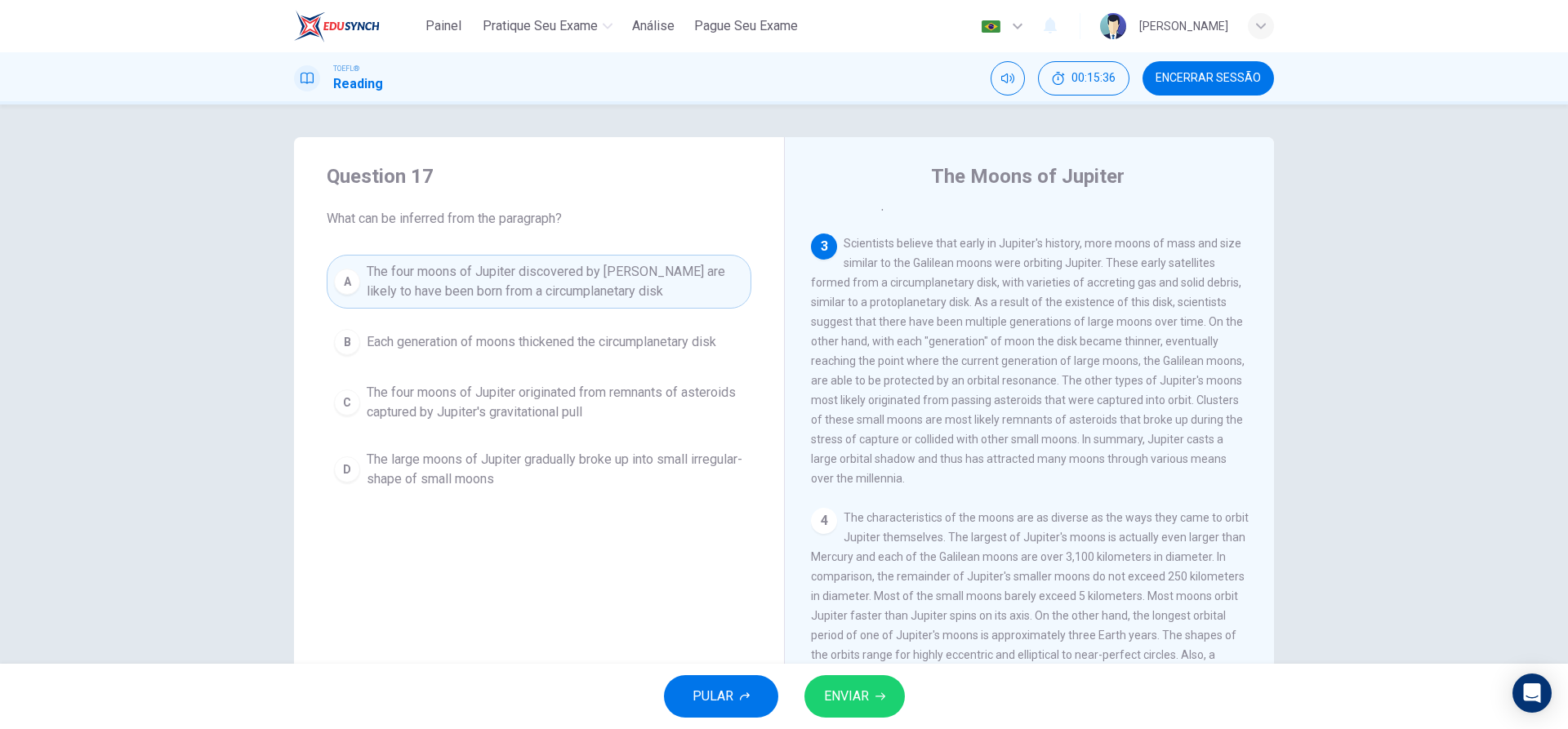
click at [865, 684] on span "ENVIAR" at bounding box center [845, 695] width 45 height 23
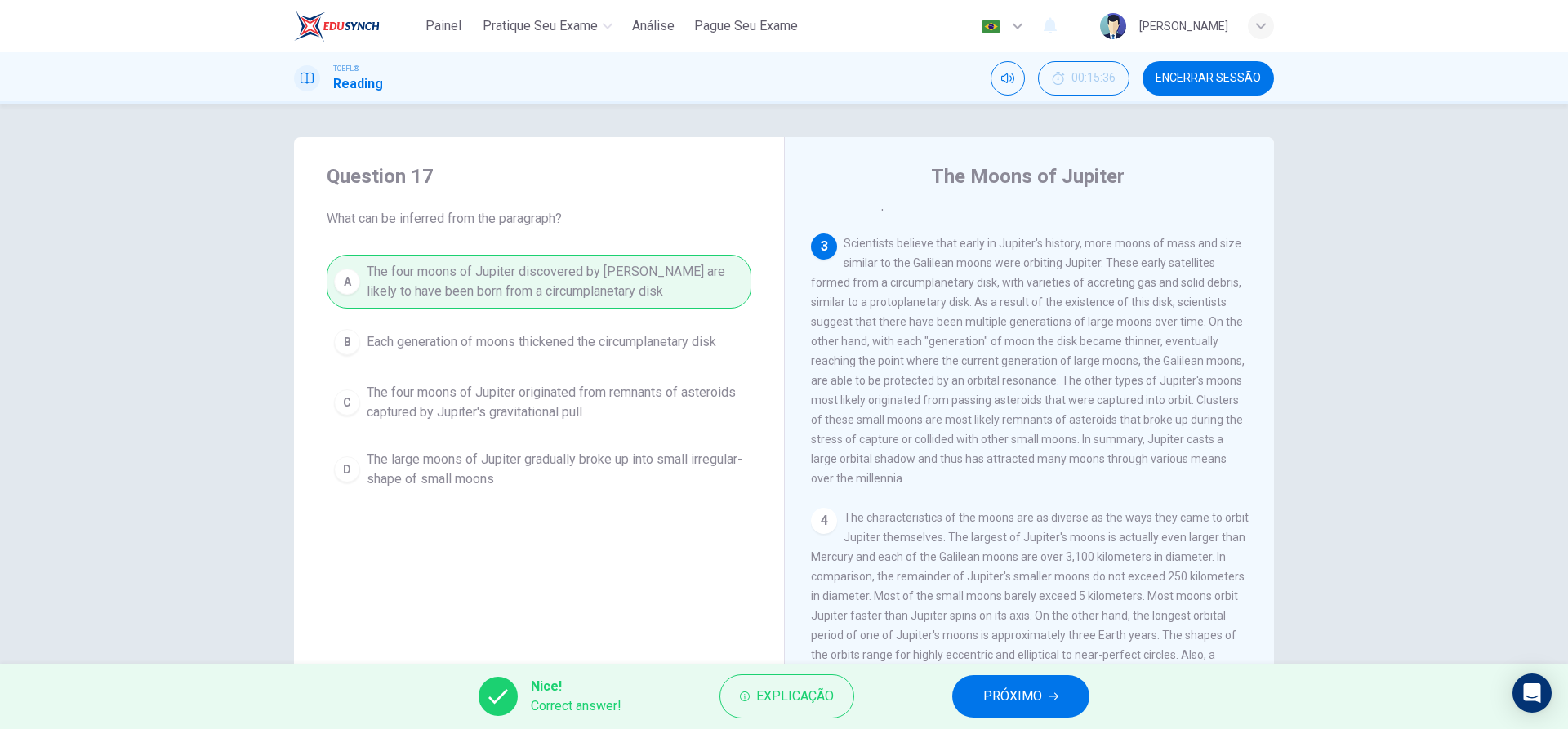
click at [1046, 700] on button "PRÓXIMO" at bounding box center [1021, 695] width 137 height 43
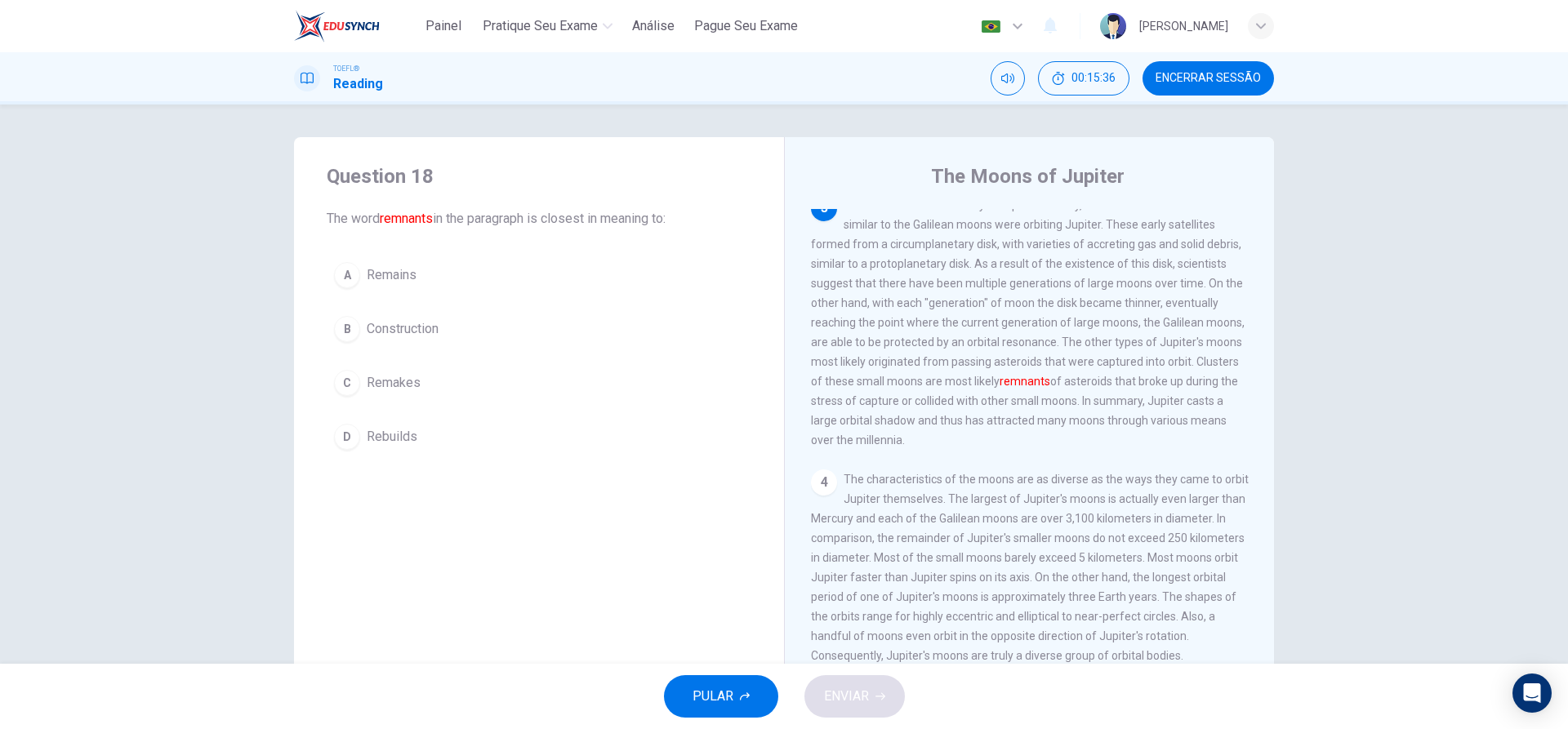
scroll to position [508, 0]
click at [351, 266] on div "A" at bounding box center [347, 275] width 26 height 26
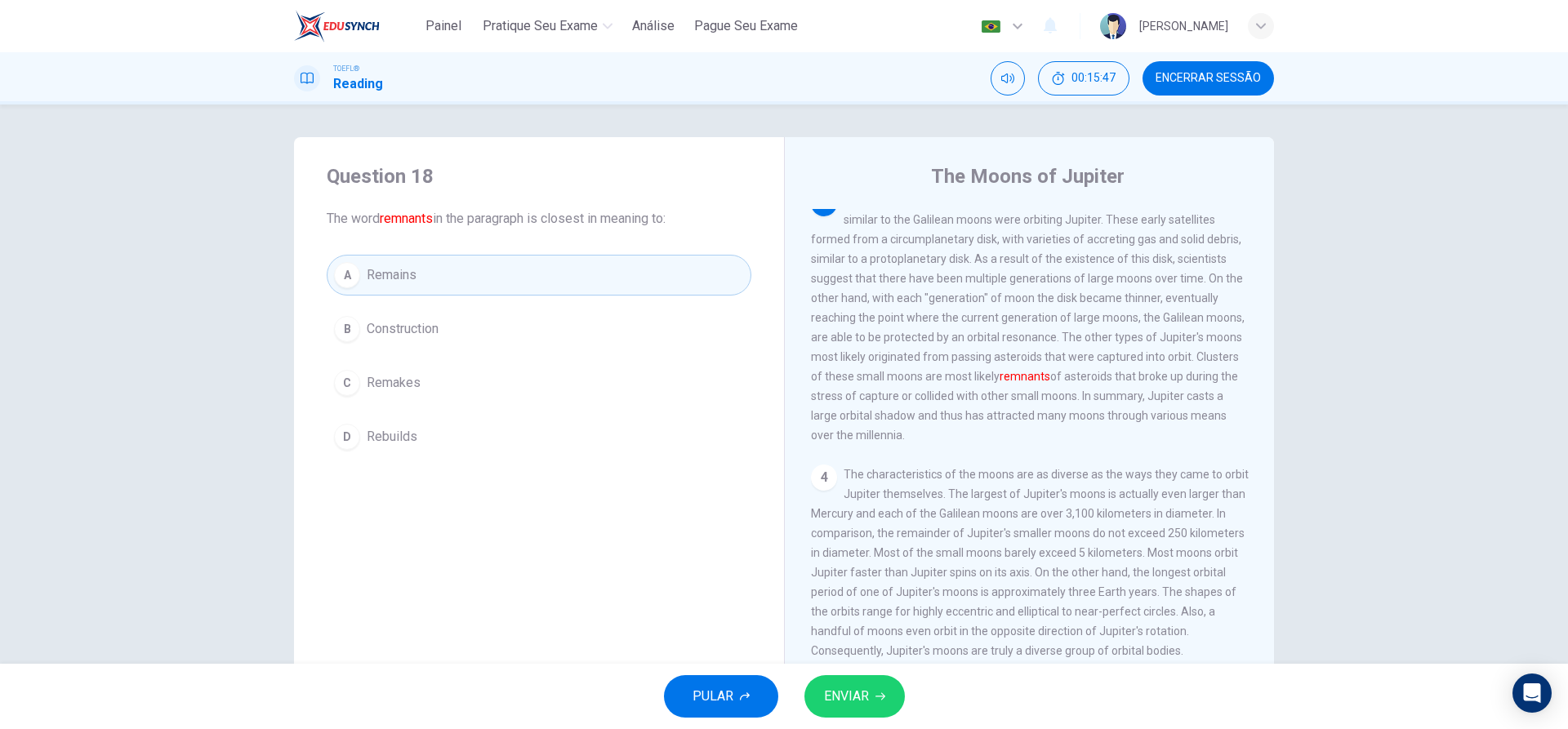
click at [833, 702] on span "ENVIAR" at bounding box center [845, 695] width 45 height 23
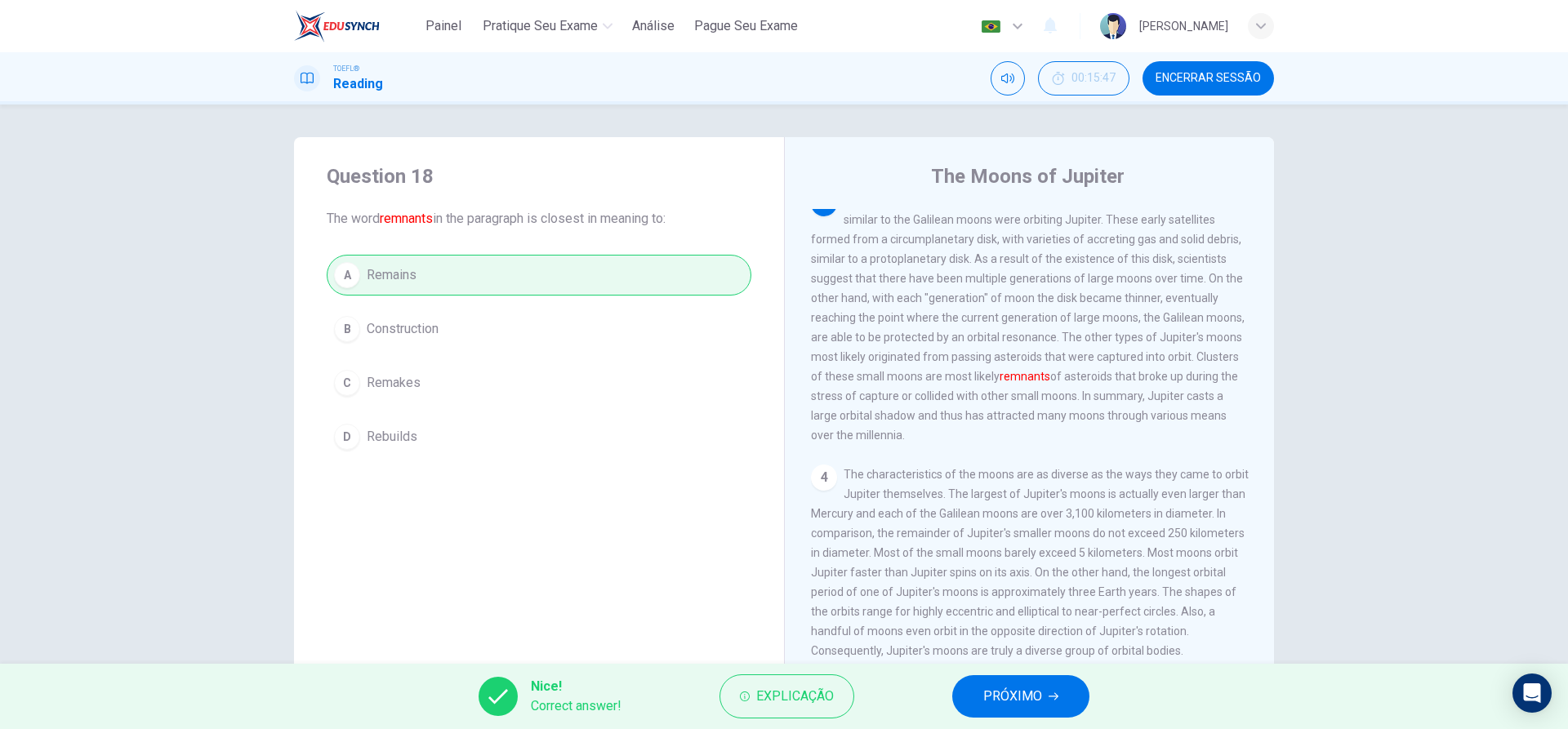
click at [981, 700] on button "PRÓXIMO" at bounding box center [1021, 695] width 137 height 43
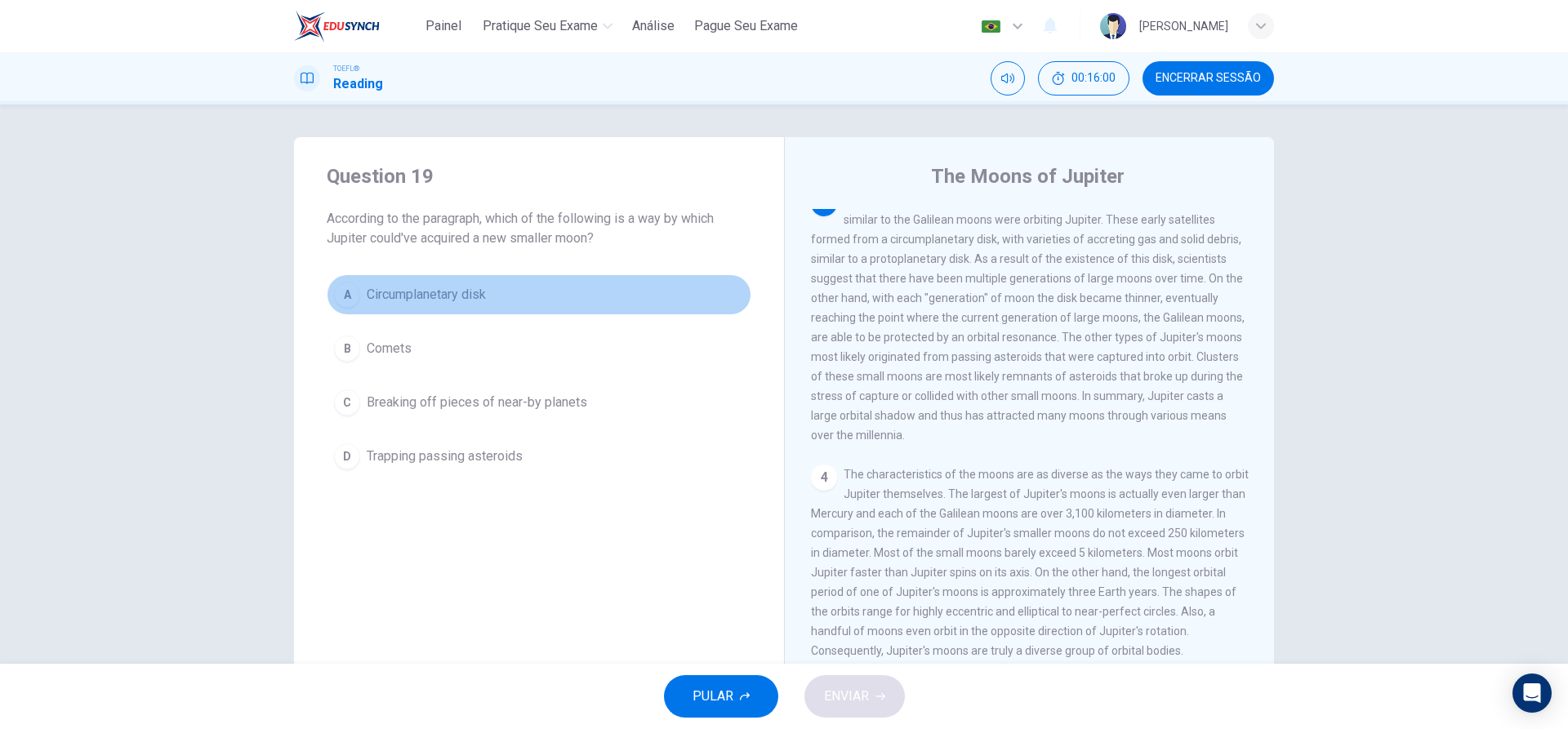
click at [346, 304] on div "A" at bounding box center [347, 294] width 26 height 26
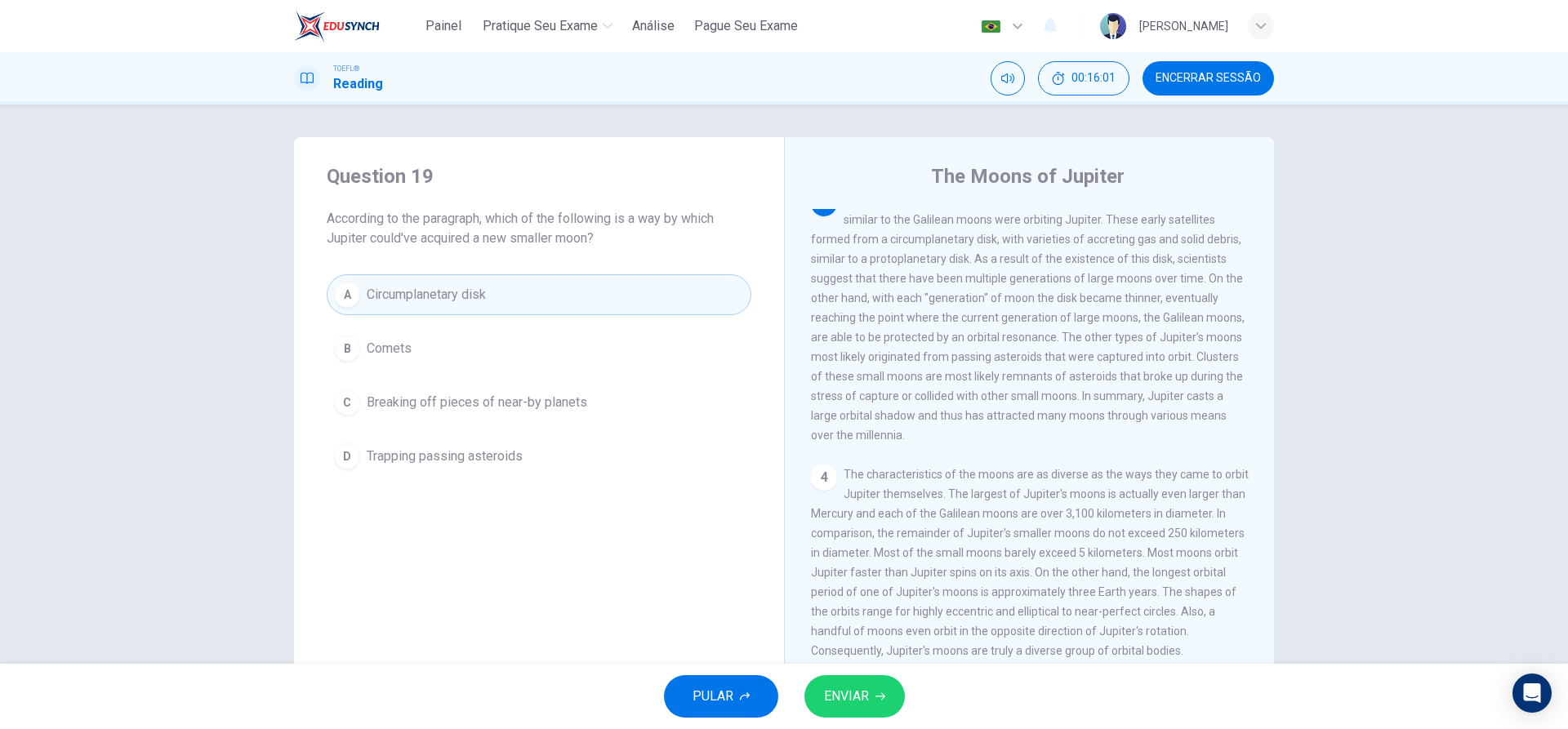
click at [834, 696] on span "ENVIAR" at bounding box center [845, 695] width 45 height 23
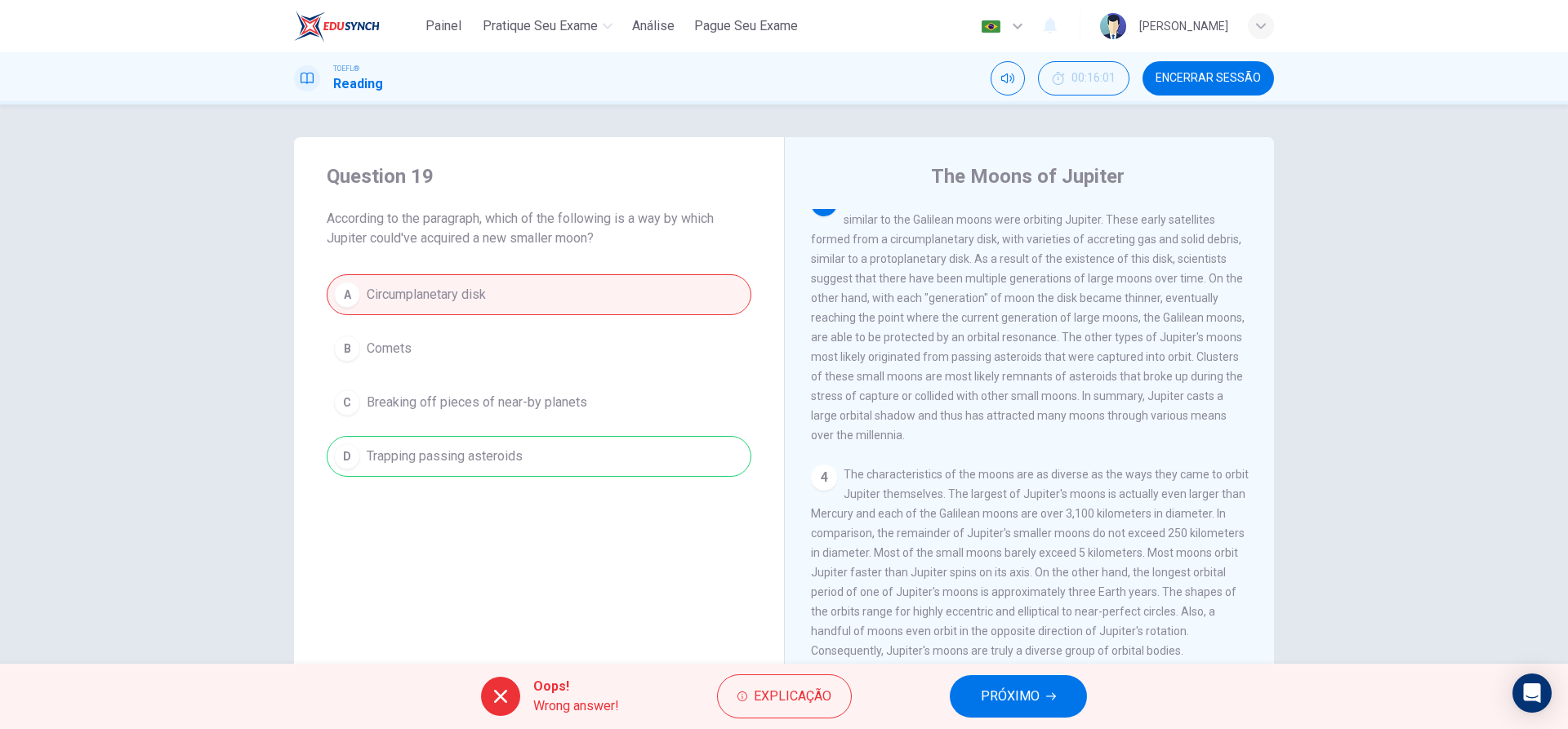
click at [978, 702] on button "PRÓXIMO" at bounding box center [1018, 695] width 137 height 43
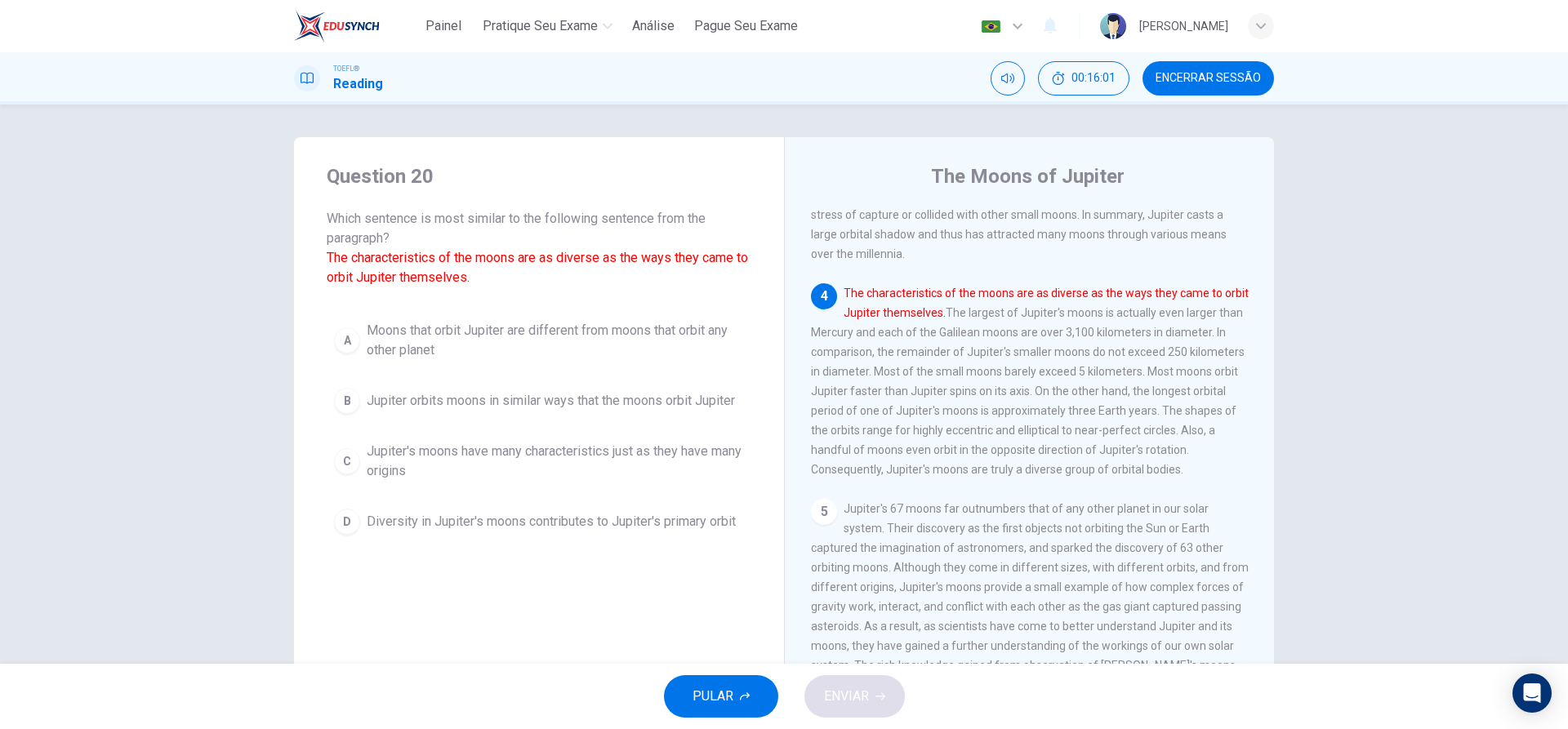
scroll to position [691, 0]
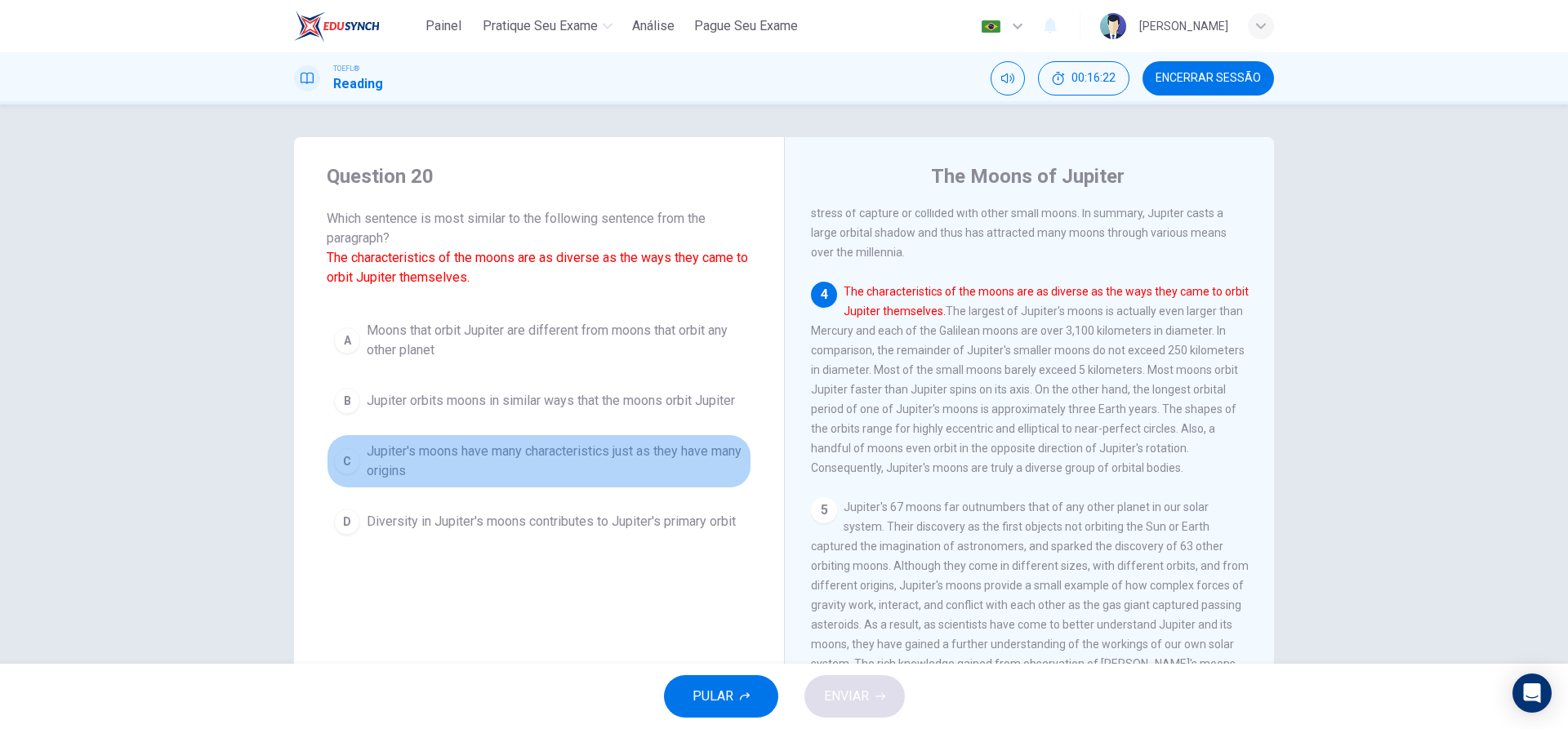
click at [495, 462] on span "Jupiter's moons have many characteristics just as they have many origins" at bounding box center [555, 462] width 378 height 40
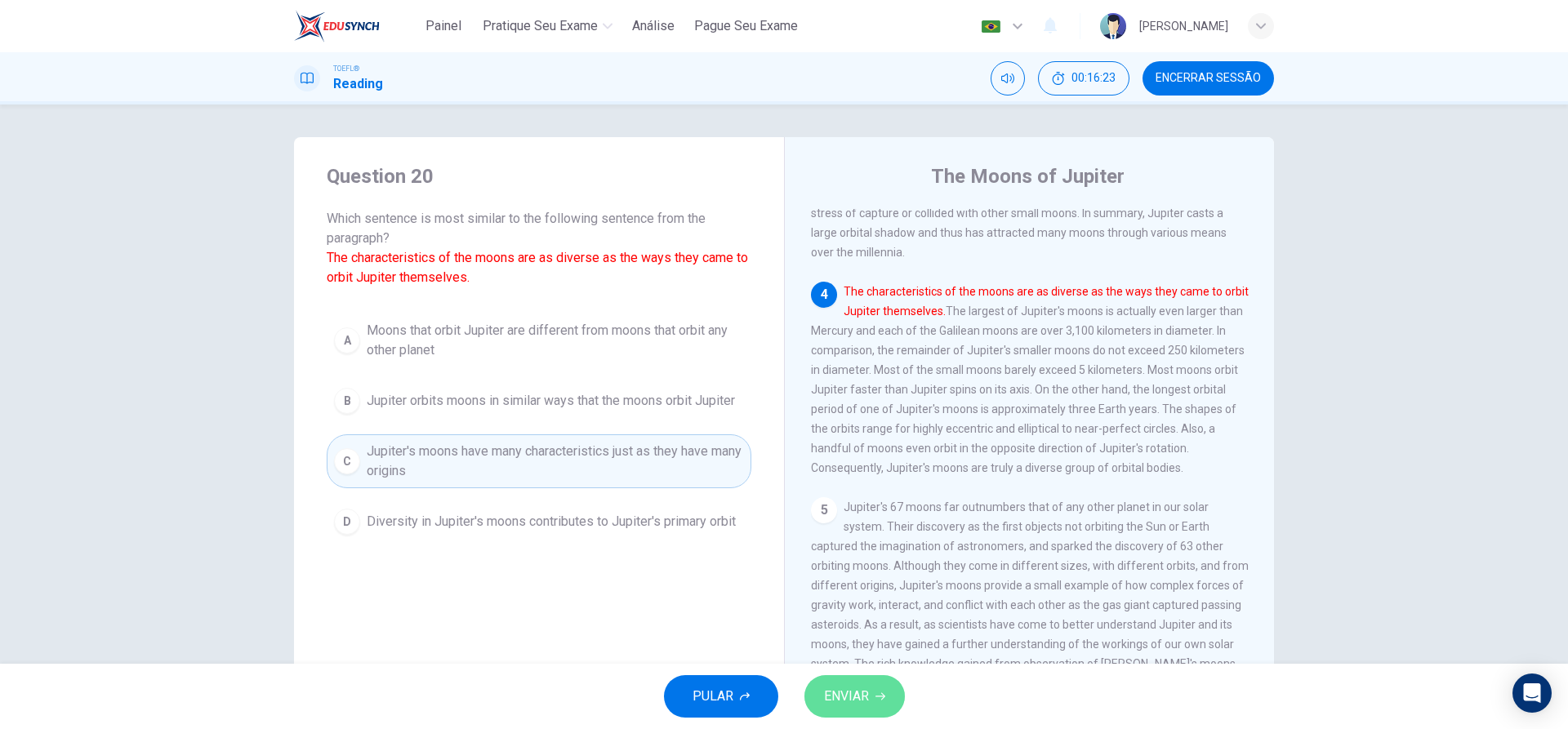
click at [885, 708] on button "ENVIAR" at bounding box center [854, 695] width 100 height 43
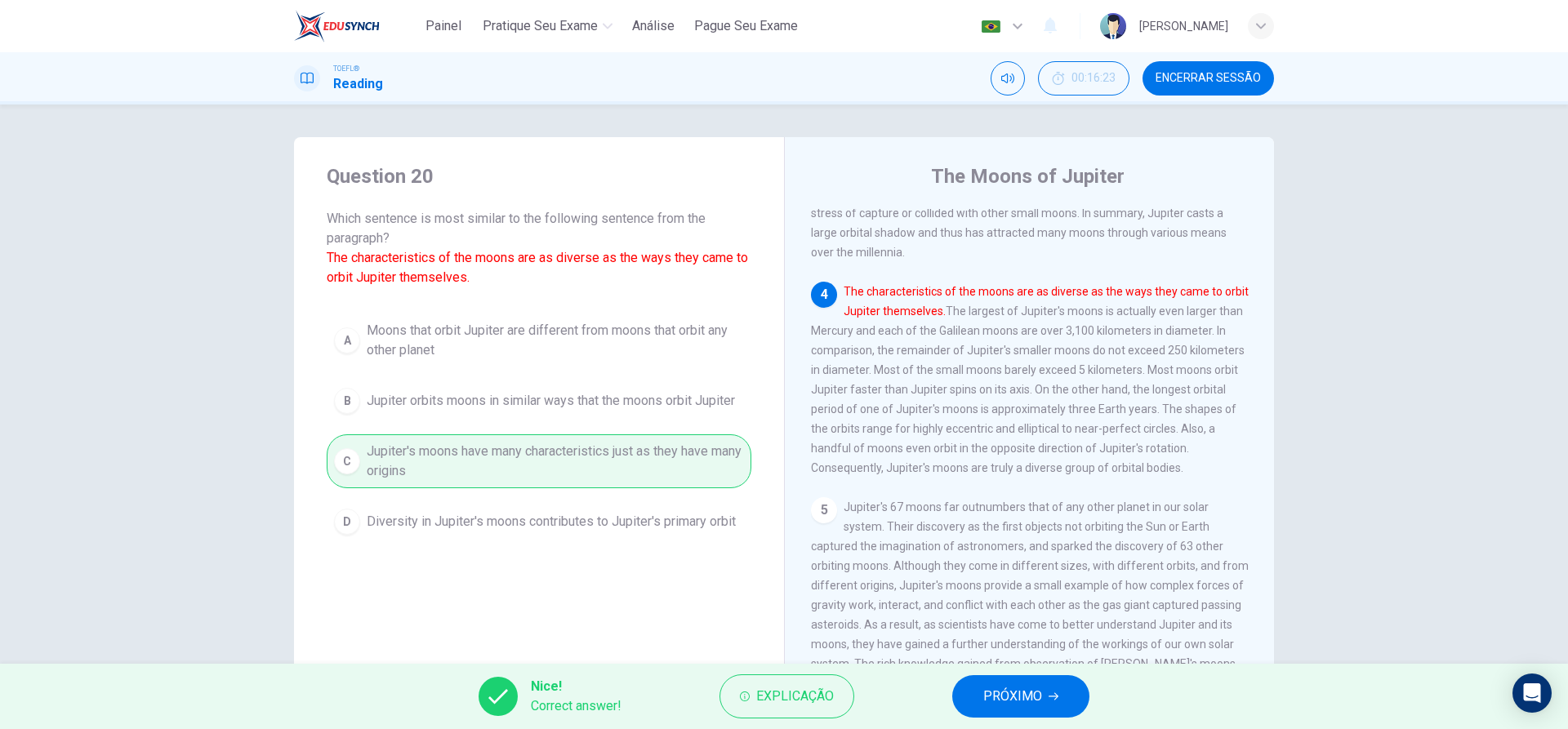
click at [1014, 702] on span "PRÓXIMO" at bounding box center [1012, 695] width 58 height 23
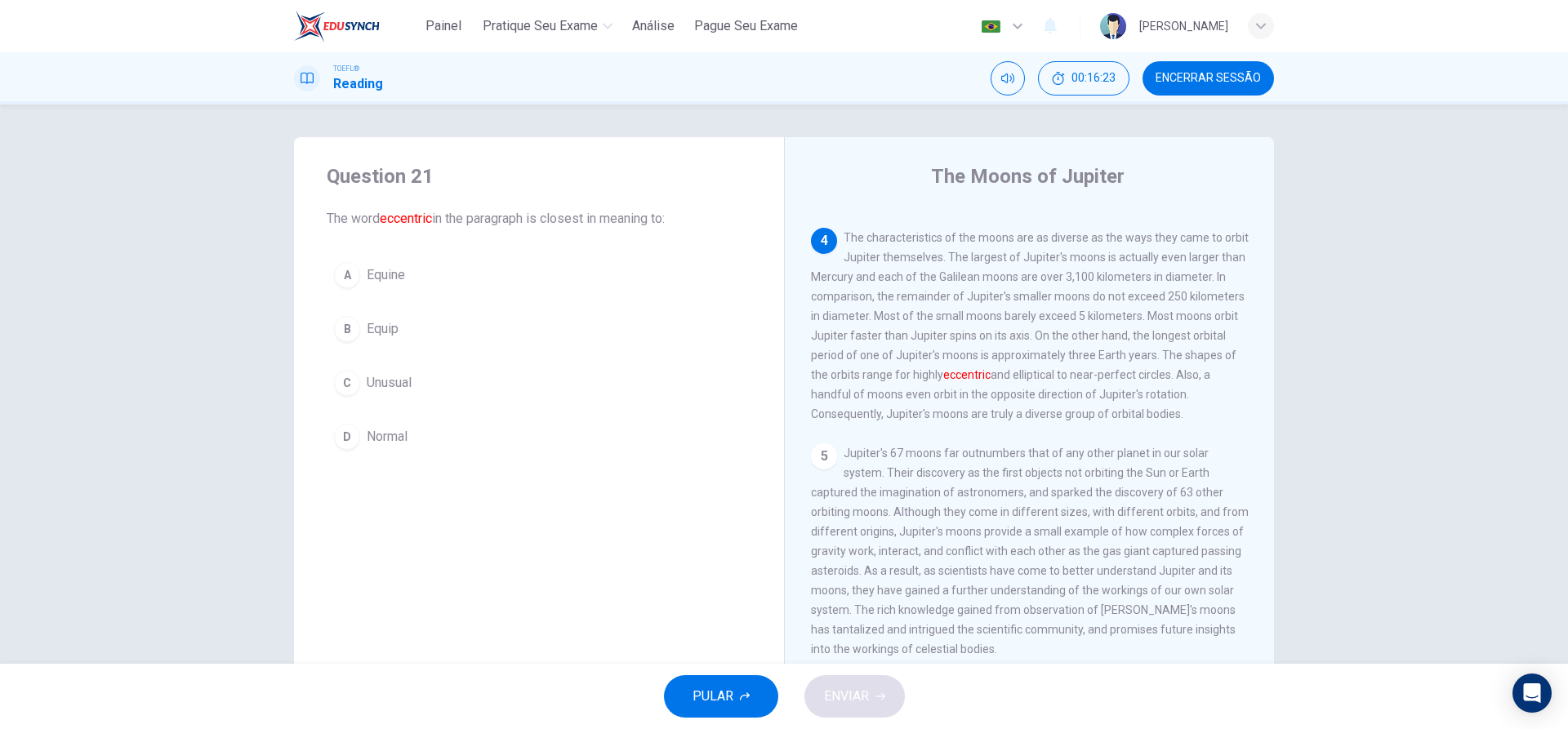
scroll to position [791, 0]
click at [344, 381] on div "C" at bounding box center [347, 382] width 26 height 26
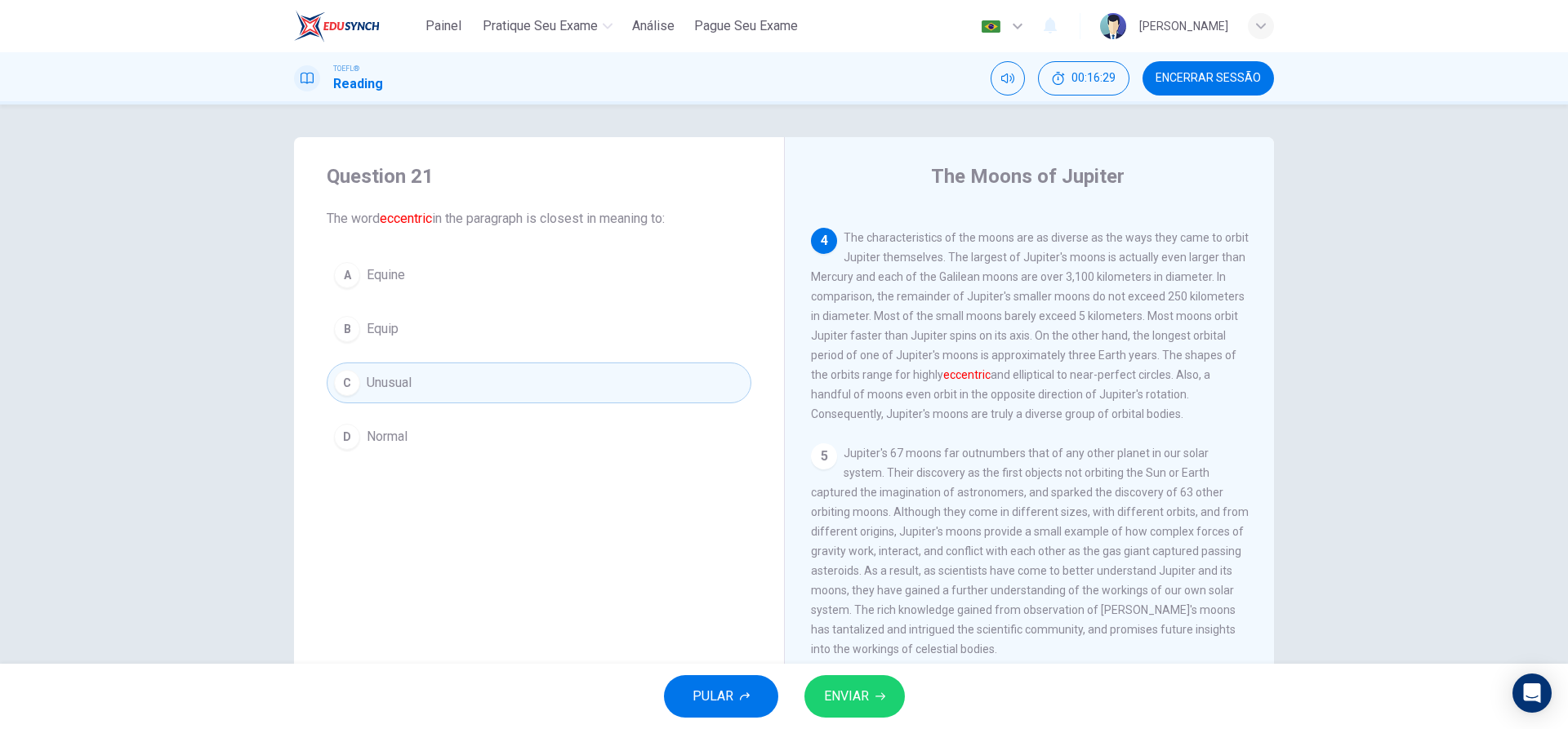
click at [840, 686] on span "ENVIAR" at bounding box center [845, 695] width 45 height 23
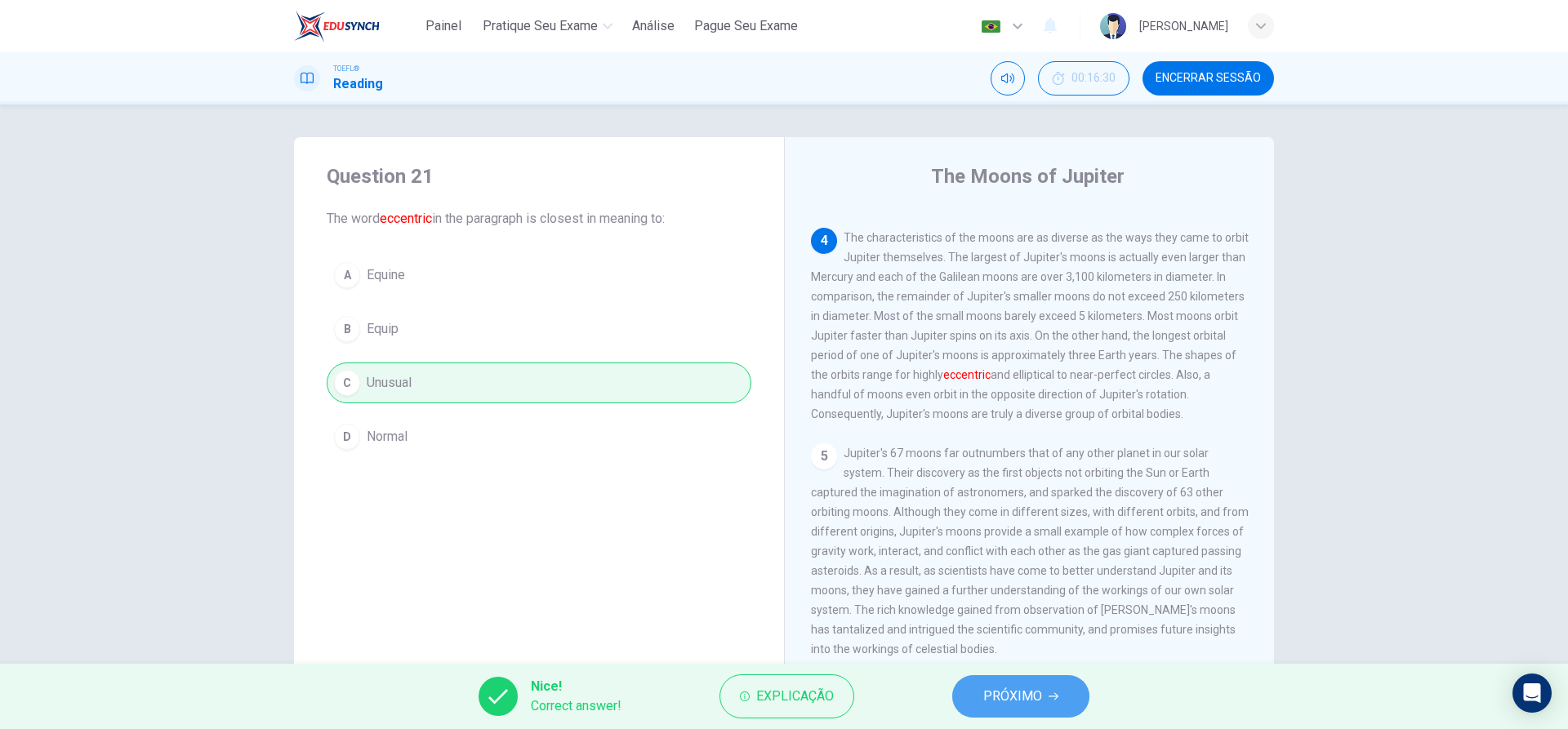
click at [977, 694] on button "PRÓXIMO" at bounding box center [1021, 695] width 137 height 43
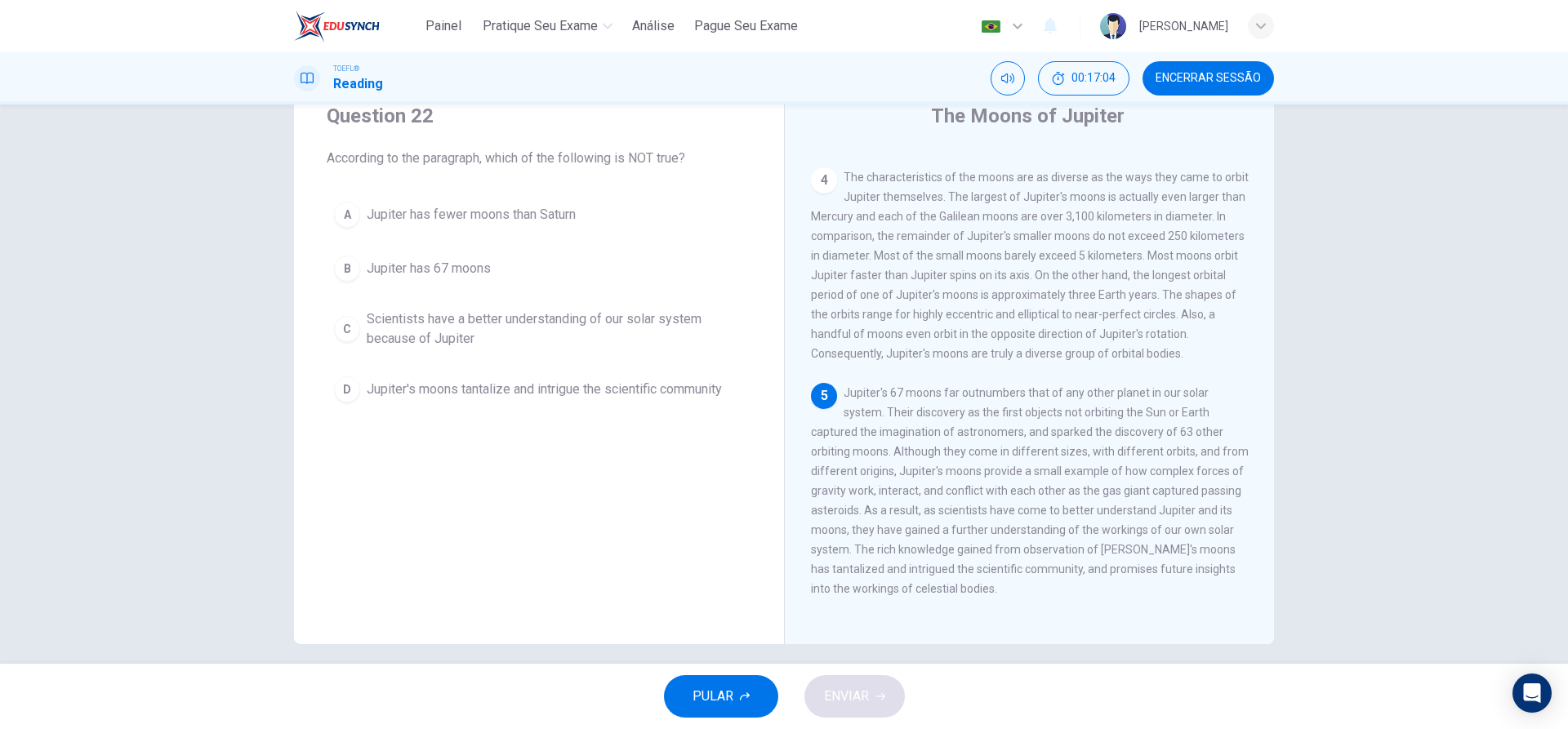
scroll to position [73, 0]
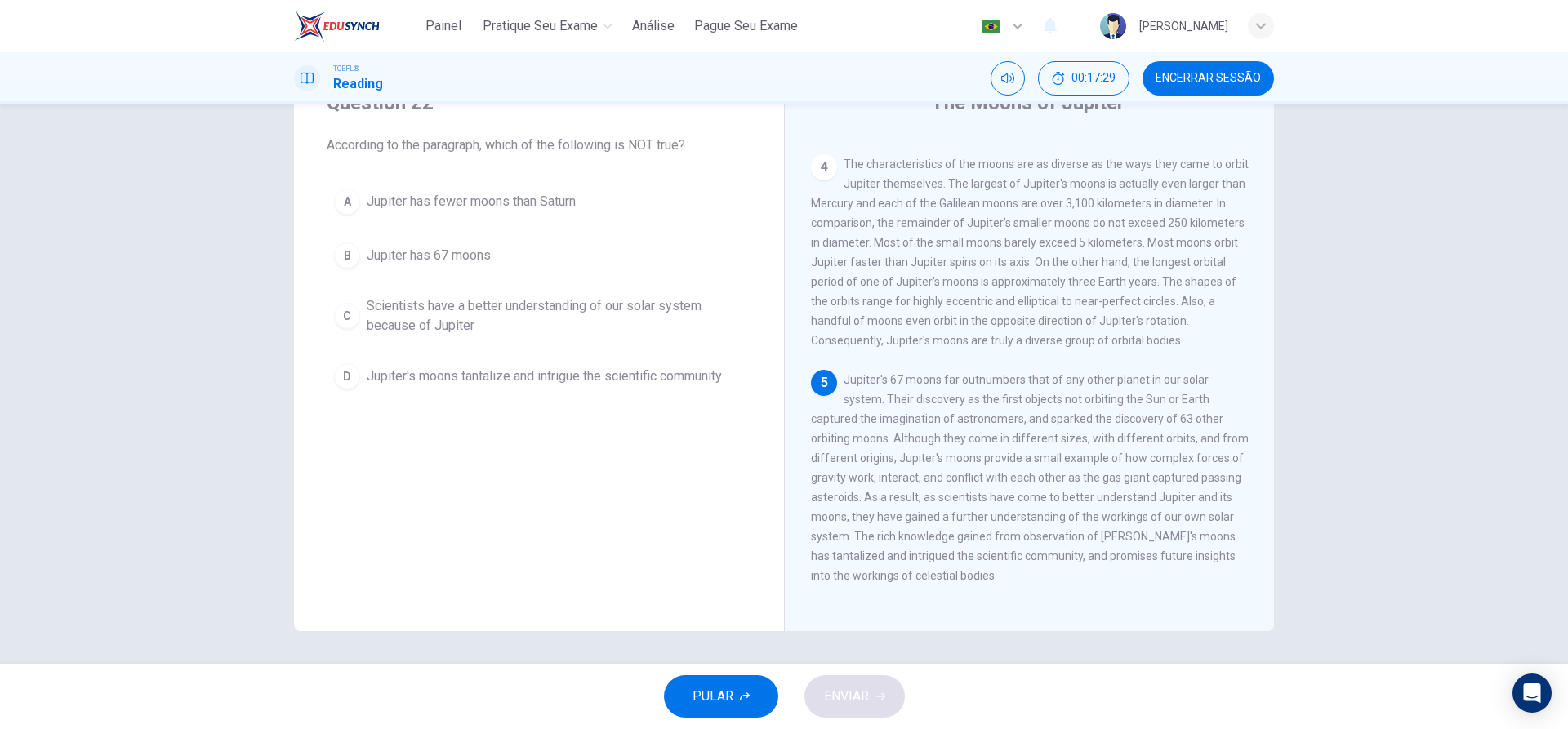
click at [350, 198] on div "A" at bounding box center [347, 201] width 26 height 26
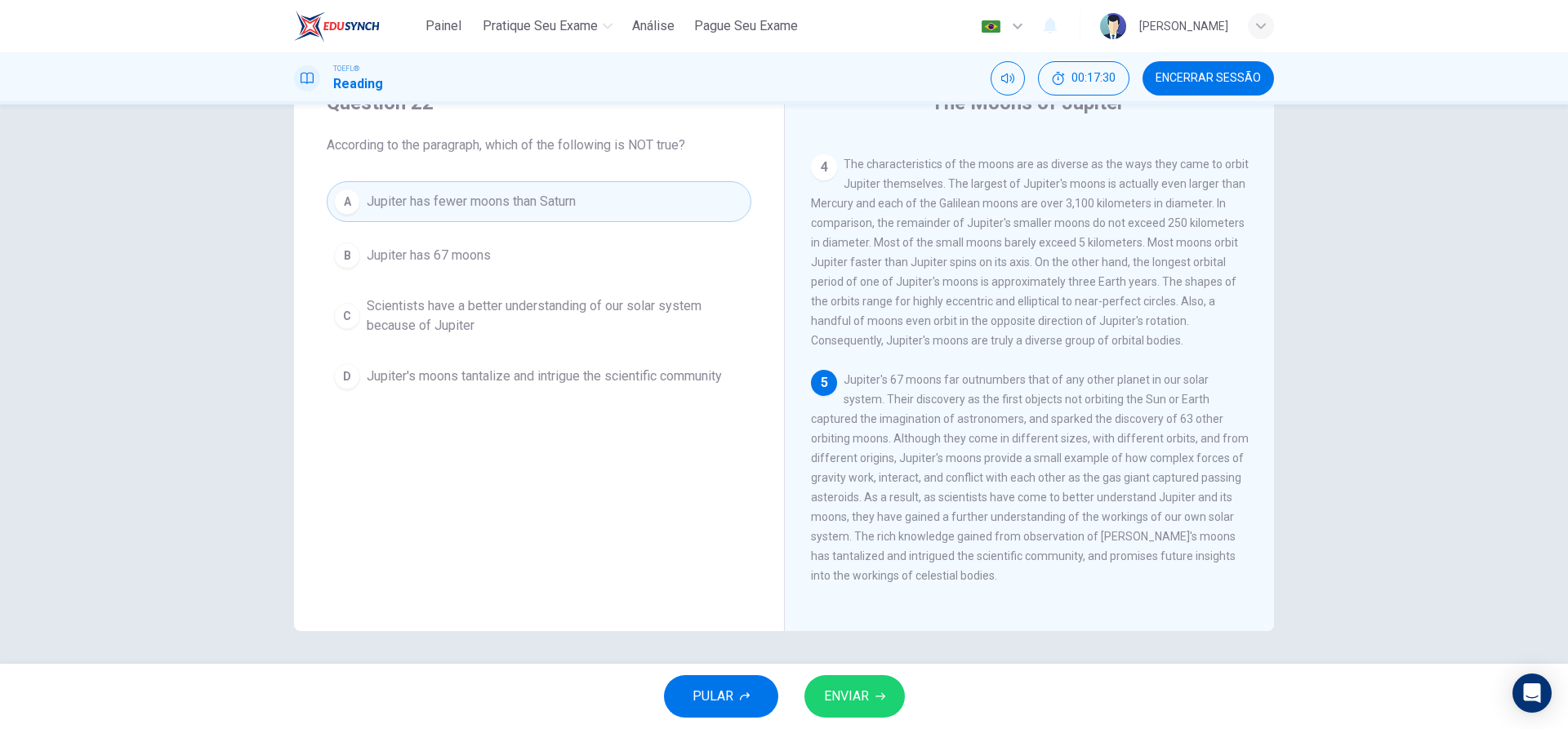
click at [855, 685] on span "ENVIAR" at bounding box center [845, 695] width 45 height 23
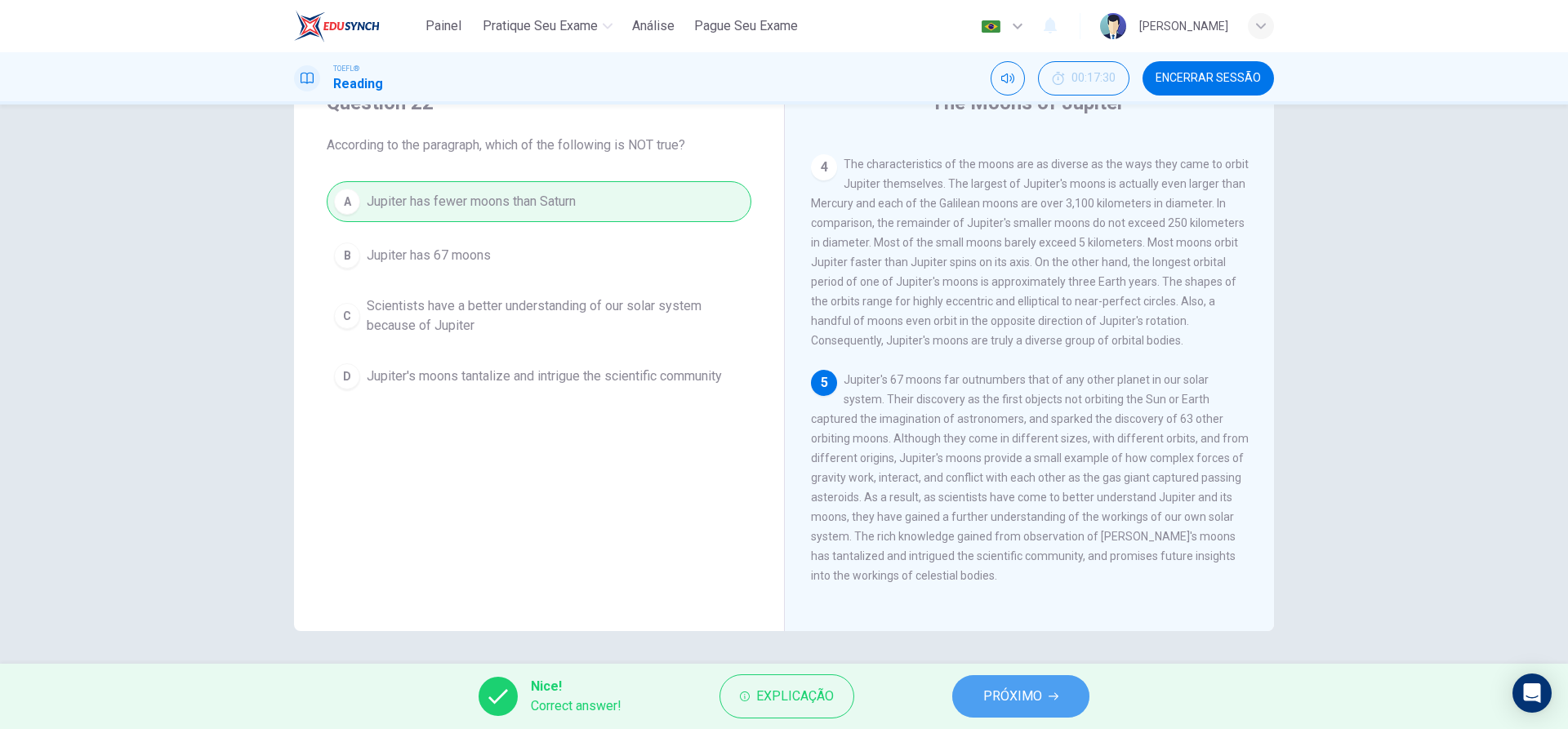
click at [1006, 693] on span "PRÓXIMO" at bounding box center [1012, 695] width 58 height 23
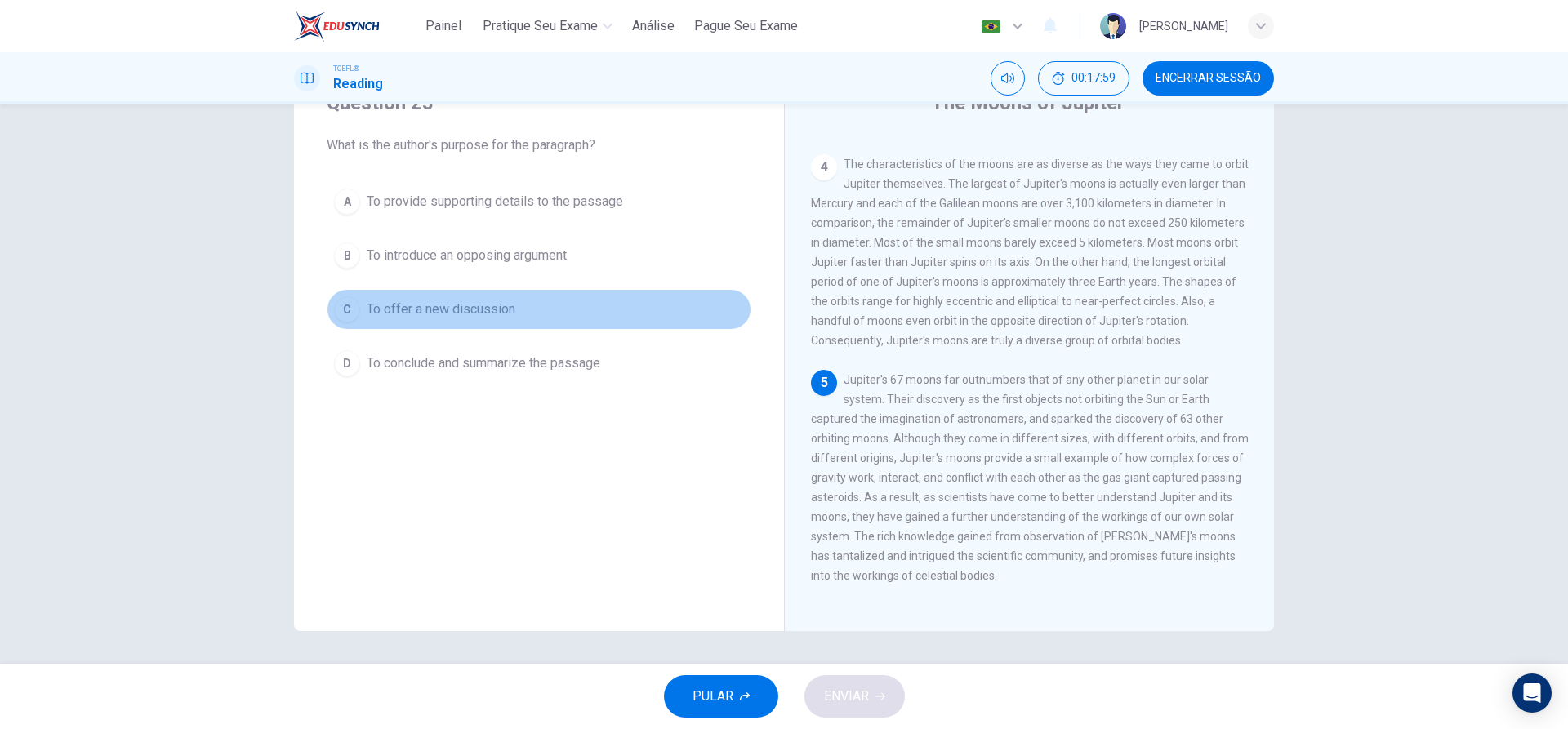
click at [342, 307] on div "C" at bounding box center [347, 309] width 26 height 26
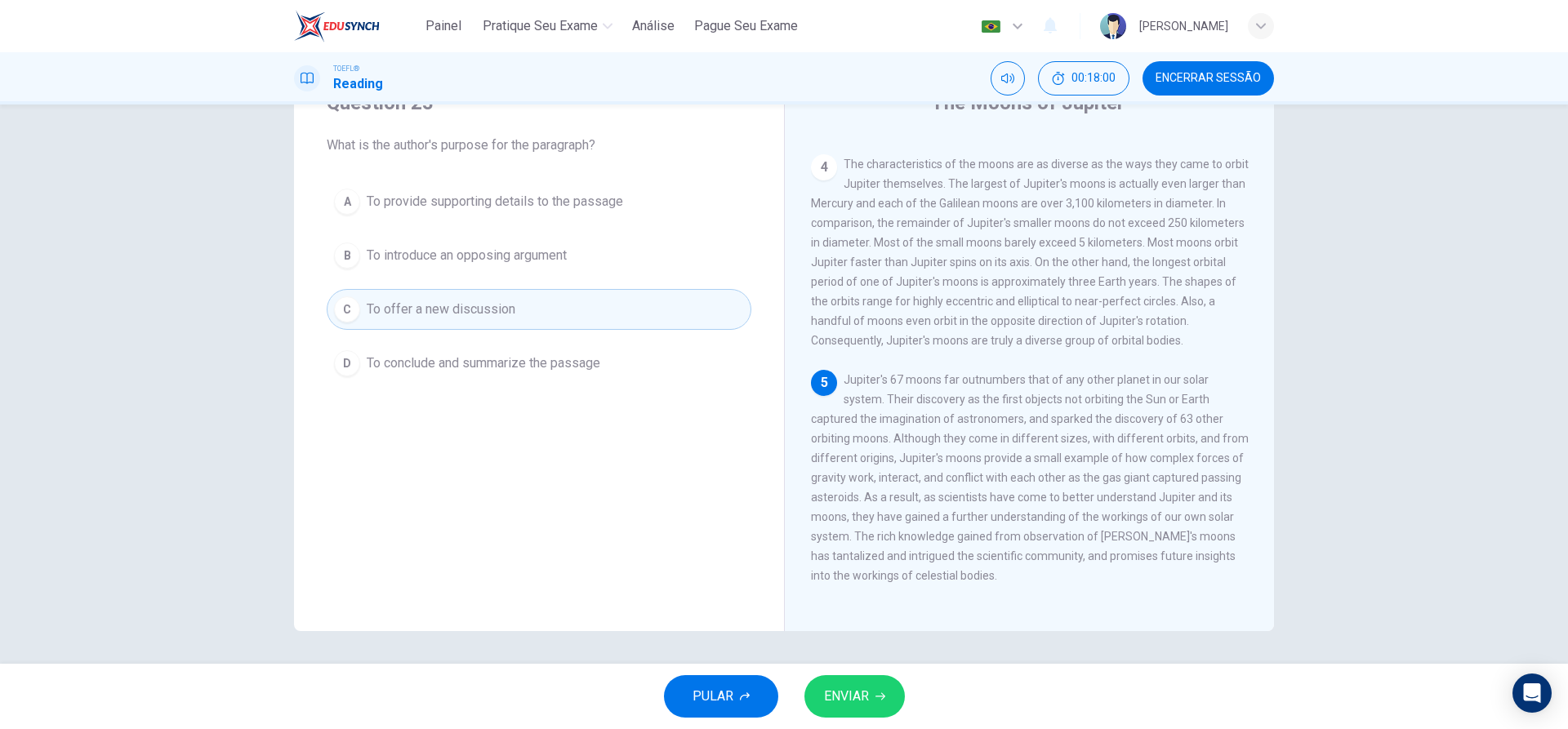
click at [836, 701] on span "ENVIAR" at bounding box center [845, 695] width 45 height 23
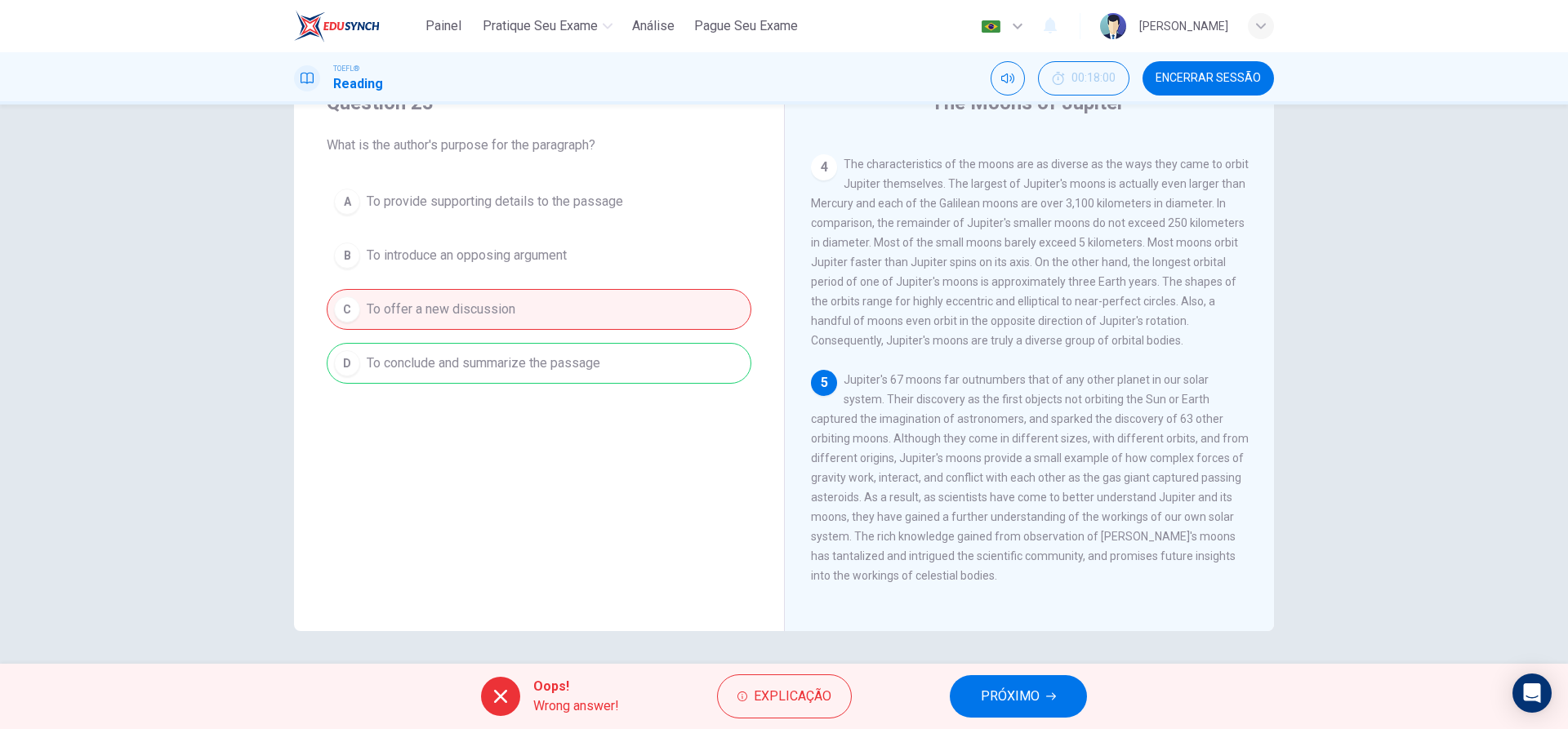
click at [947, 705] on div "Oops! Wrong answer! Explicação PRÓXIMO" at bounding box center [784, 696] width 1568 height 65
click at [986, 694] on span "PRÓXIMO" at bounding box center [1010, 695] width 58 height 23
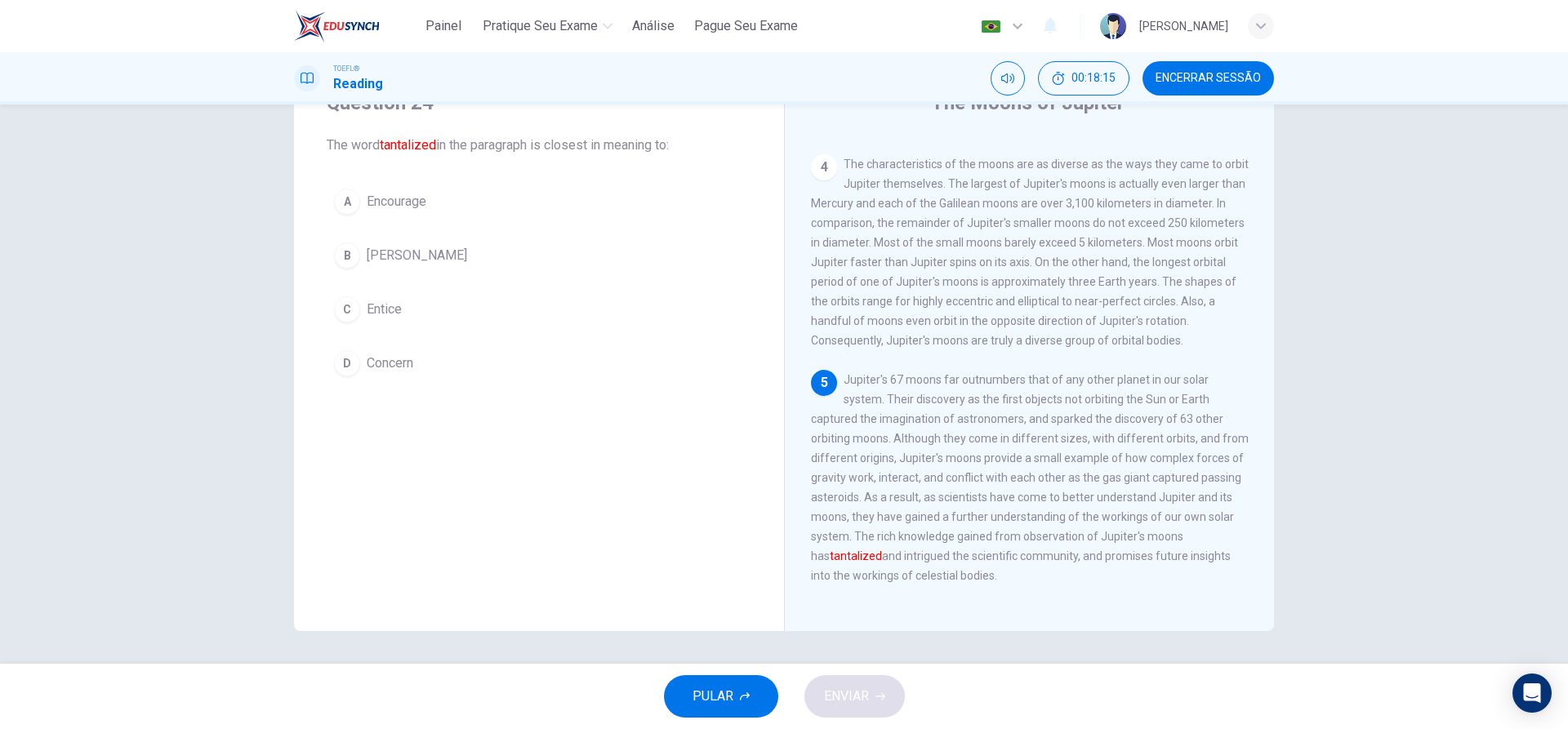
click at [354, 206] on div "A" at bounding box center [347, 201] width 26 height 26
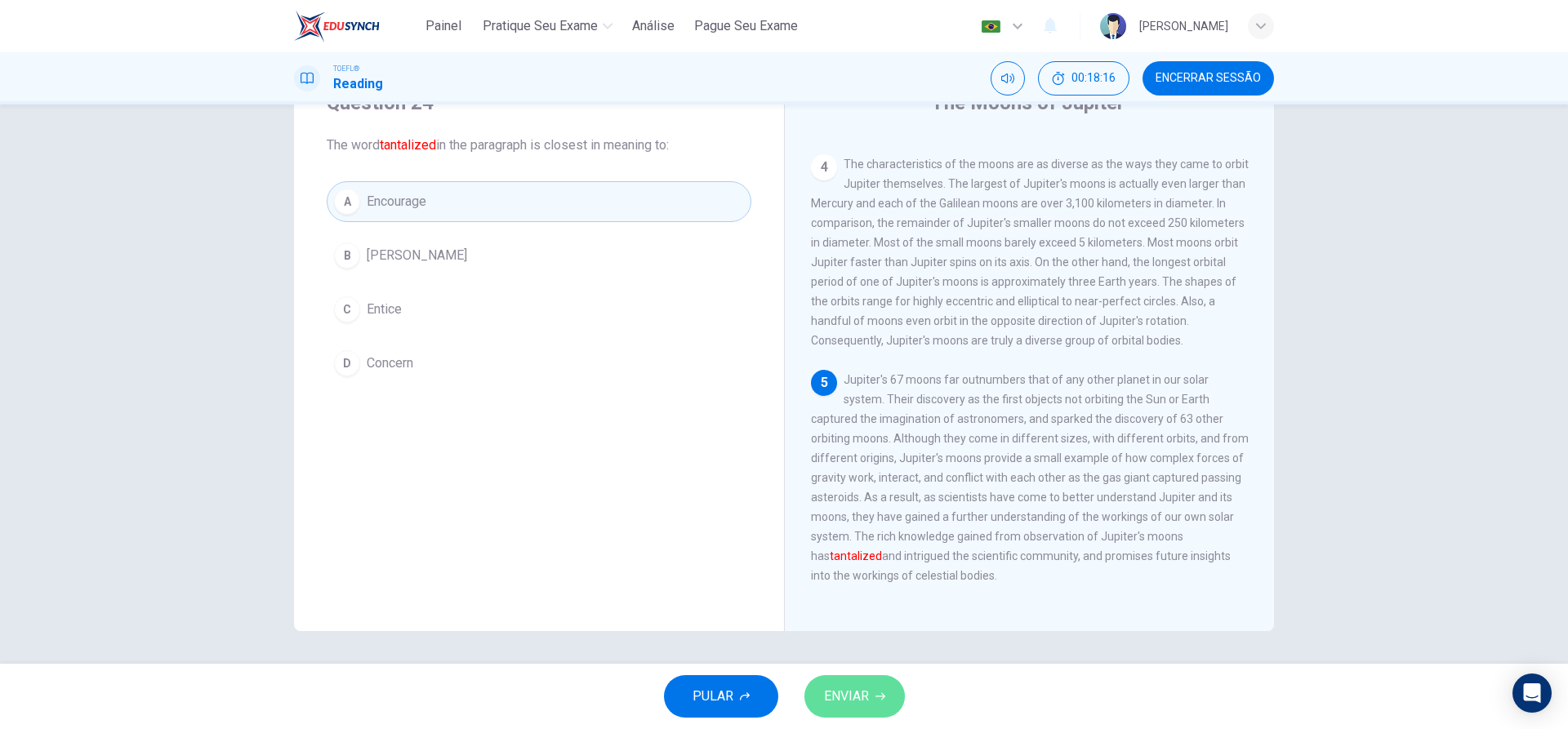
click at [838, 701] on span "ENVIAR" at bounding box center [845, 695] width 45 height 23
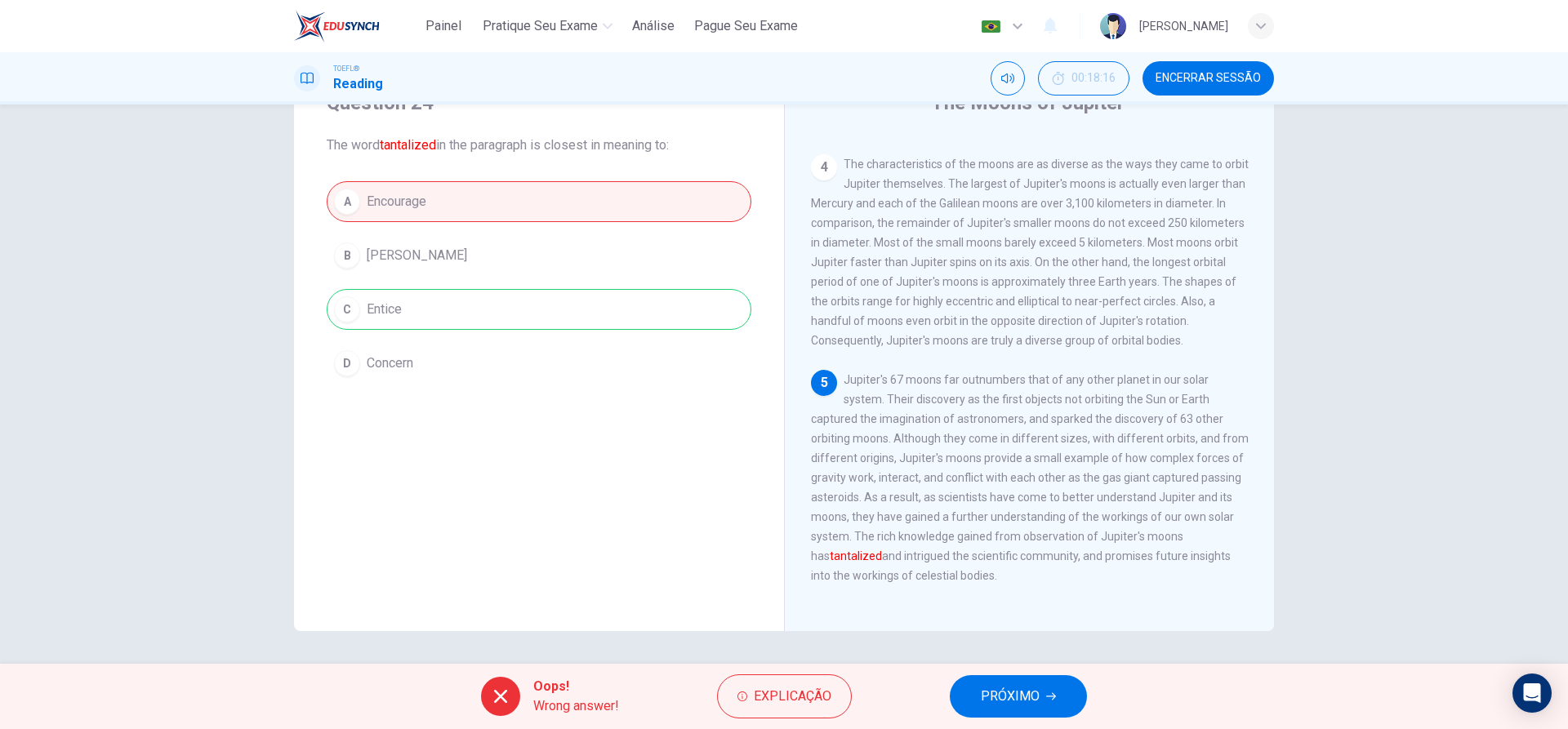
click at [1053, 708] on button "PRÓXIMO" at bounding box center [1018, 695] width 137 height 43
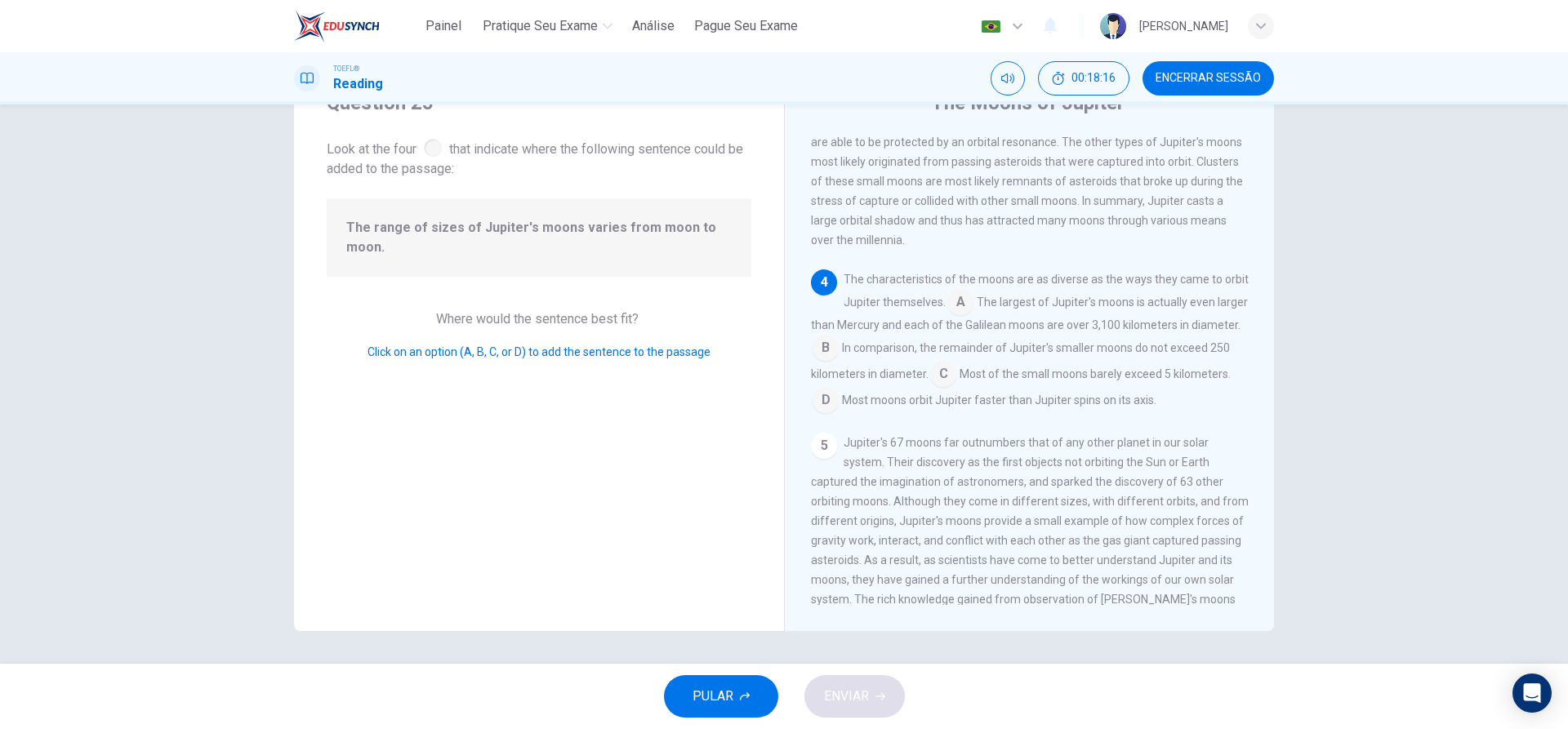
scroll to position [631, 0]
click at [956, 316] on input at bounding box center [960, 303] width 26 height 26
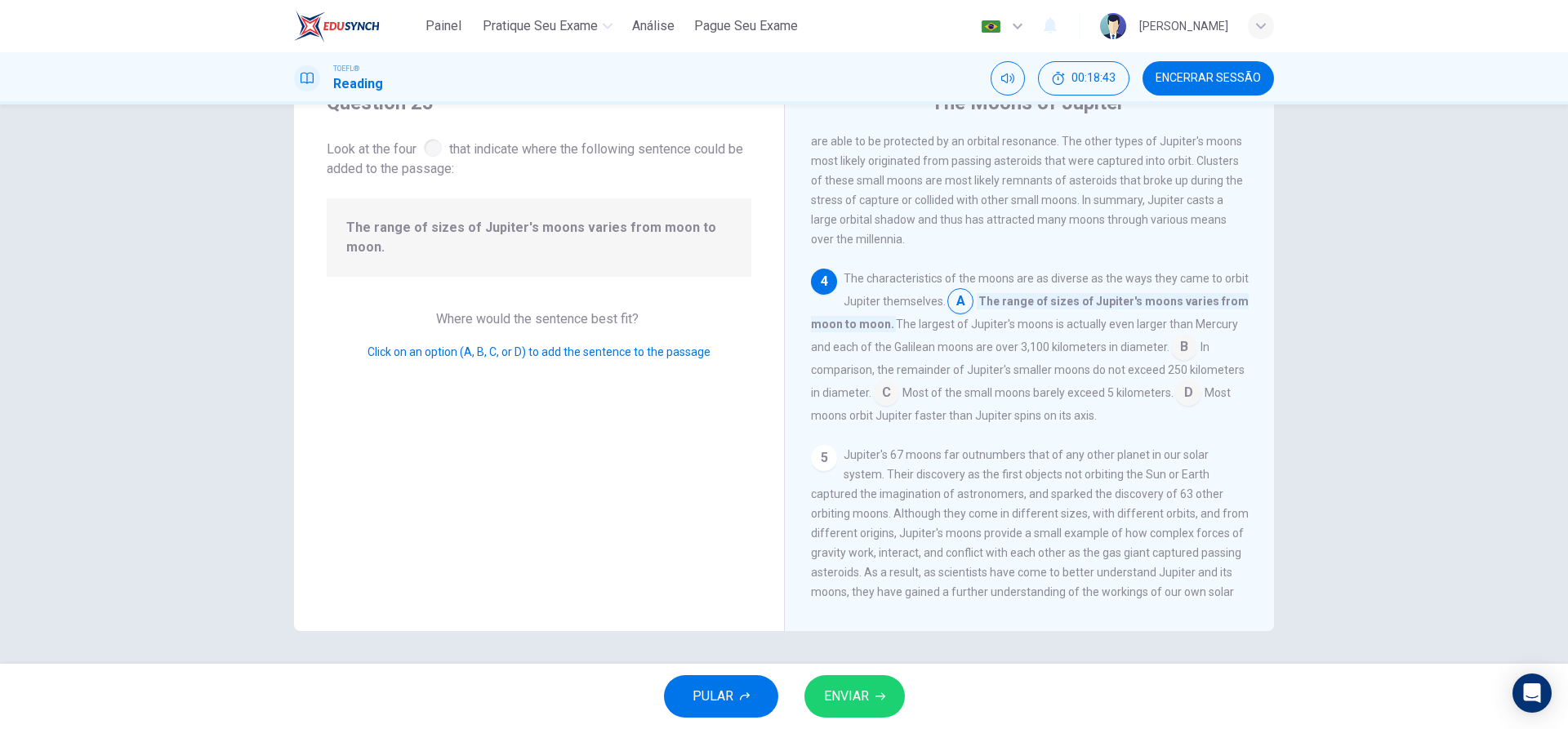
click at [884, 713] on button "ENVIAR" at bounding box center [854, 695] width 100 height 43
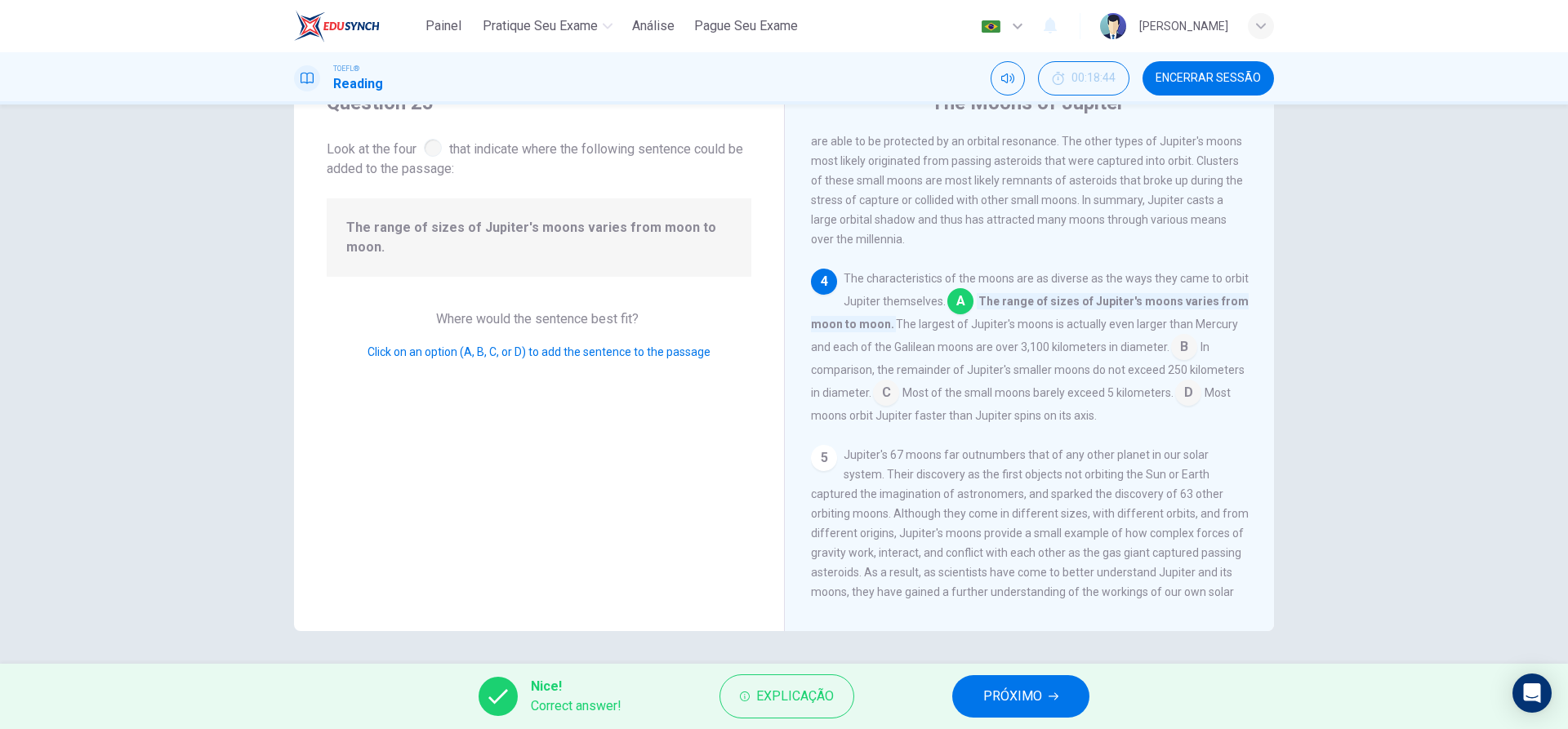
click at [1006, 702] on span "PRÓXIMO" at bounding box center [1012, 695] width 58 height 23
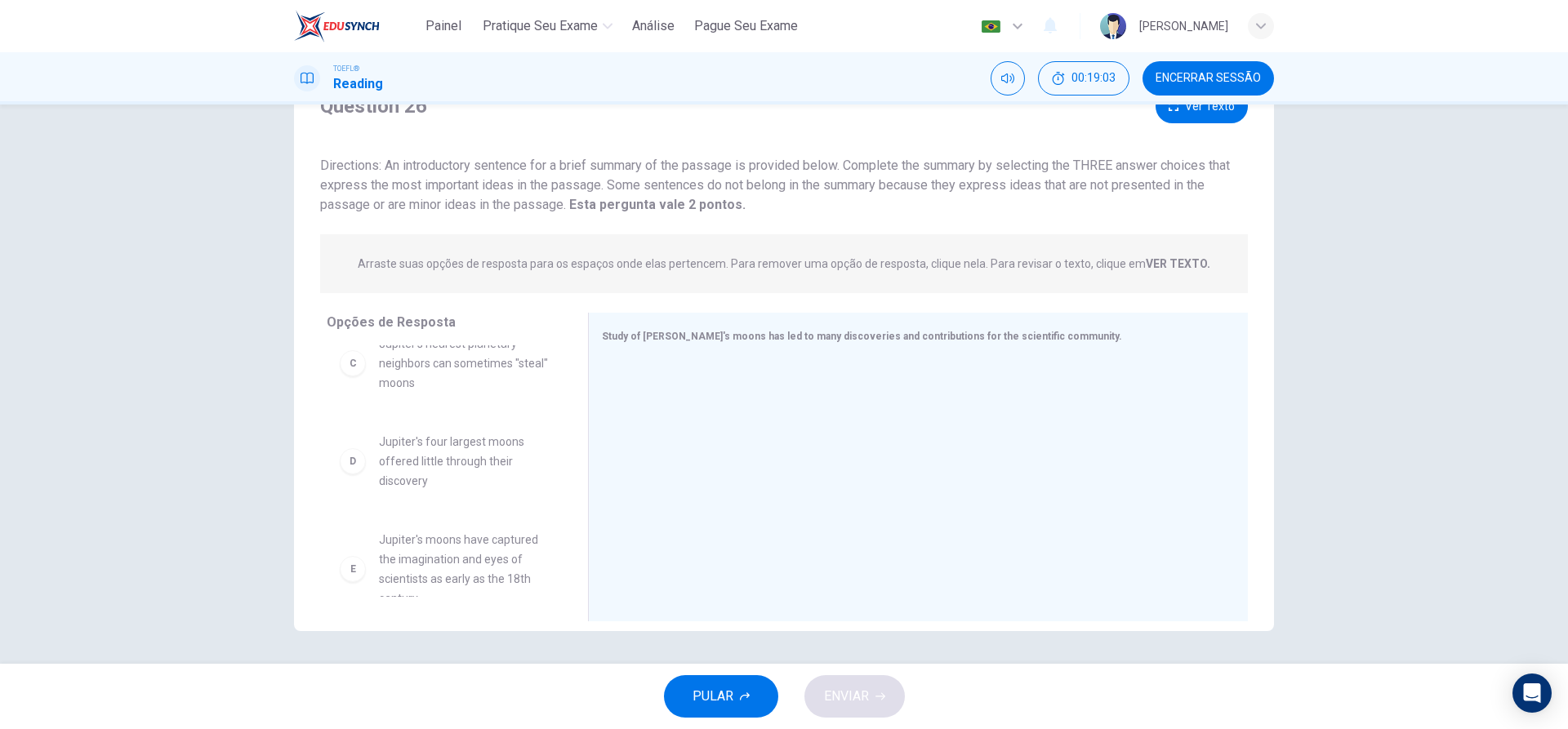
scroll to position [363, 0]
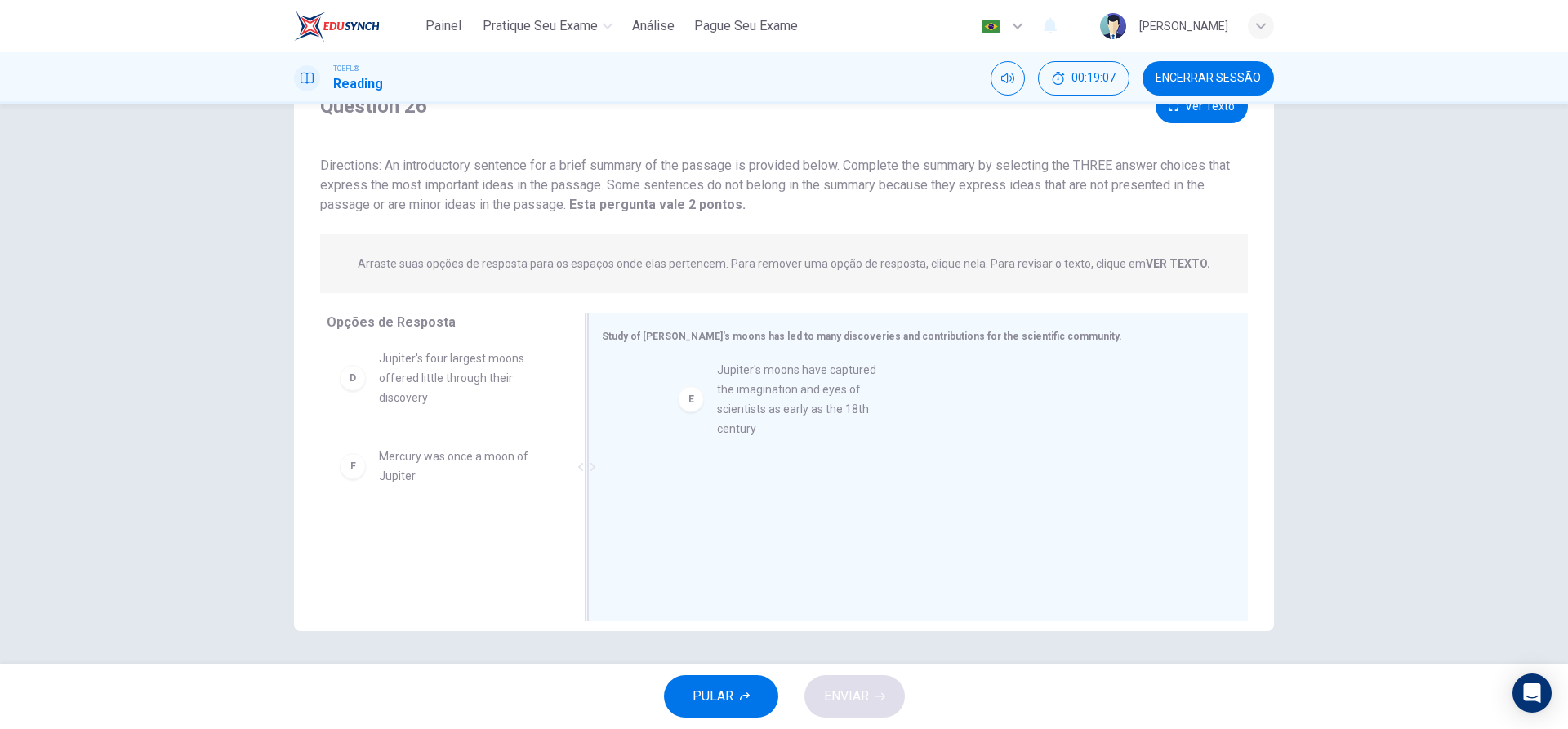
drag, startPoint x: 392, startPoint y: 480, endPoint x: 735, endPoint y: 414, distance: 349.3
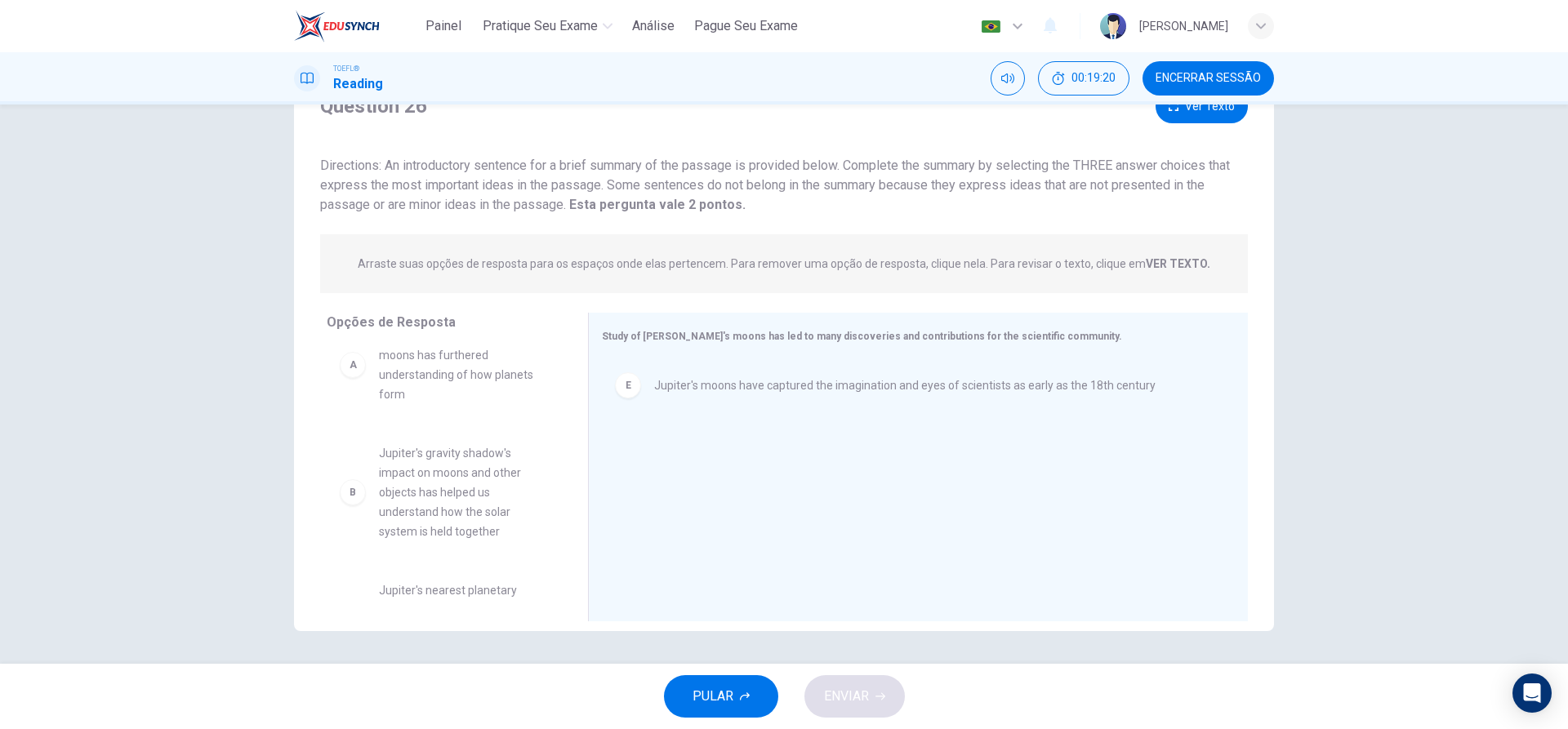
scroll to position [0, 0]
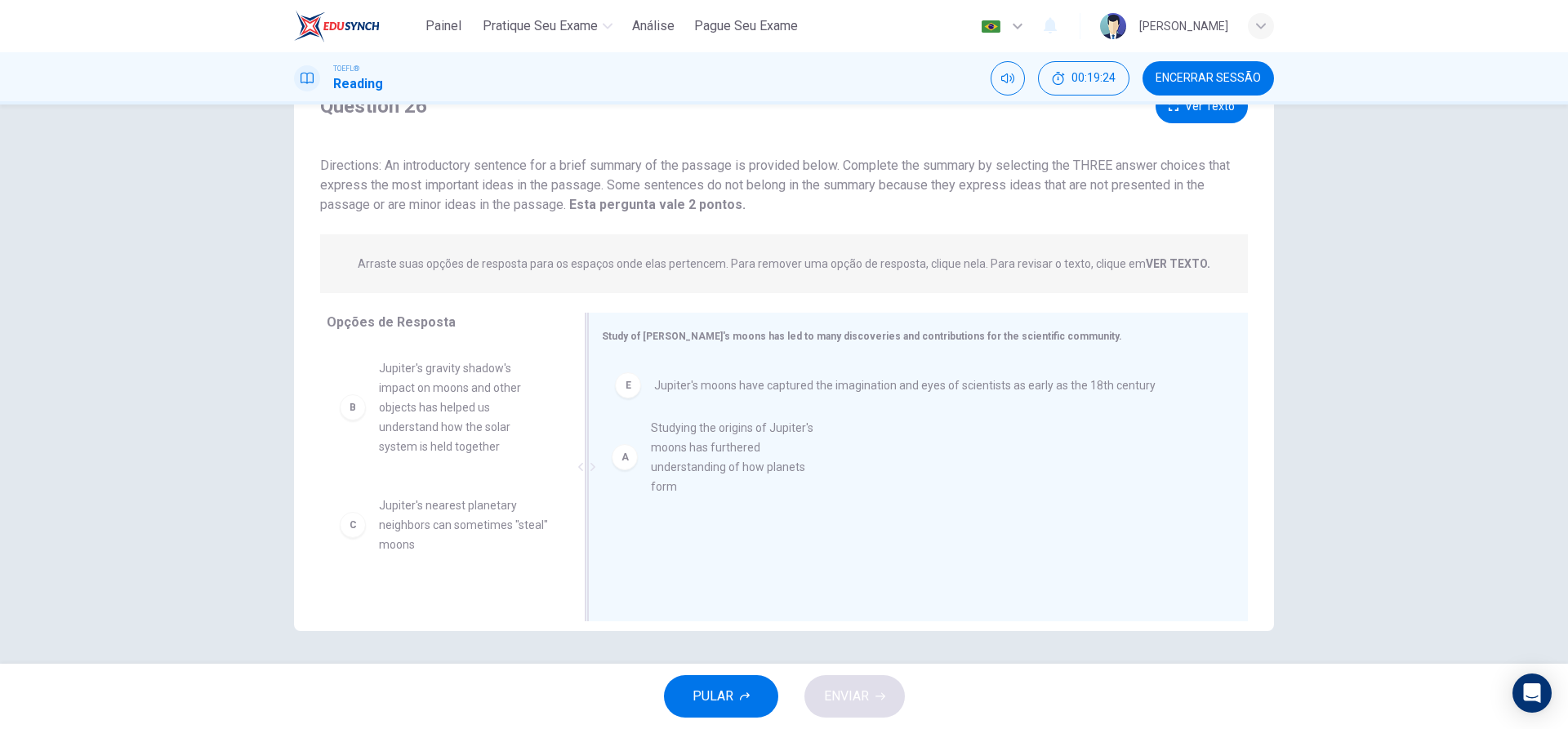
drag, startPoint x: 386, startPoint y: 402, endPoint x: 668, endPoint y: 463, distance: 288.5
drag, startPoint x: 416, startPoint y: 505, endPoint x: 786, endPoint y: 522, distance: 370.4
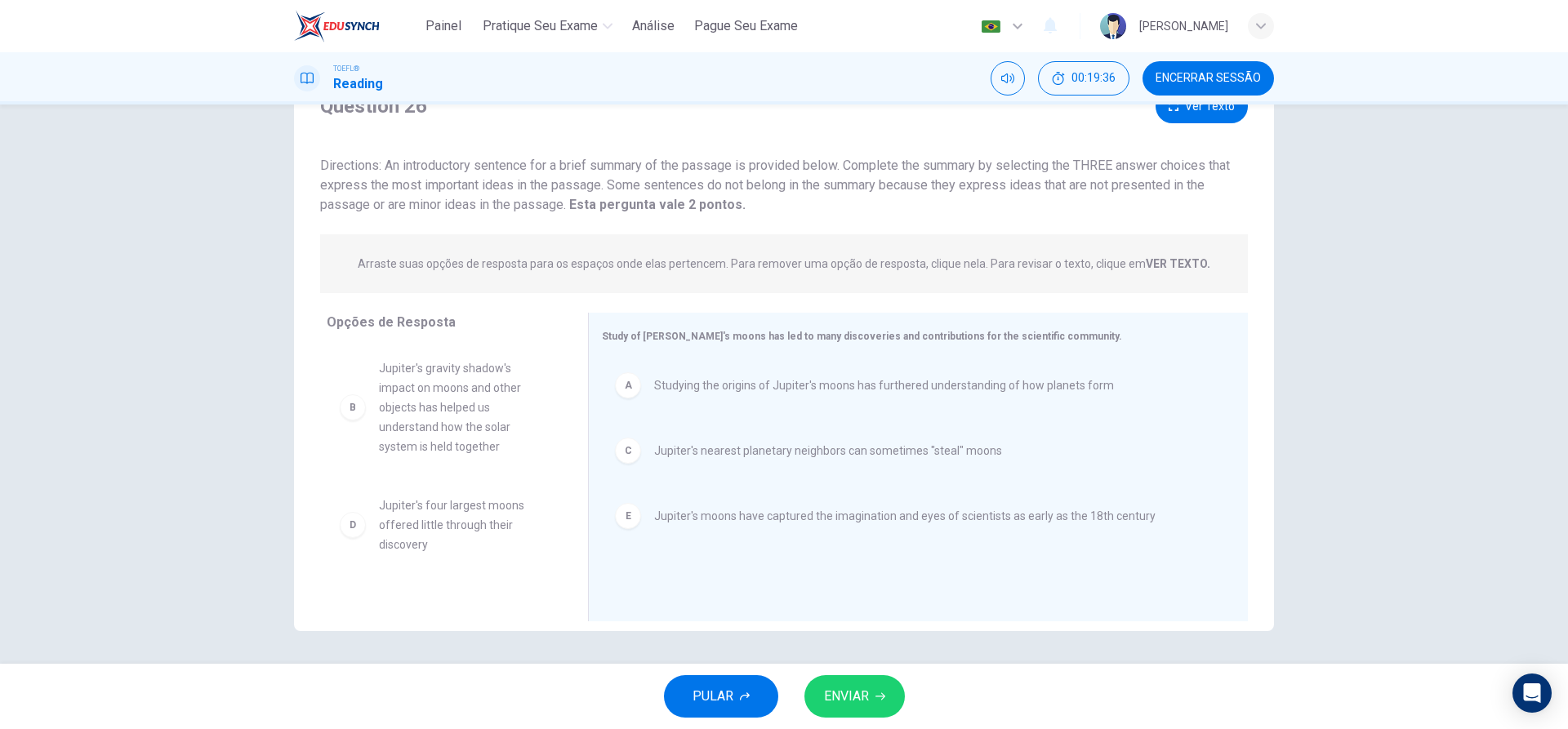
click at [867, 684] on span "ENVIAR" at bounding box center [845, 695] width 45 height 23
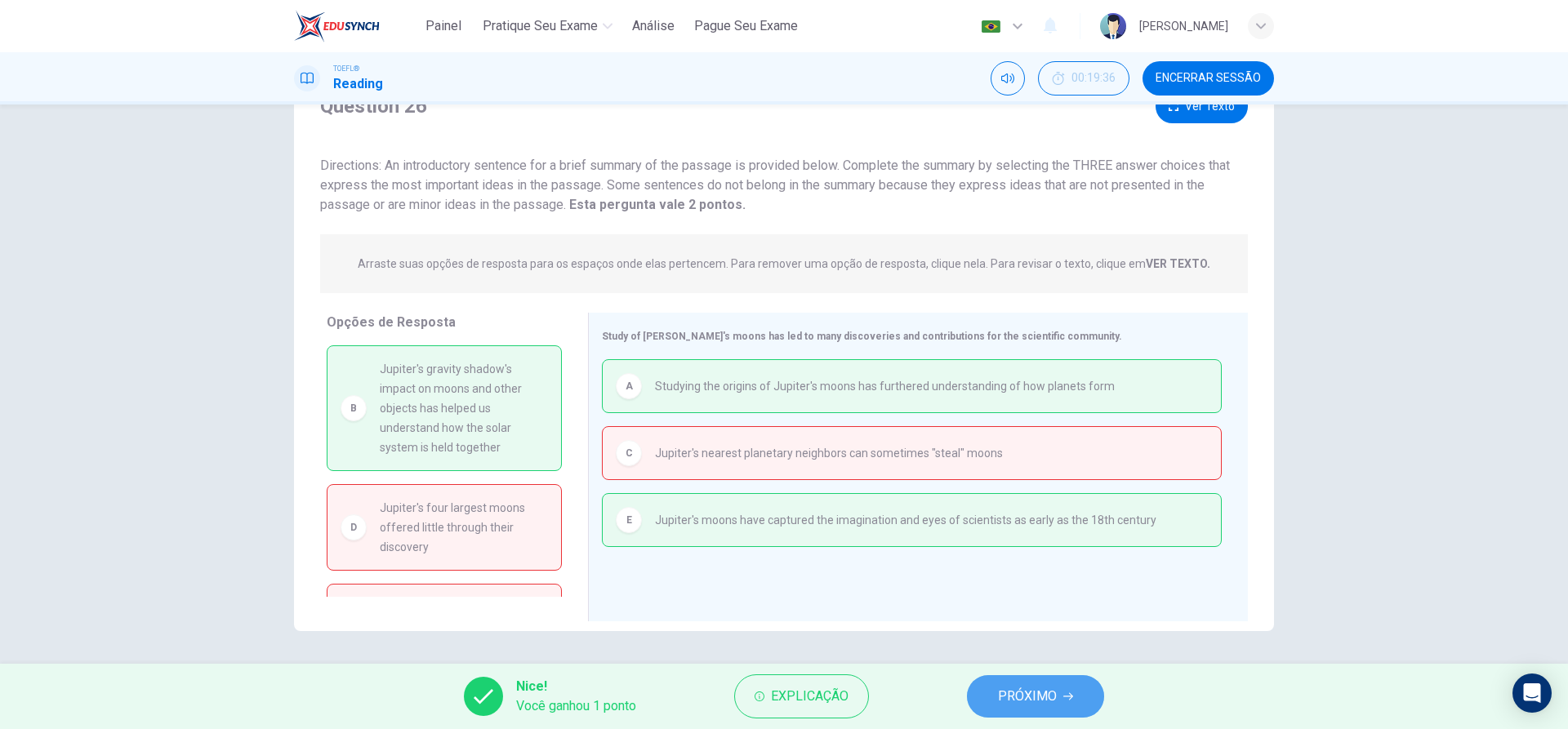
click at [1056, 686] on span "PRÓXIMO" at bounding box center [1027, 695] width 58 height 23
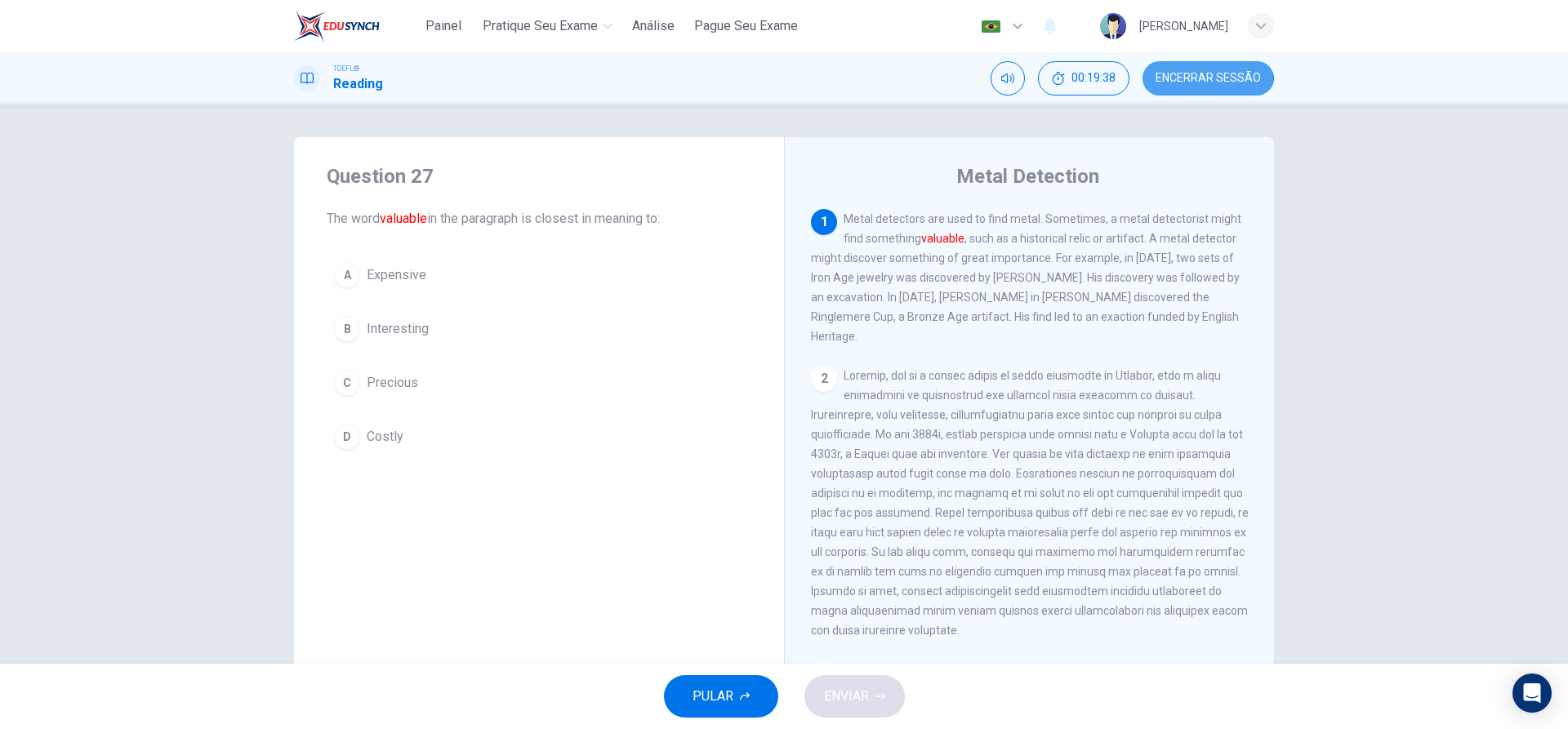
click at [1196, 78] on span "Encerrar Sessão" at bounding box center [1208, 78] width 105 height 13
